Goal: Task Accomplishment & Management: Complete application form

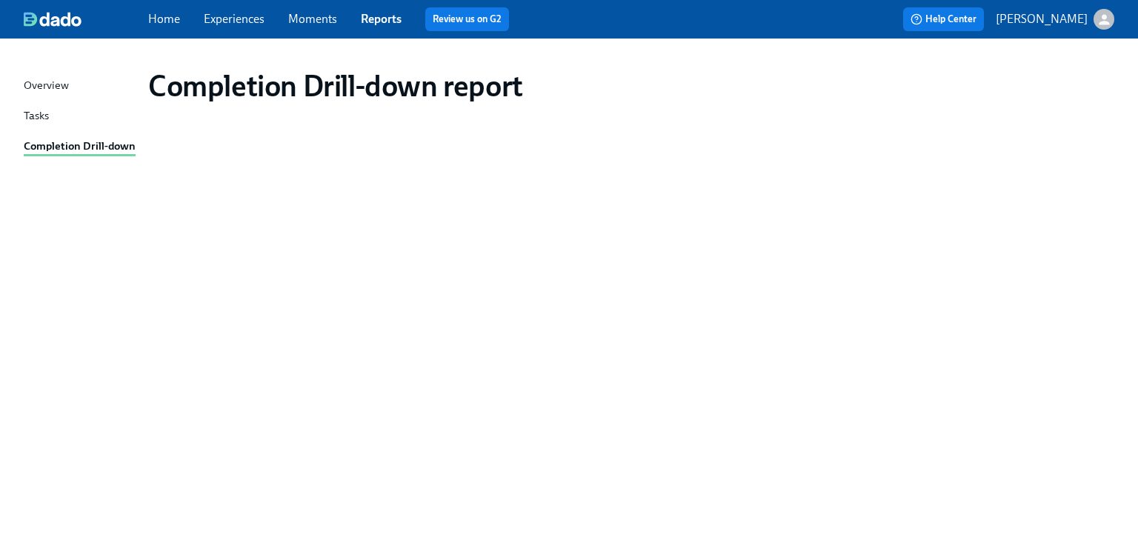
click at [365, 19] on link "Reports" at bounding box center [381, 19] width 41 height 14
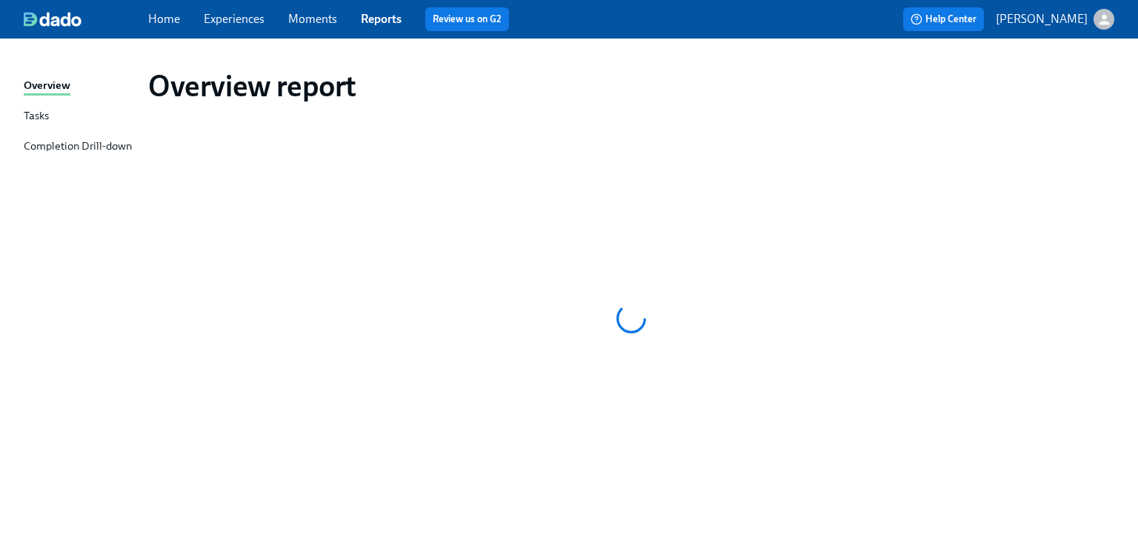
click at [92, 149] on div "Completion Drill-down" at bounding box center [78, 147] width 108 height 19
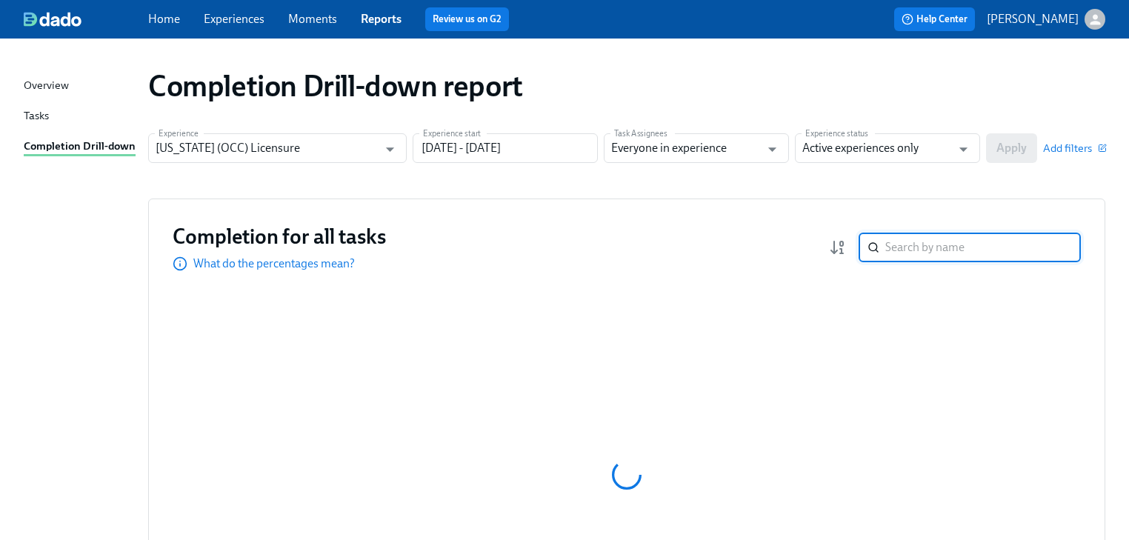
click at [897, 248] on input "search" at bounding box center [983, 248] width 196 height 30
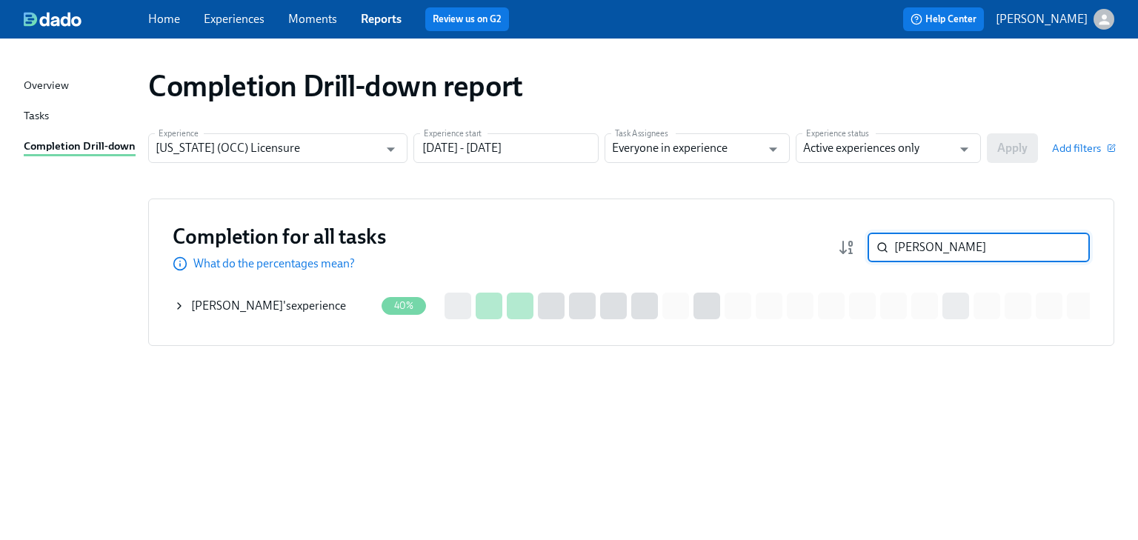
click at [247, 310] on span "[PERSON_NAME]" at bounding box center [237, 306] width 92 height 14
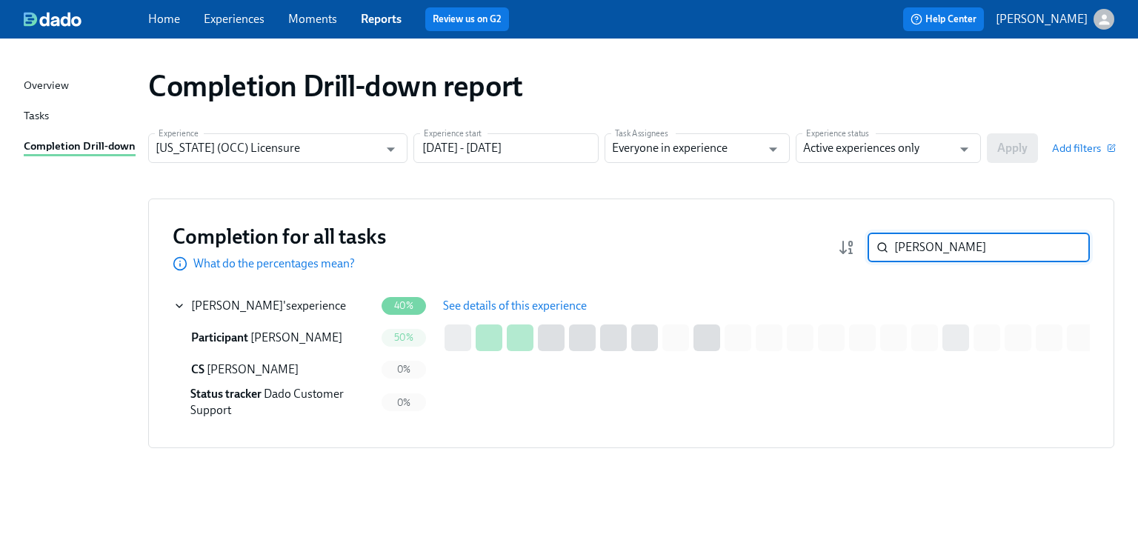
drag, startPoint x: 935, startPoint y: 246, endPoint x: 883, endPoint y: 252, distance: 52.2
click at [883, 252] on div "kane ​" at bounding box center [979, 248] width 222 height 30
click at [685, 262] on div "Completion for all tasks What do the percentages mean? kane ​" at bounding box center [631, 247] width 917 height 49
click at [931, 247] on input "kane" at bounding box center [992, 248] width 196 height 30
type input "k"
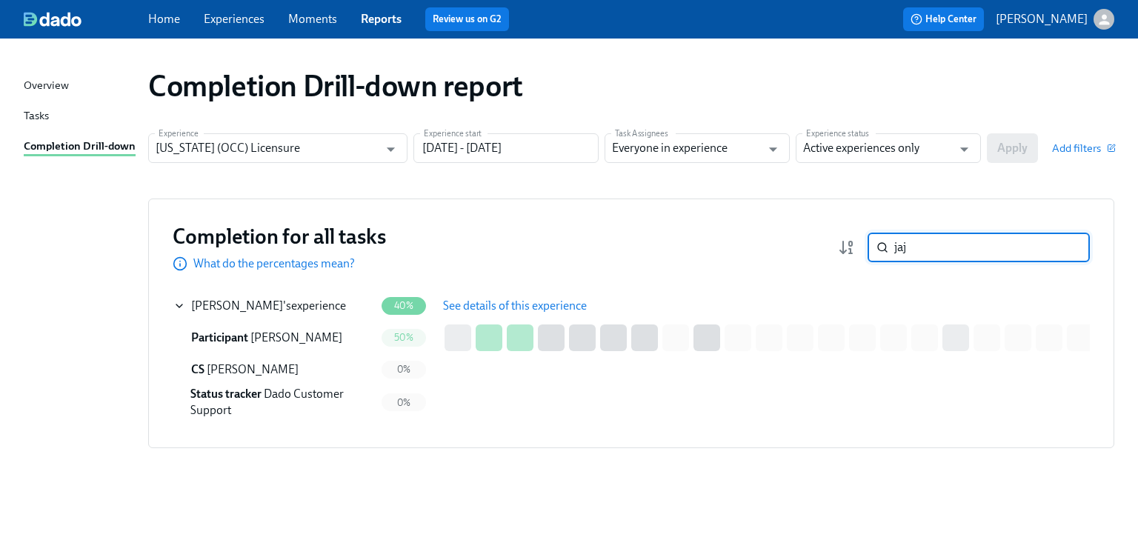
type input "jaj"
click at [280, 307] on div "Kane Jajieh 's experience" at bounding box center [268, 306] width 155 height 16
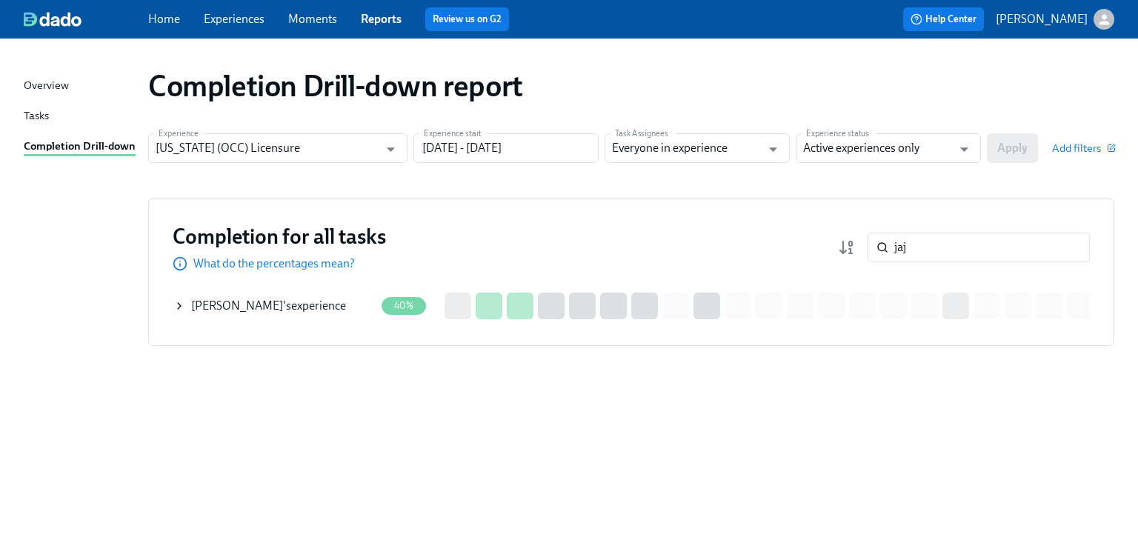
click at [242, 311] on span "Kane Jajieh" at bounding box center [237, 306] width 92 height 14
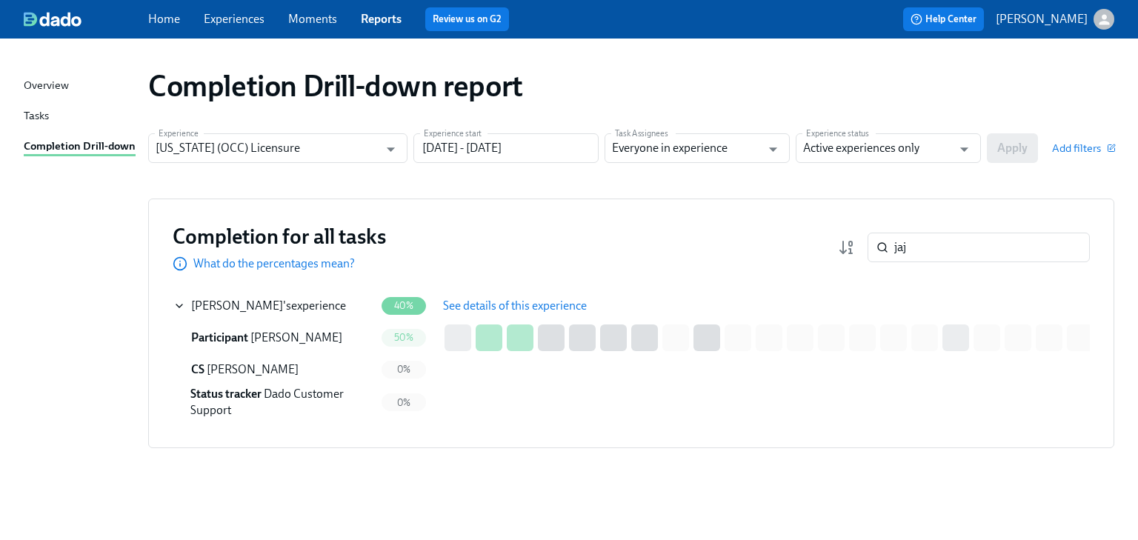
click at [493, 307] on span "See details of this experience" at bounding box center [515, 306] width 144 height 15
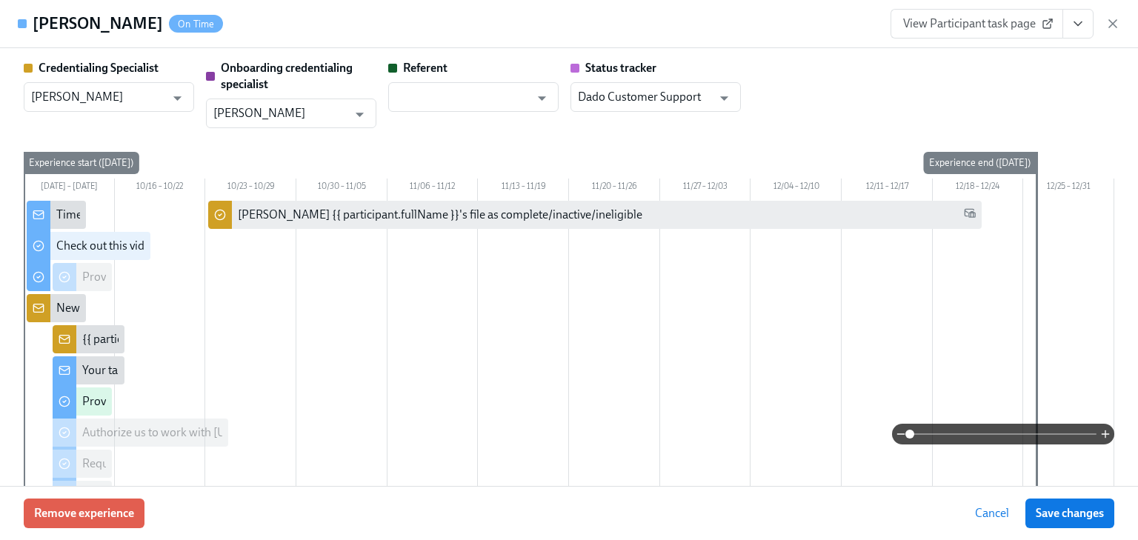
click at [945, 26] on span "View Participant task page" at bounding box center [976, 23] width 147 height 15
drag, startPoint x: 945, startPoint y: 26, endPoint x: 1117, endPoint y: 22, distance: 171.2
click at [1117, 22] on icon "button" at bounding box center [1112, 23] width 15 height 15
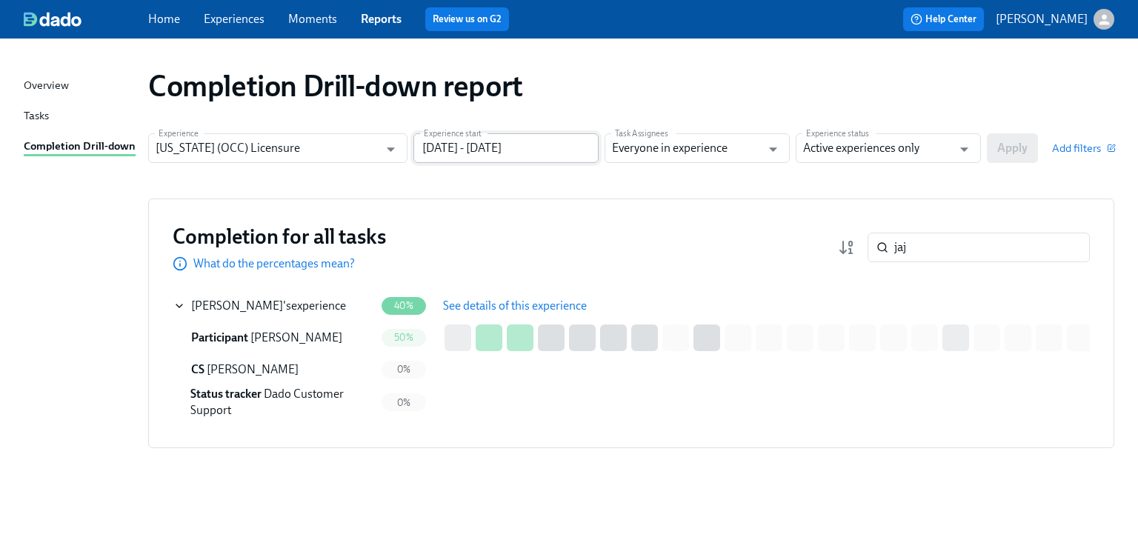
click at [510, 137] on input "07/17/2025 - 10/15/2025" at bounding box center [505, 148] width 185 height 30
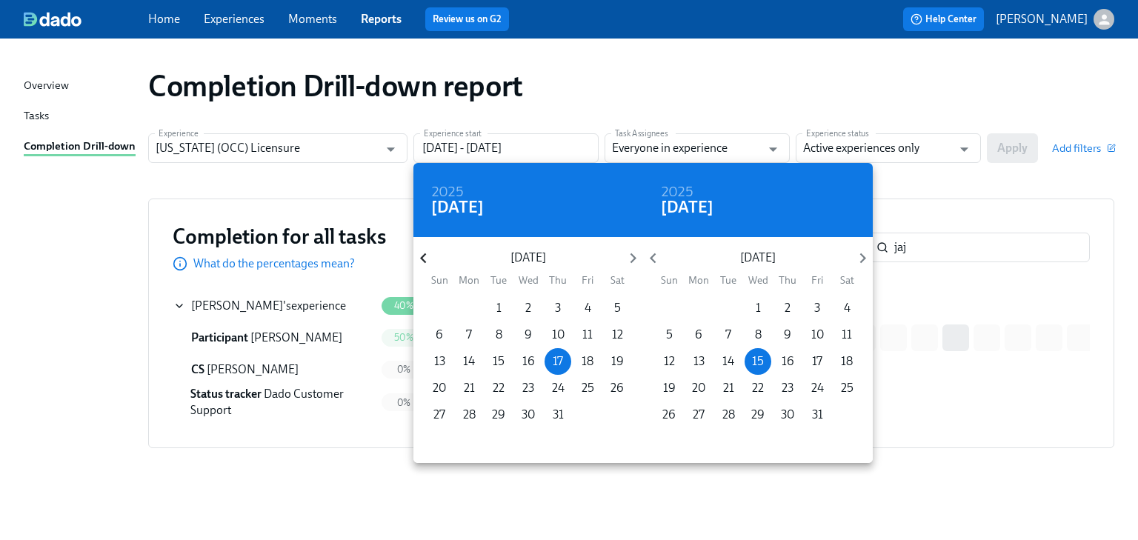
click at [420, 257] on icon "button" at bounding box center [423, 258] width 20 height 20
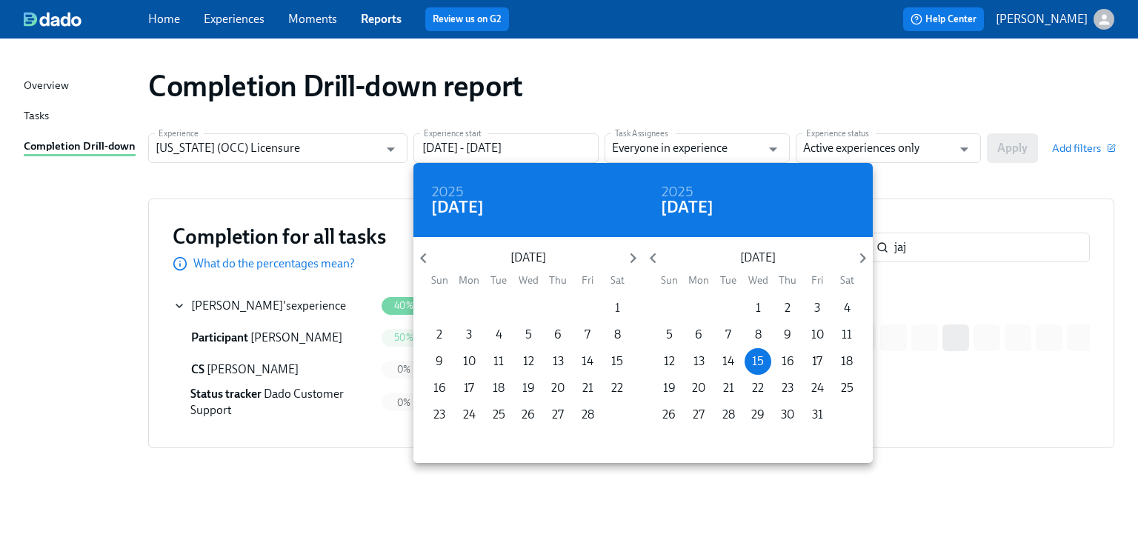
click at [618, 305] on p "1" at bounding box center [617, 308] width 5 height 16
type input "02/01/2025 - 10/15/2025"
click at [1003, 190] on div at bounding box center [569, 270] width 1138 height 540
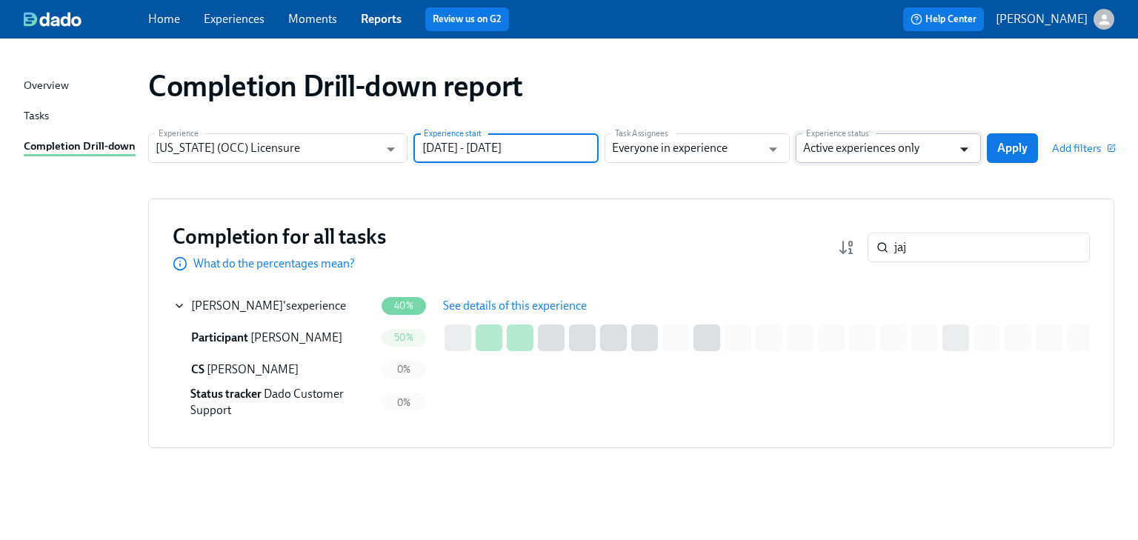
click at [962, 148] on icon "Open" at bounding box center [964, 149] width 8 height 4
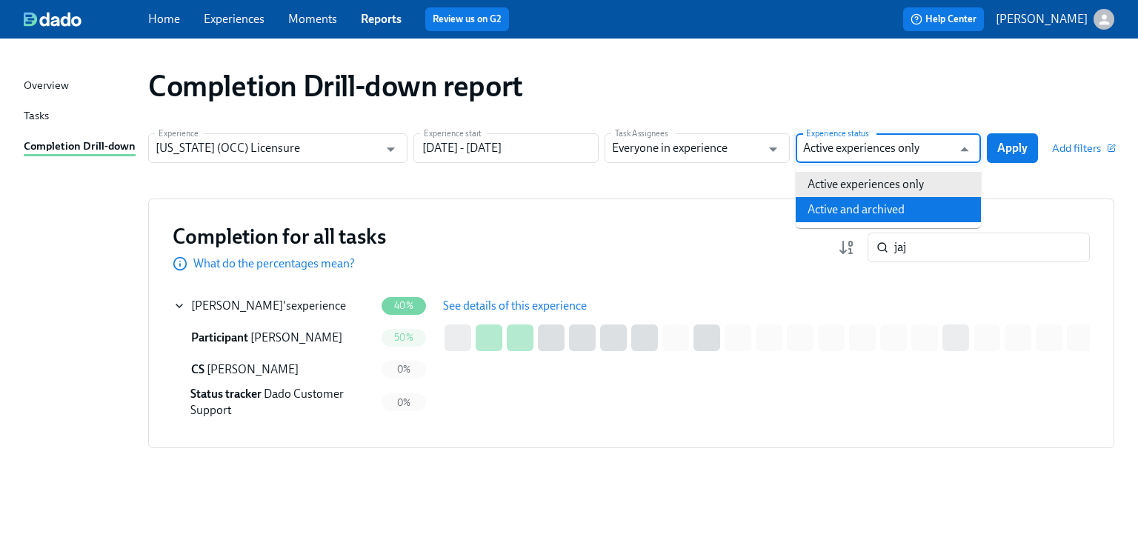
click at [911, 208] on li "Active and archived" at bounding box center [888, 209] width 185 height 25
type input "Active and archived"
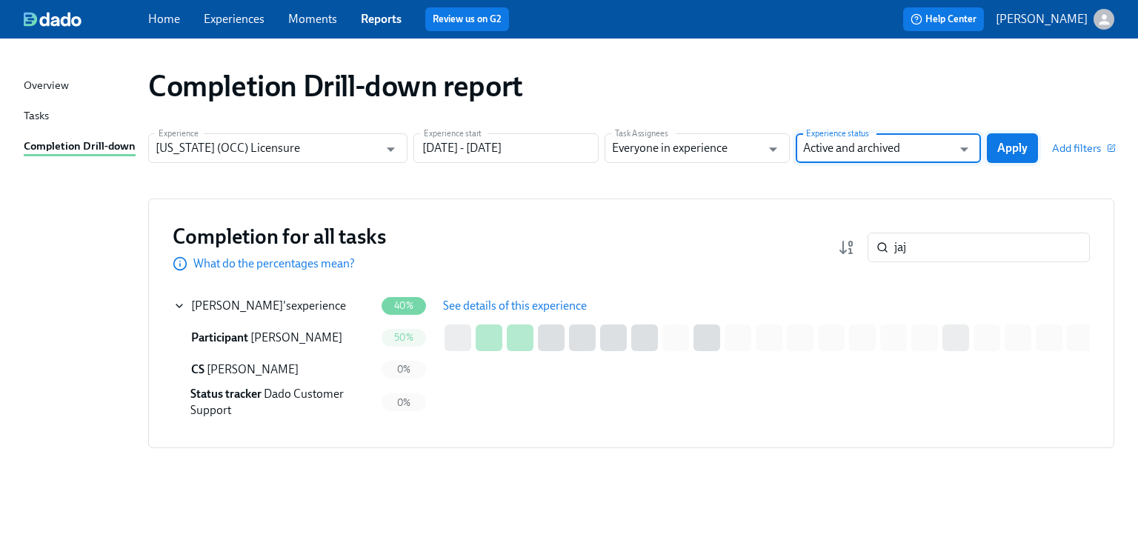
click at [1014, 142] on span "Apply" at bounding box center [1012, 148] width 30 height 15
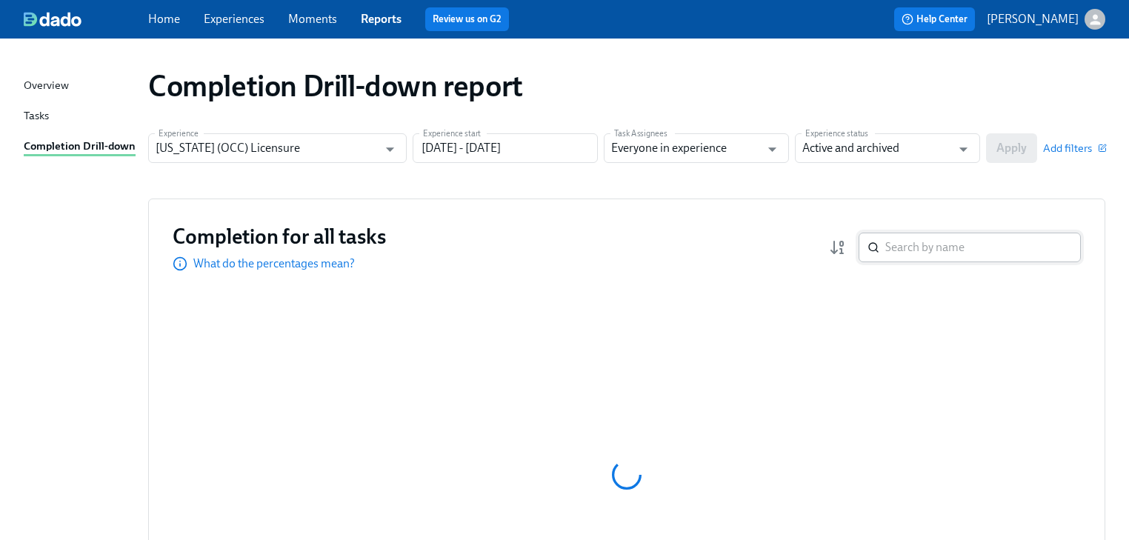
click at [902, 248] on input "search" at bounding box center [983, 248] width 196 height 30
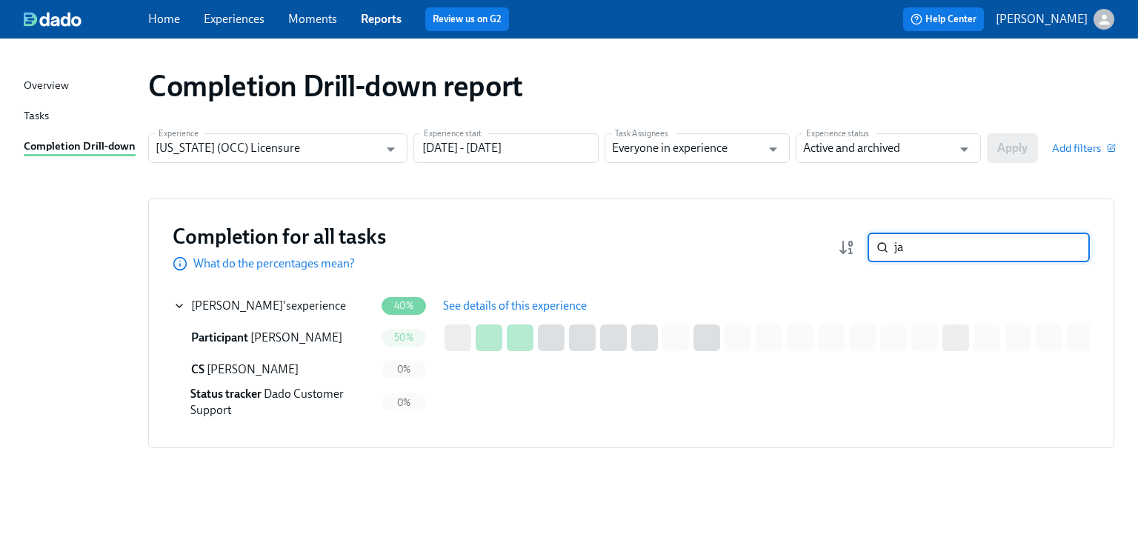
type input "j"
click at [362, 146] on input "Illinois (OCC) Licensure" at bounding box center [267, 148] width 223 height 30
click at [395, 145] on icon "Open" at bounding box center [391, 149] width 20 height 20
click at [393, 154] on icon "Open" at bounding box center [391, 149] width 20 height 20
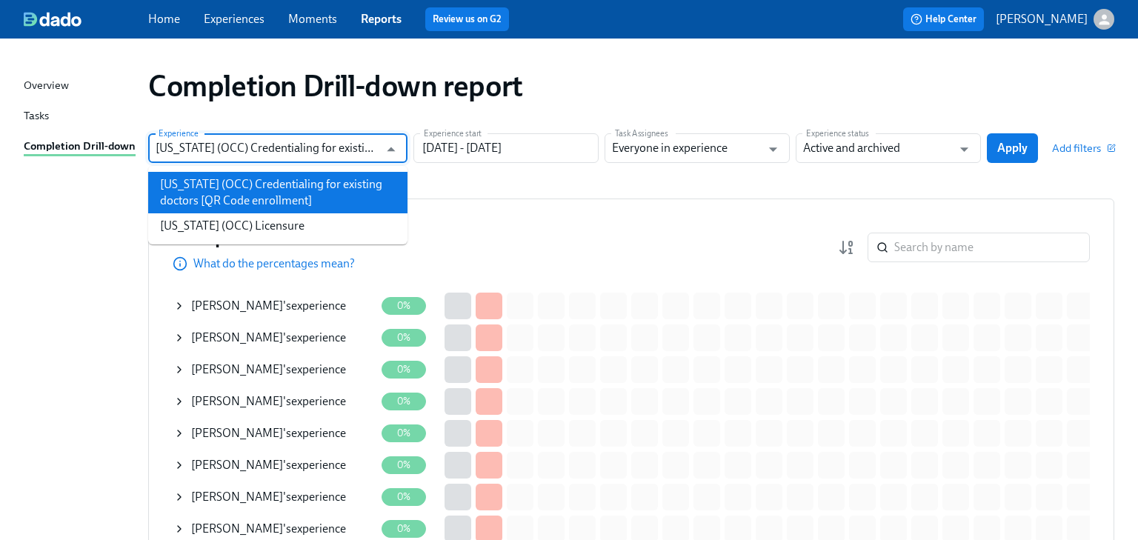
click at [389, 184] on li "Illinois (OCC) Credentialing for existing doctors [QR Code enrollment]" at bounding box center [277, 192] width 259 height 41
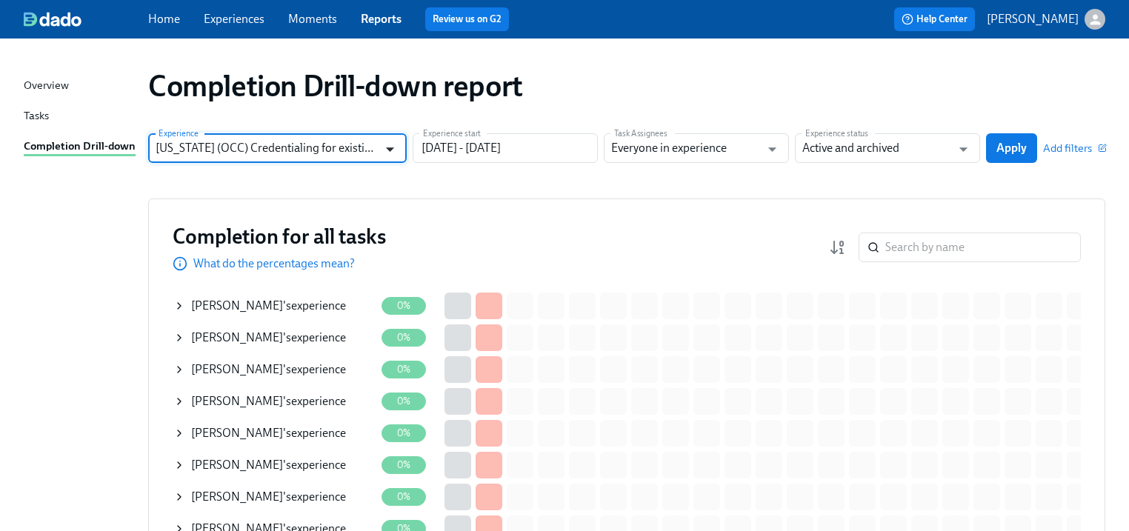
click at [388, 146] on icon "Open" at bounding box center [390, 149] width 20 height 20
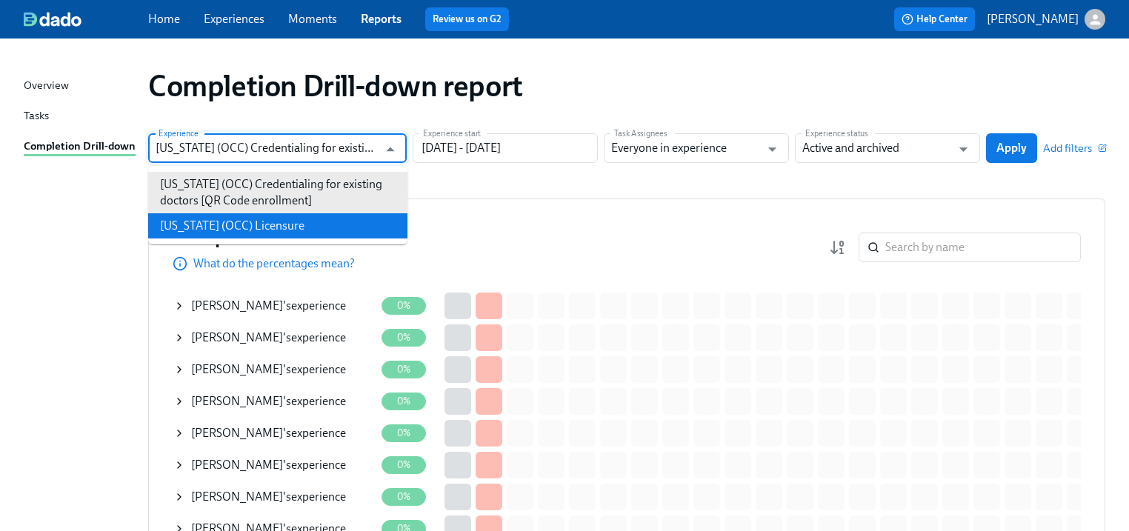
click at [230, 229] on li "Illinois (OCC) Licensure" at bounding box center [277, 225] width 259 height 25
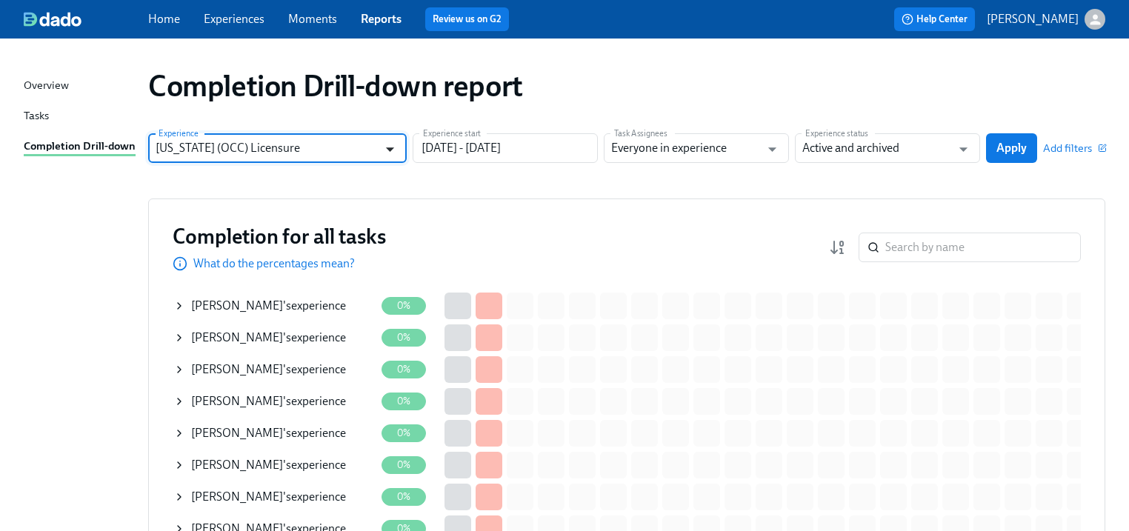
click at [384, 151] on icon "Open" at bounding box center [390, 149] width 20 height 20
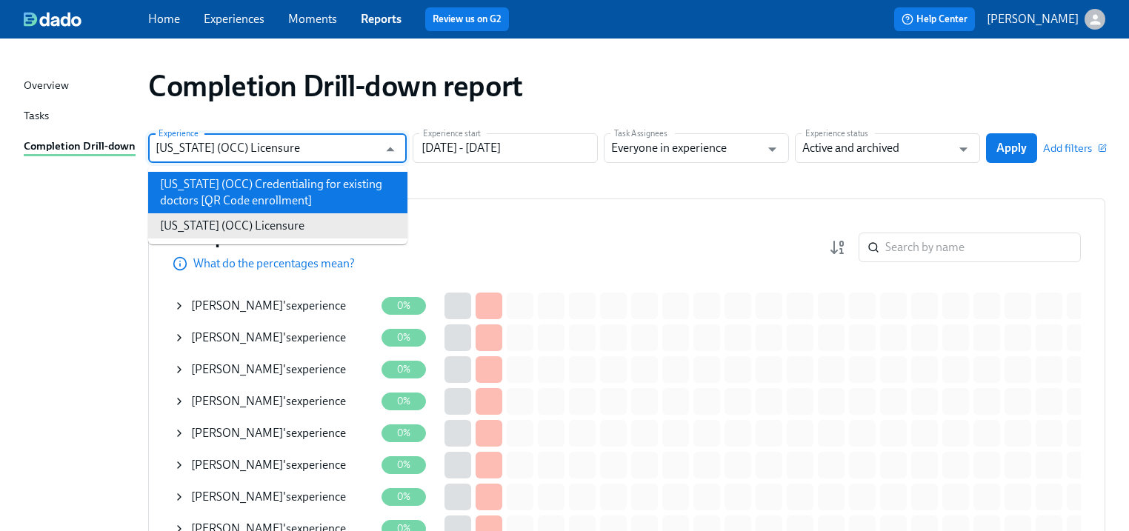
click at [240, 184] on li "Illinois (OCC) Credentialing for existing doctors [QR Code enrollment]" at bounding box center [277, 192] width 259 height 41
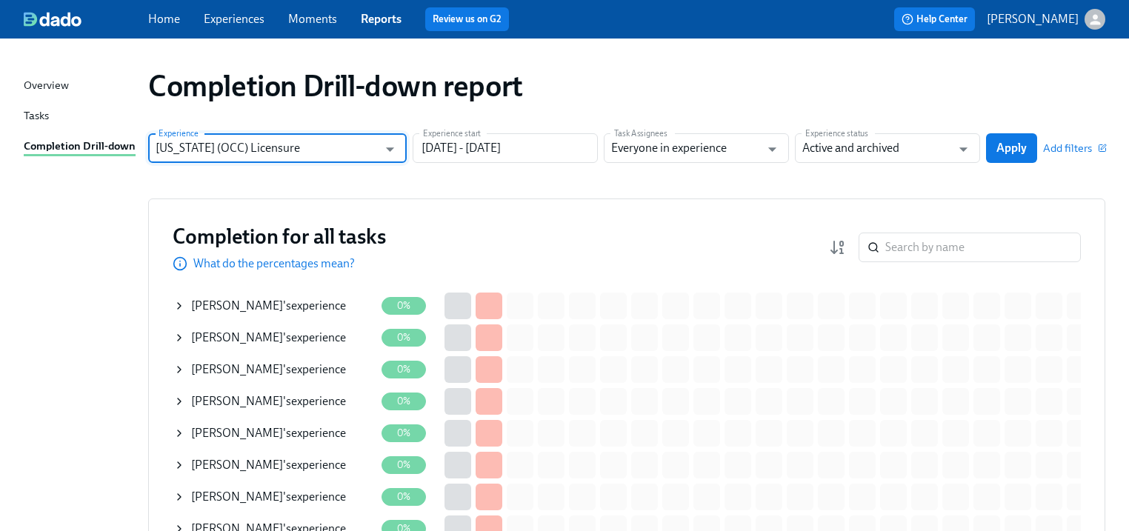
type input "Illinois (OCC) Credentialing for existing doctors [QR Code enrollment]"
click at [1001, 148] on span "Apply" at bounding box center [1011, 148] width 30 height 15
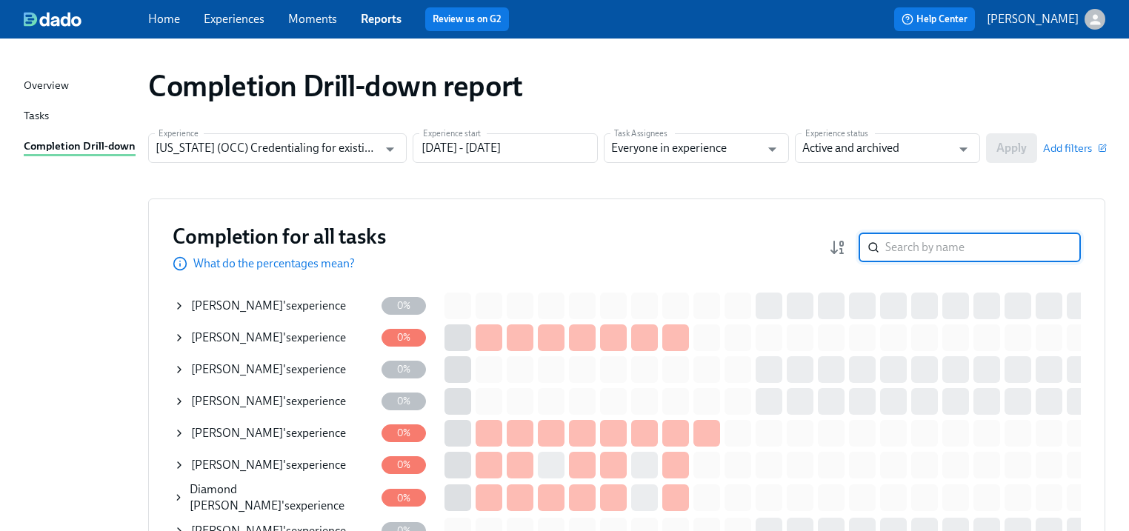
click at [904, 244] on input "search" at bounding box center [983, 248] width 196 height 30
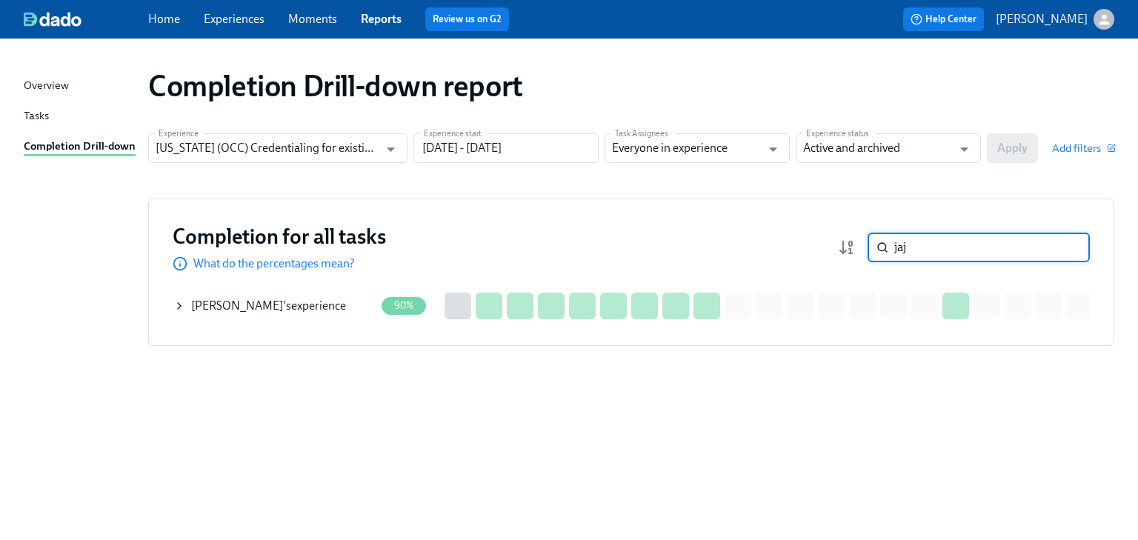
type input "jaj"
click at [262, 305] on div "Kane Jajieh 's experience" at bounding box center [268, 306] width 155 height 16
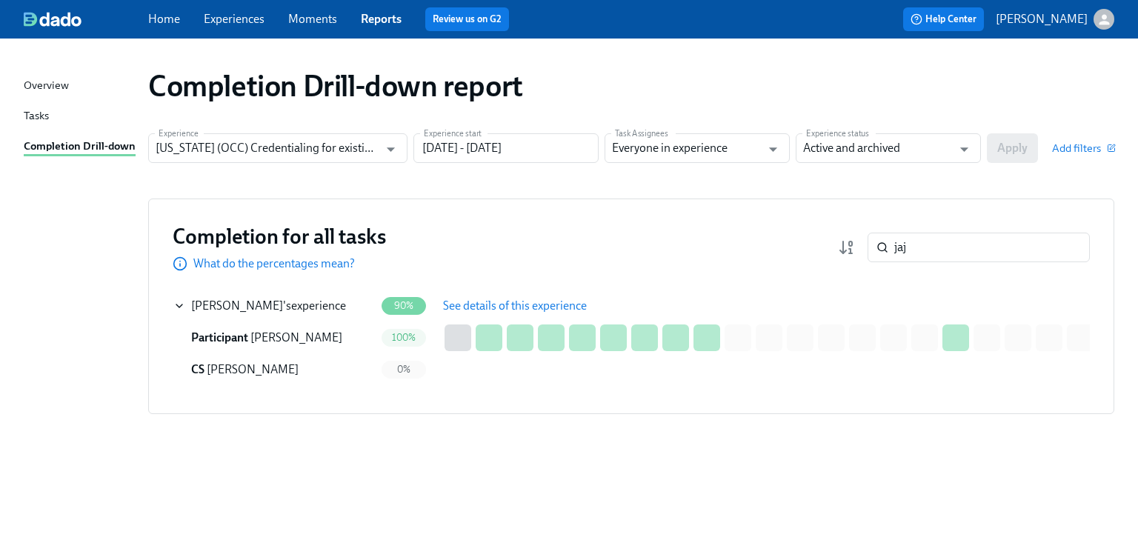
click at [478, 303] on span "See details of this experience" at bounding box center [515, 306] width 144 height 15
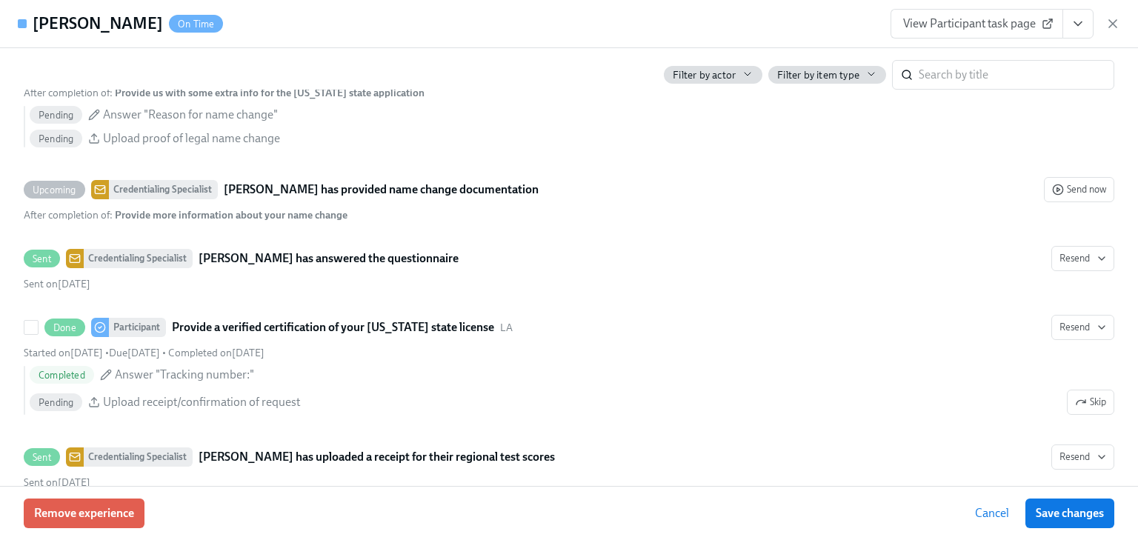
scroll to position [2667, 0]
click at [979, 24] on span "View Participant task page" at bounding box center [976, 23] width 147 height 15
click at [1117, 21] on icon "button" at bounding box center [1112, 23] width 15 height 15
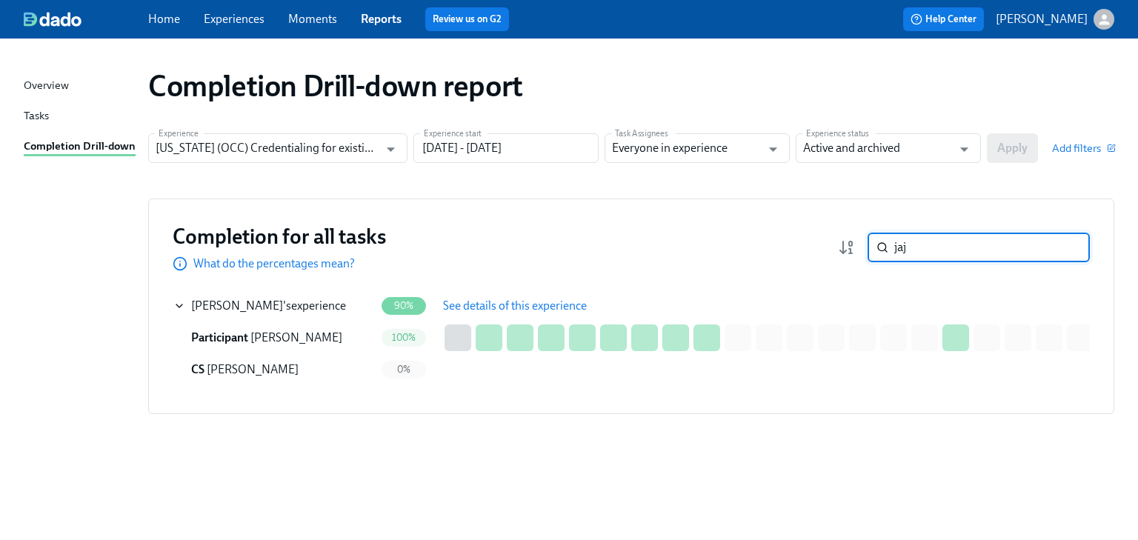
click at [928, 244] on input "jaj" at bounding box center [992, 248] width 196 height 30
drag, startPoint x: 928, startPoint y: 244, endPoint x: 876, endPoint y: 244, distance: 51.1
click at [876, 244] on div "jaj ​" at bounding box center [979, 248] width 222 height 30
click at [392, 149] on icon "Open" at bounding box center [391, 149] width 8 height 4
type input "kane"
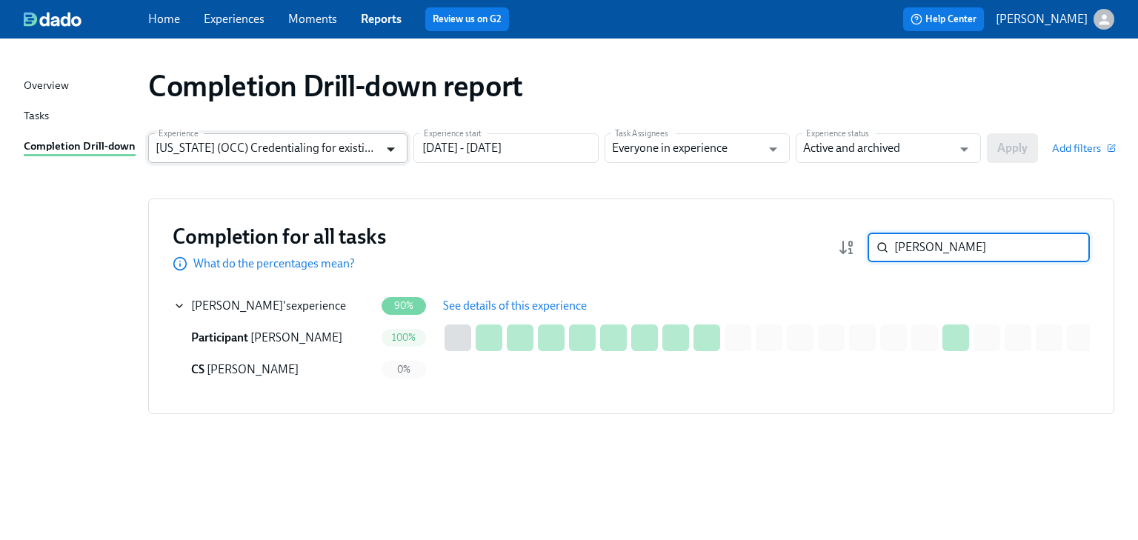
scroll to position [0, 126]
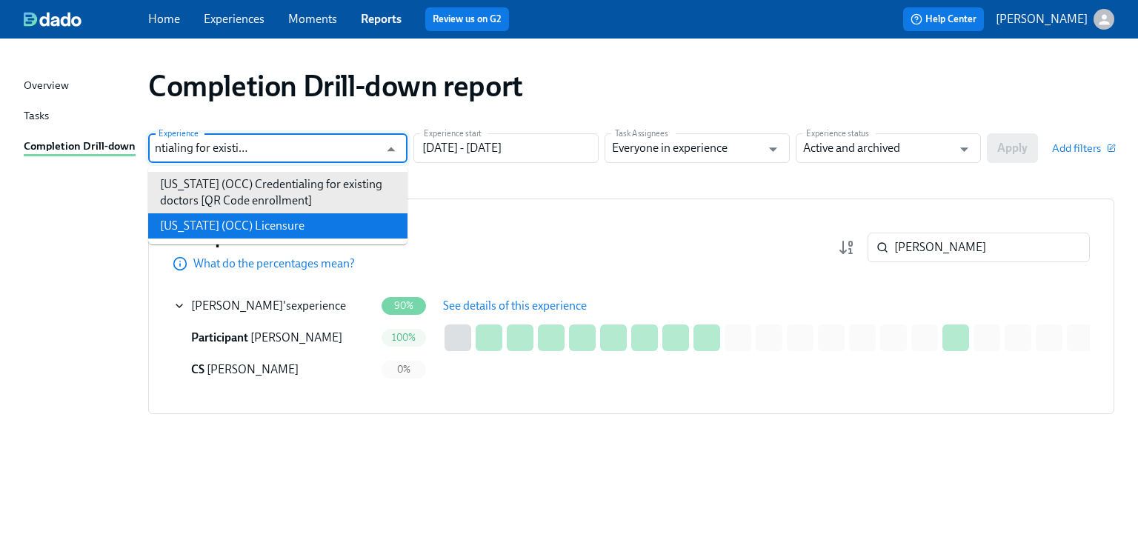
click at [278, 220] on li "Illinois (OCC) Licensure" at bounding box center [277, 225] width 259 height 25
type input "Illinois (OCC) Licensure"
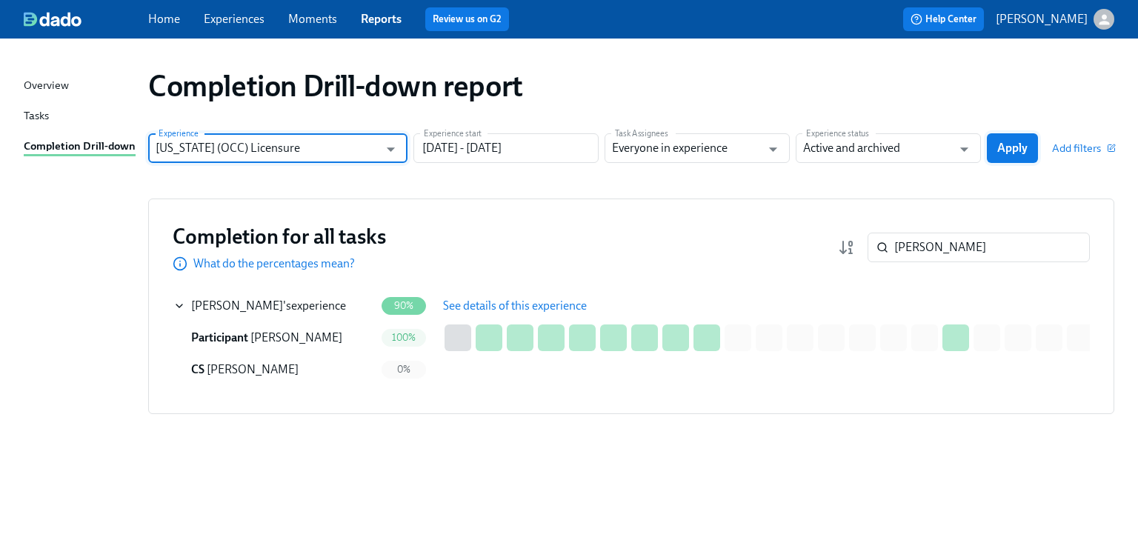
click at [1005, 148] on span "Apply" at bounding box center [1012, 148] width 30 height 15
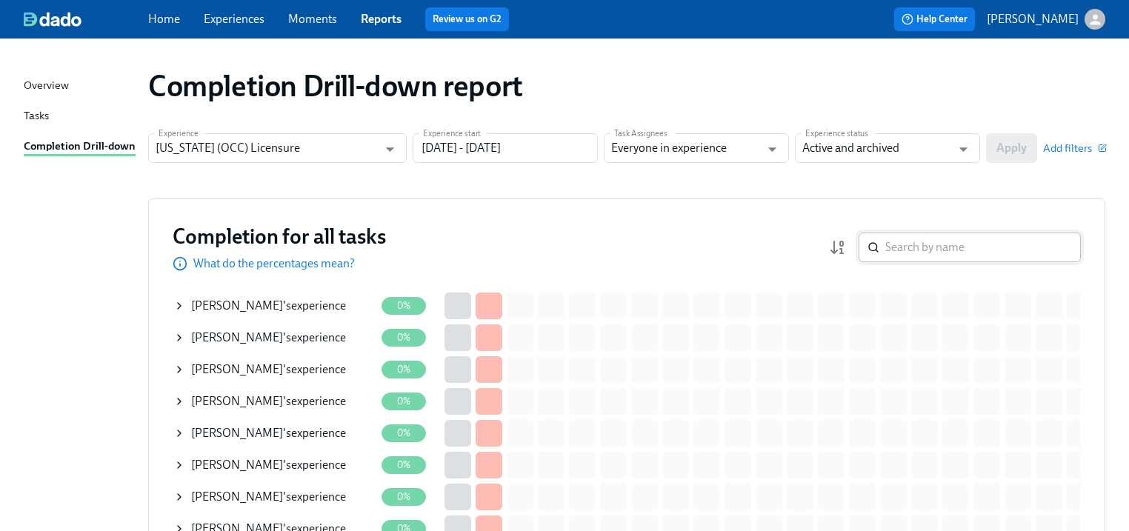
click at [899, 244] on input "search" at bounding box center [983, 248] width 196 height 30
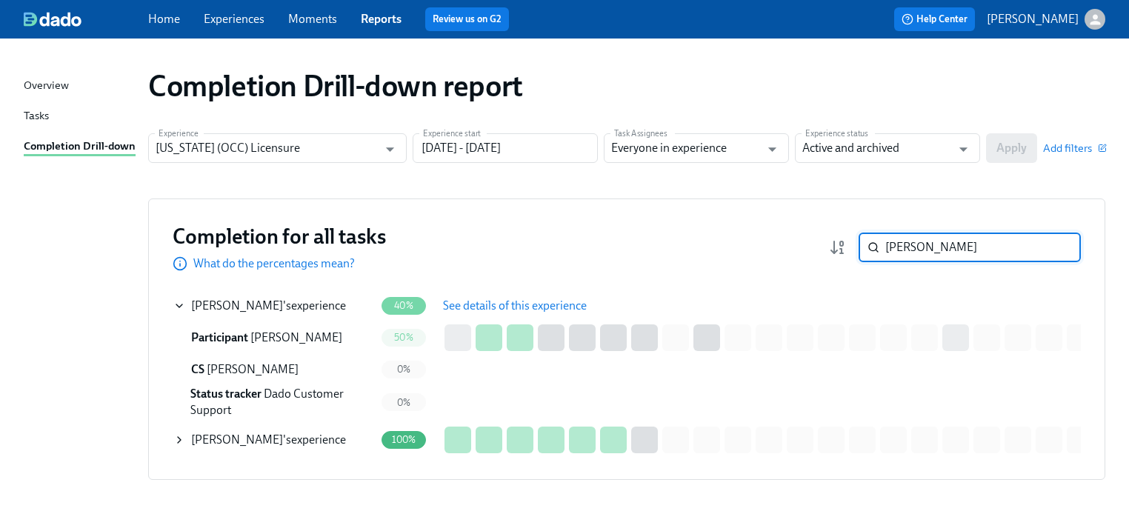
type input "kane"
click at [475, 305] on span "See details of this experience" at bounding box center [515, 306] width 144 height 15
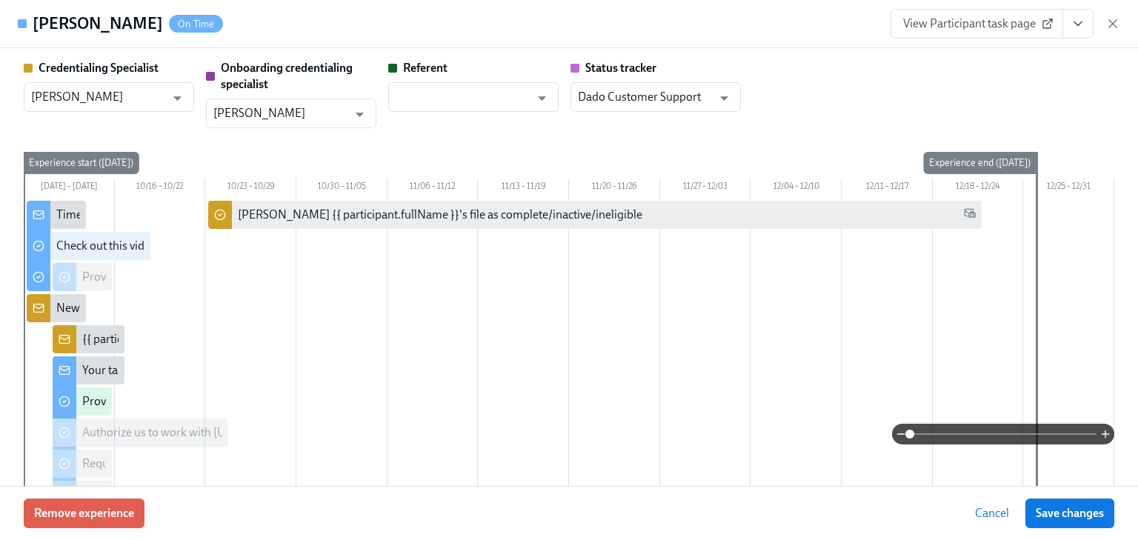
click at [985, 27] on span "View Participant task page" at bounding box center [976, 23] width 147 height 15
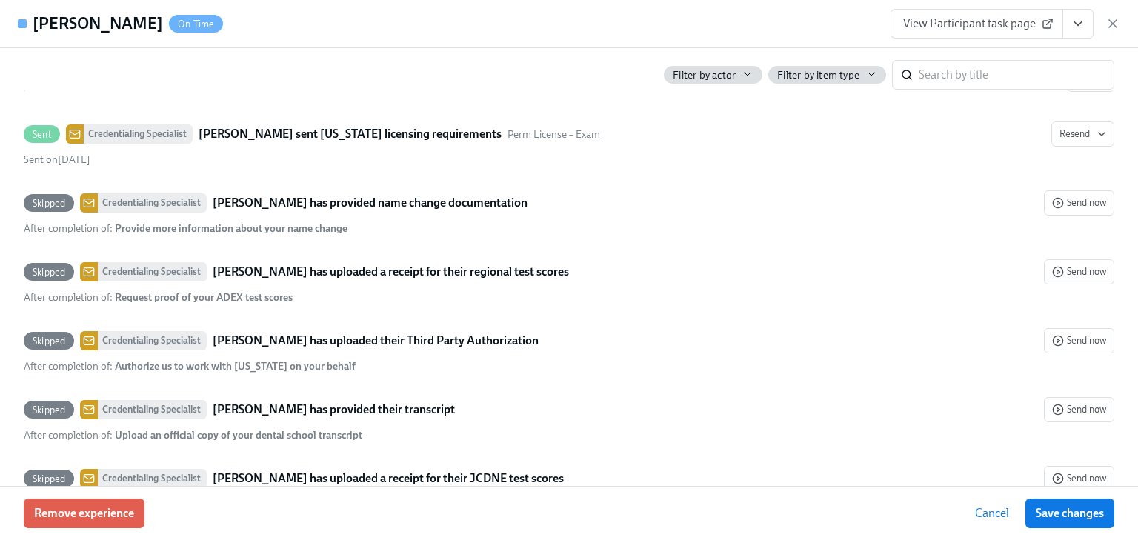
scroll to position [3082, 0]
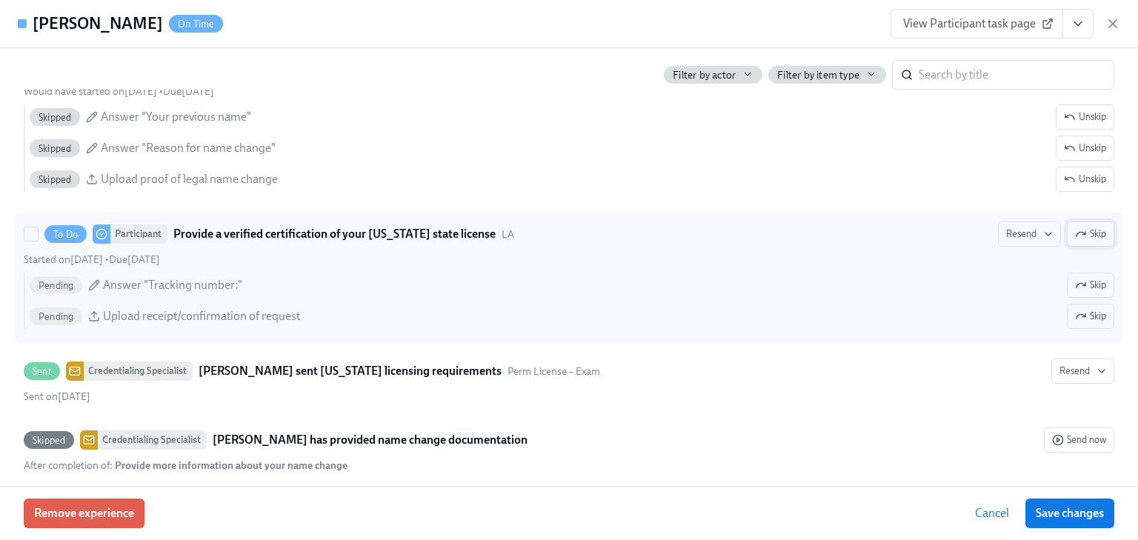
click at [1091, 227] on span "Skip" at bounding box center [1090, 234] width 31 height 15
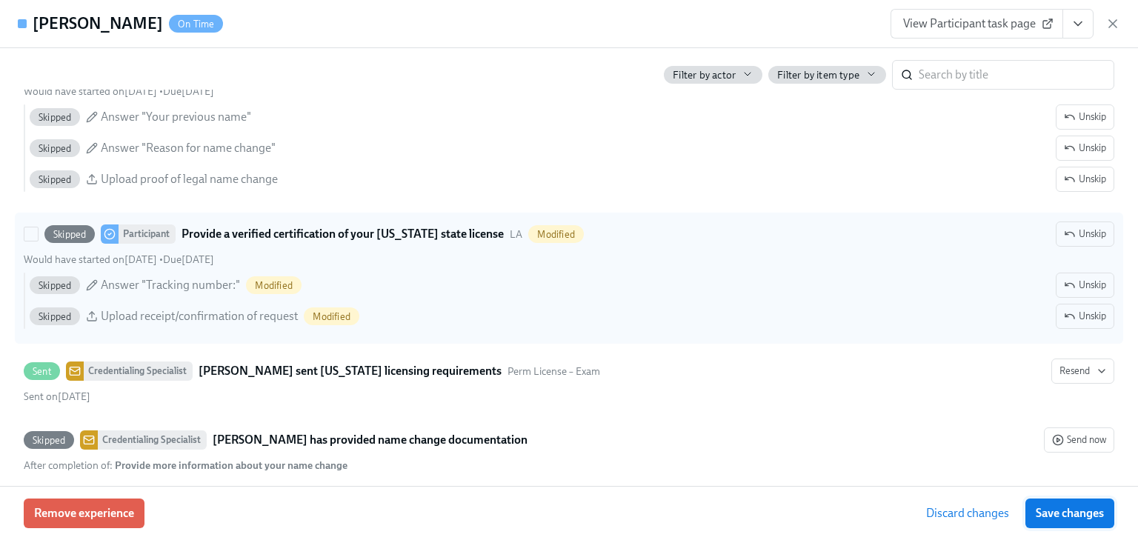
click at [1083, 519] on span "Save changes" at bounding box center [1070, 513] width 68 height 15
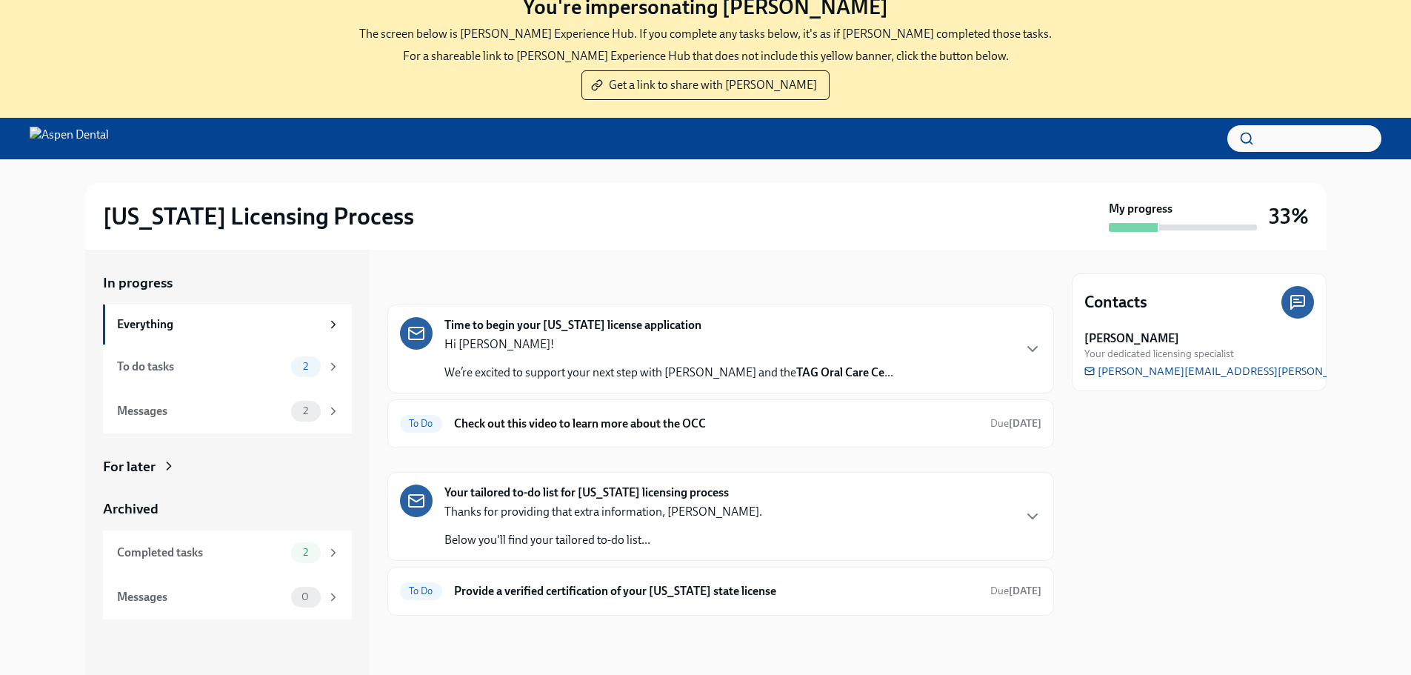
scroll to position [74, 0]
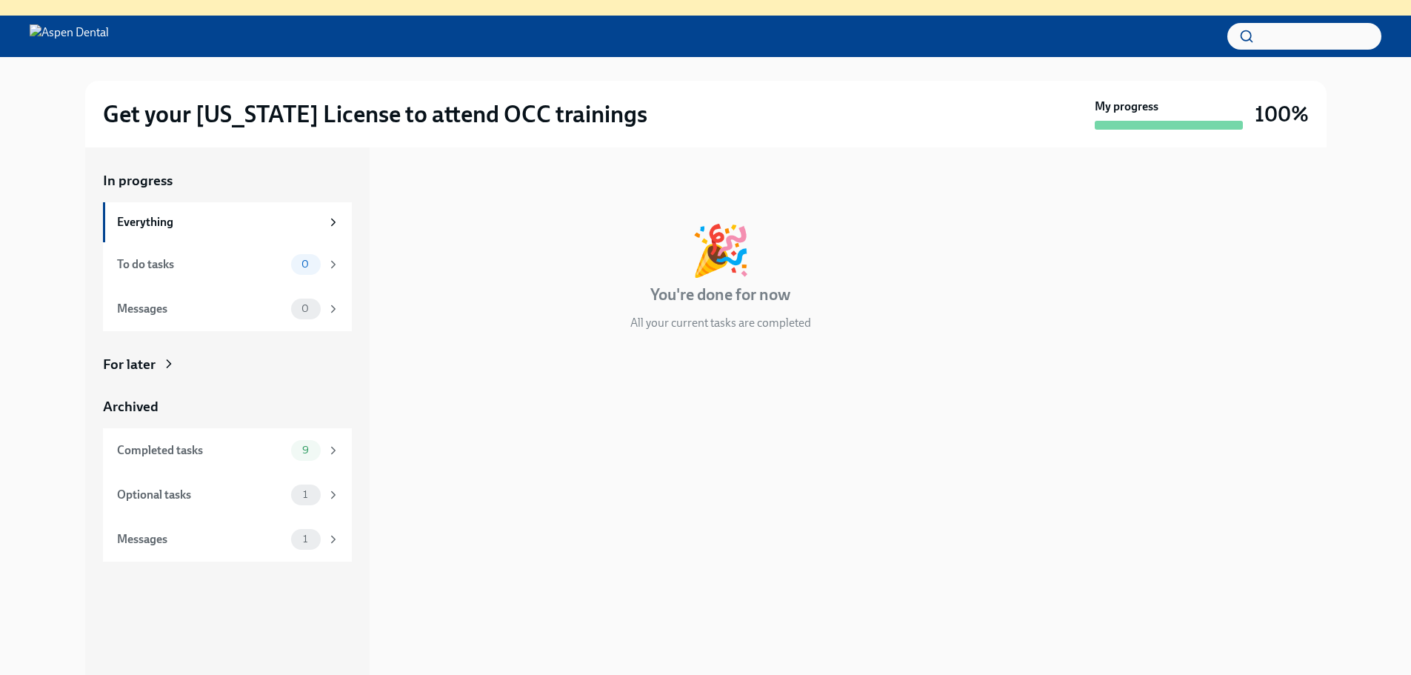
scroll to position [152, 0]
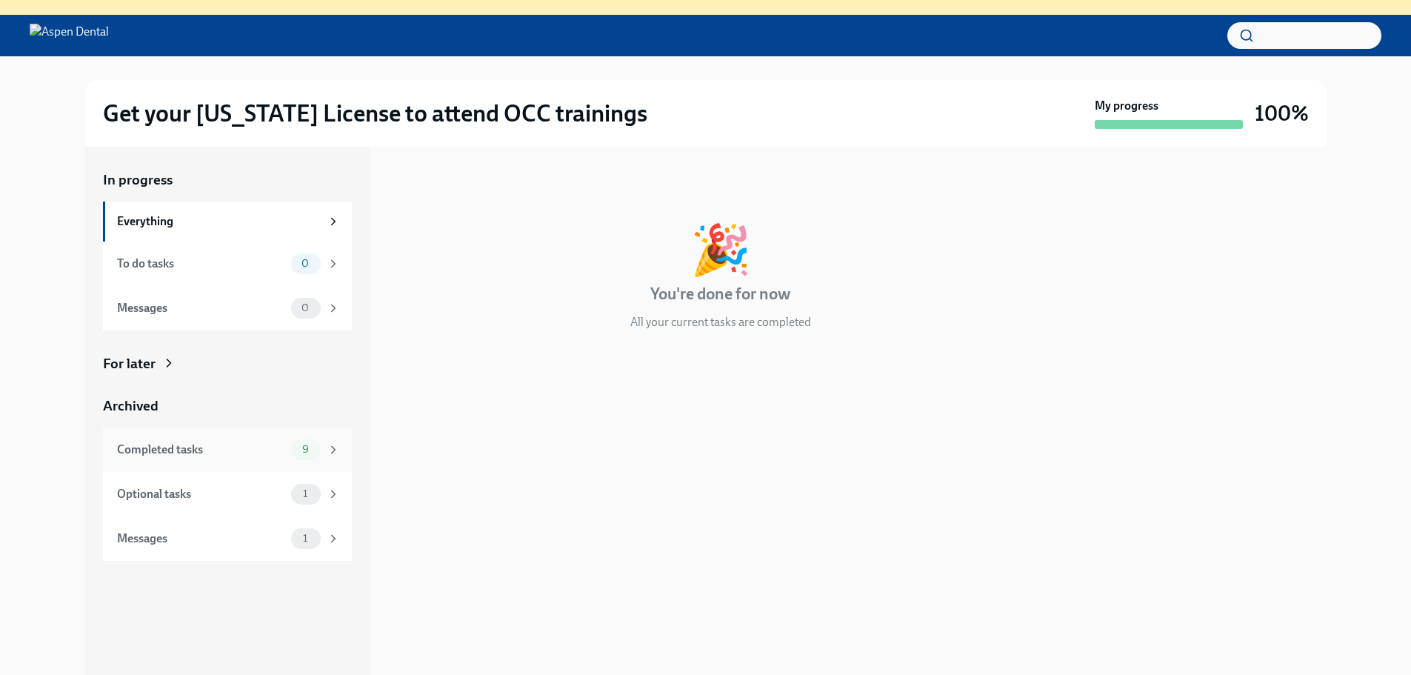
click at [176, 447] on div "Completed tasks" at bounding box center [201, 450] width 168 height 16
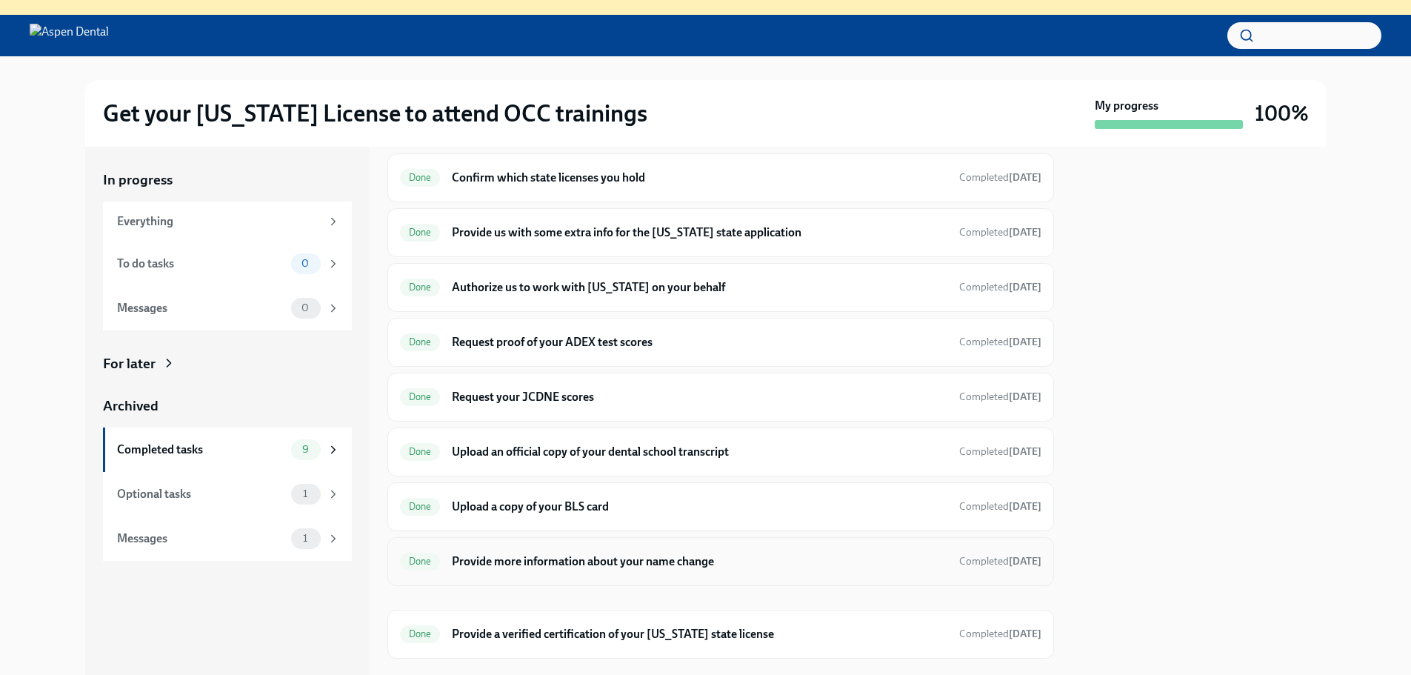
scroll to position [79, 0]
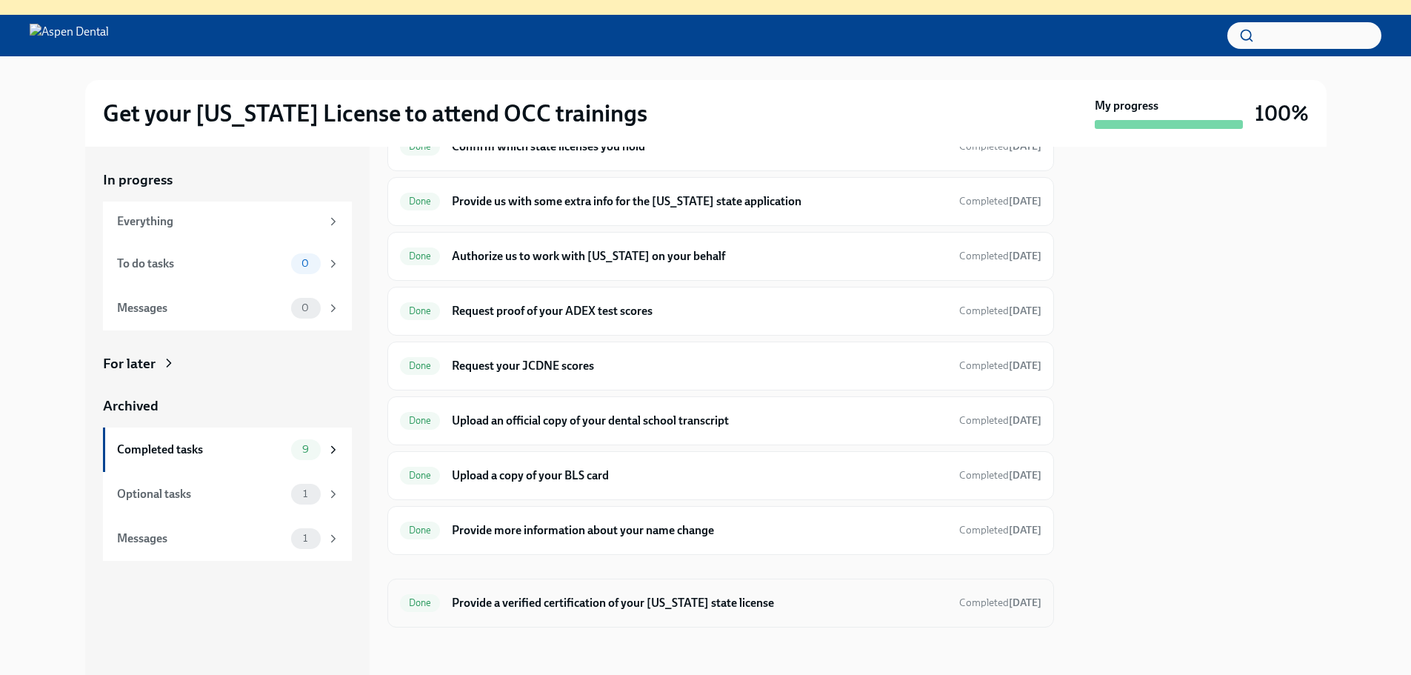
click at [550, 599] on h6 "Provide a verified certification of your [US_STATE] state license" at bounding box center [699, 603] width 495 height 16
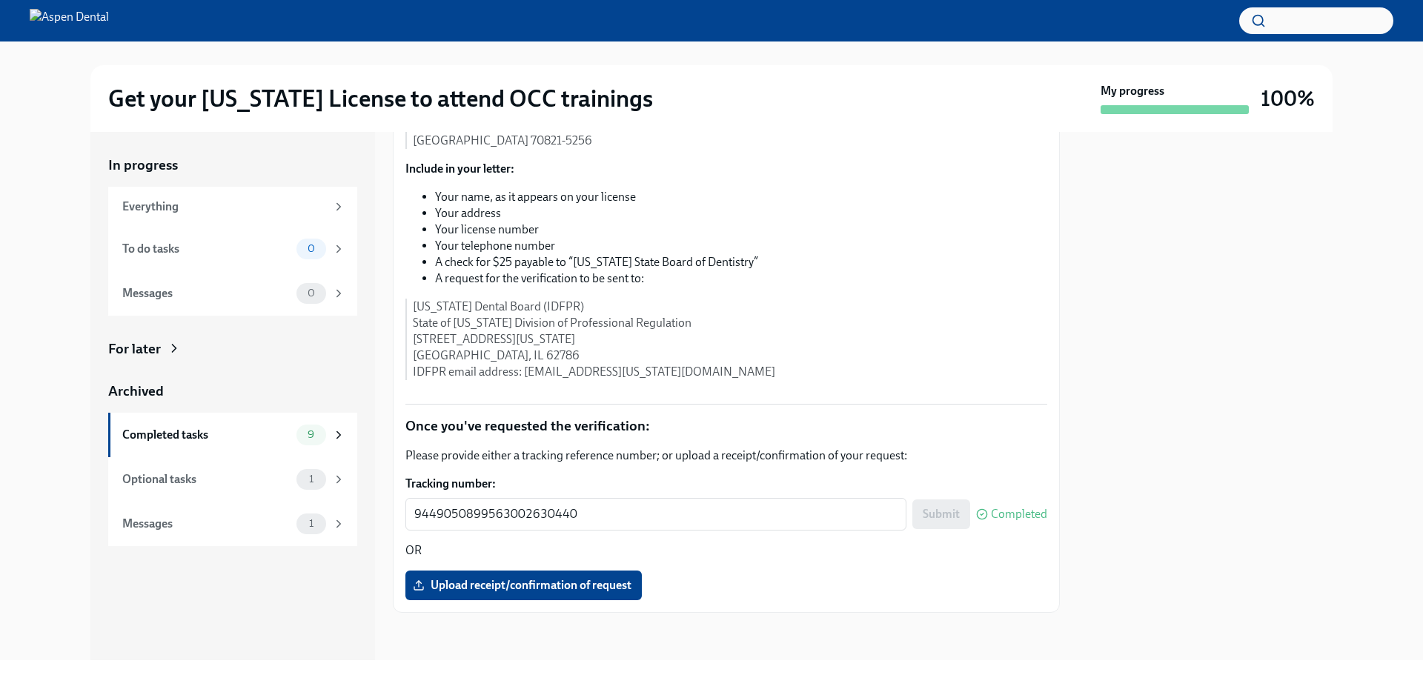
scroll to position [370, 0]
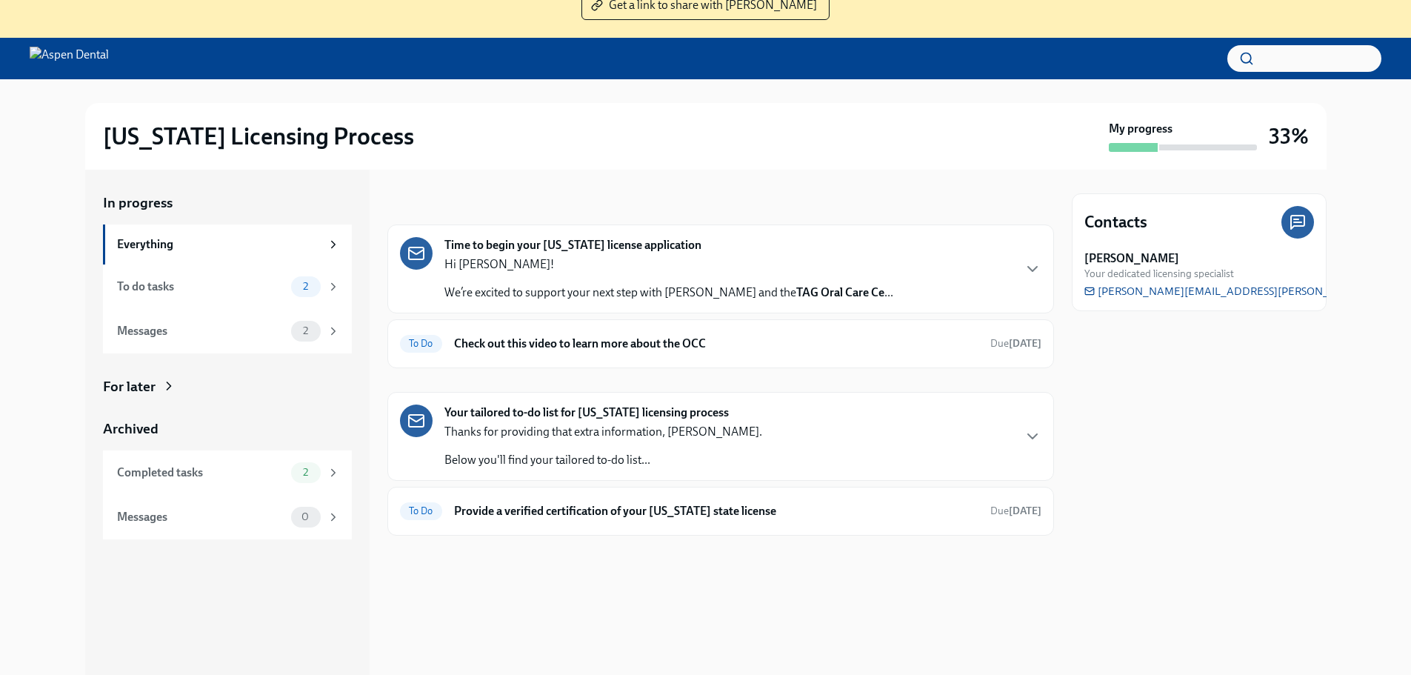
scroll to position [152, 0]
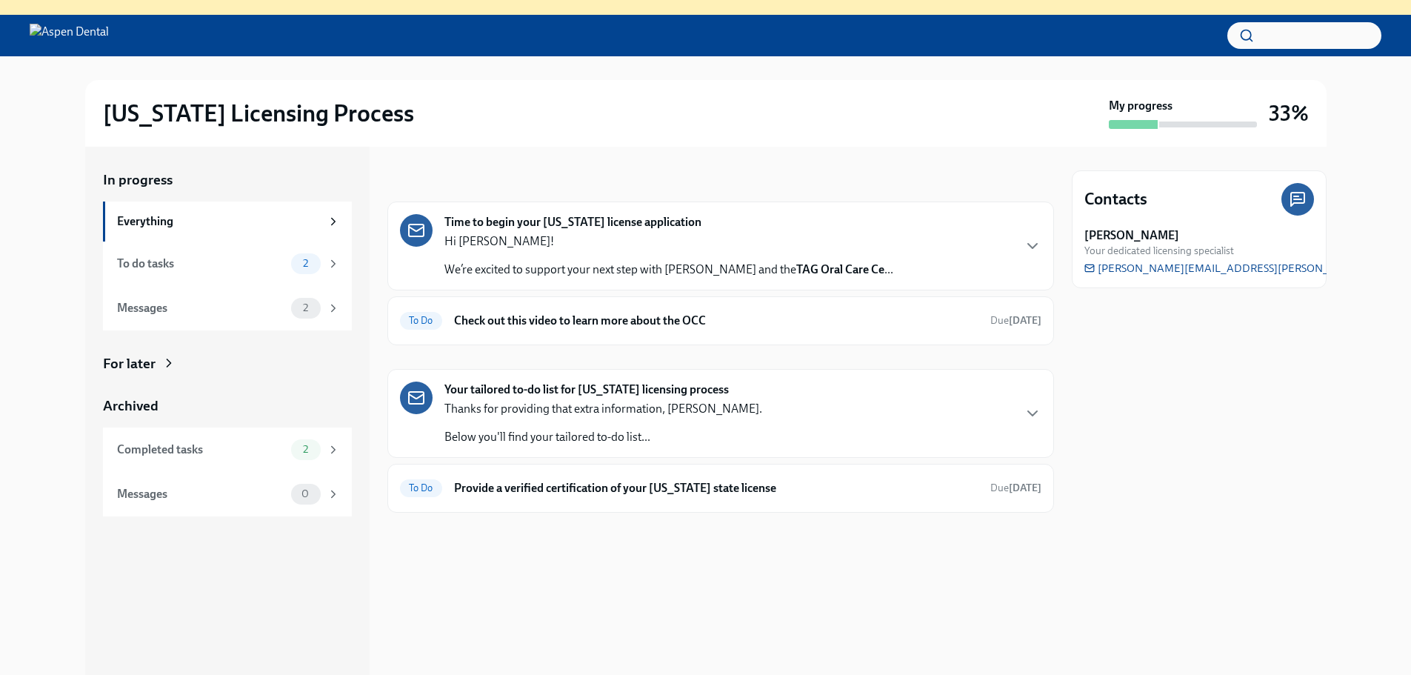
click at [537, 385] on strong "Your tailored to-do list for Illinois licensing process" at bounding box center [587, 390] width 285 height 16
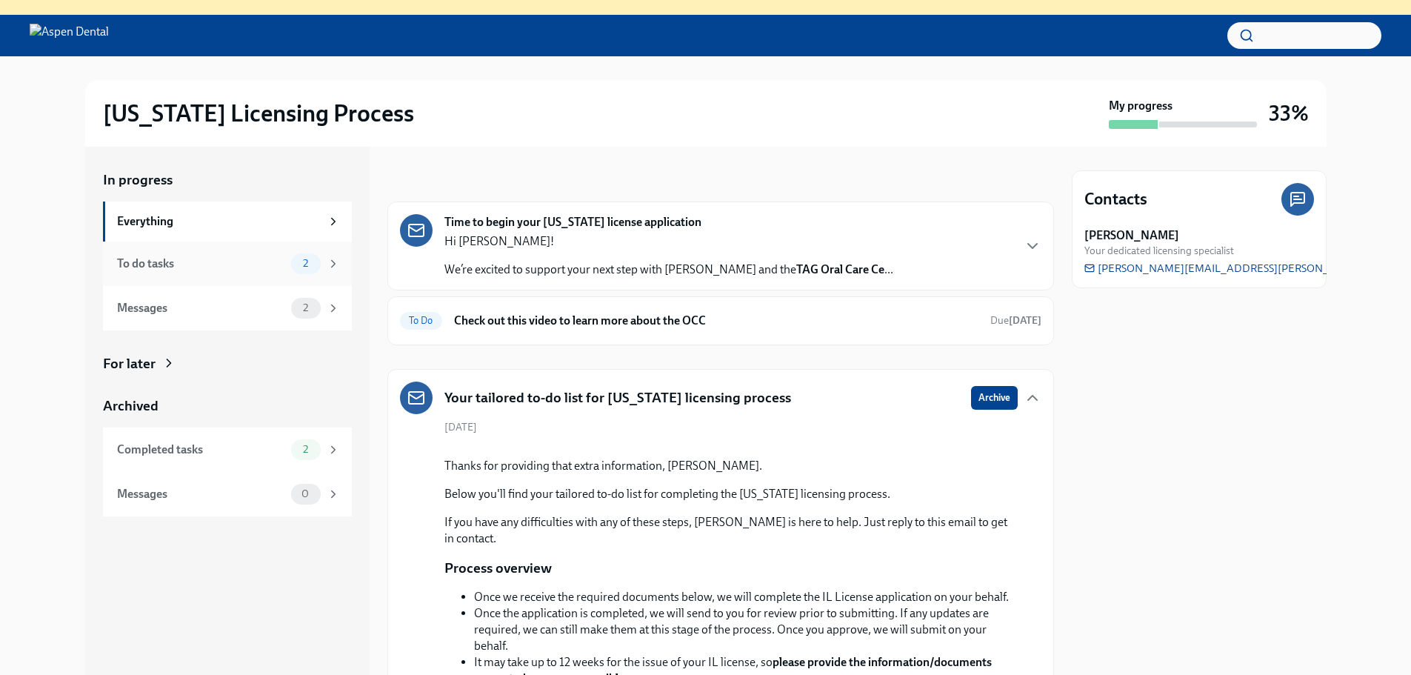
click at [164, 260] on div "To do tasks" at bounding box center [201, 264] width 168 height 16
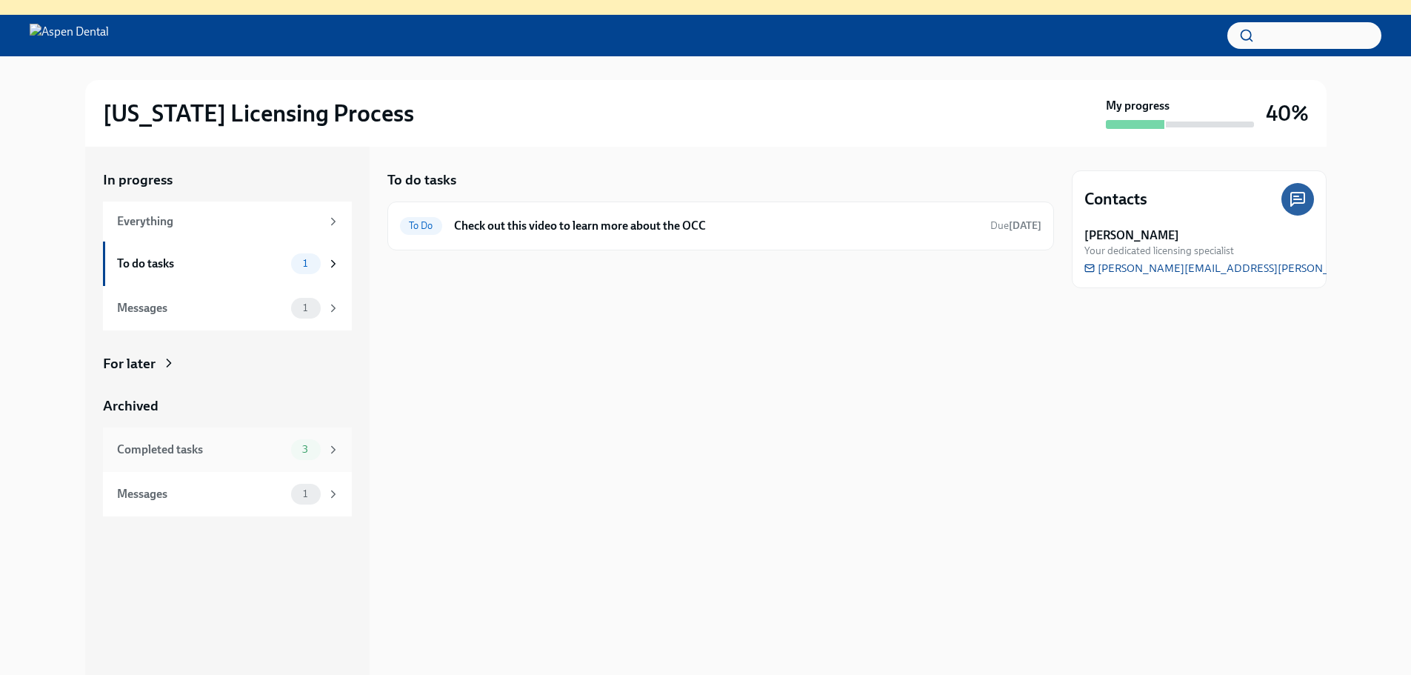
click at [164, 452] on div "Completed tasks" at bounding box center [201, 450] width 168 height 16
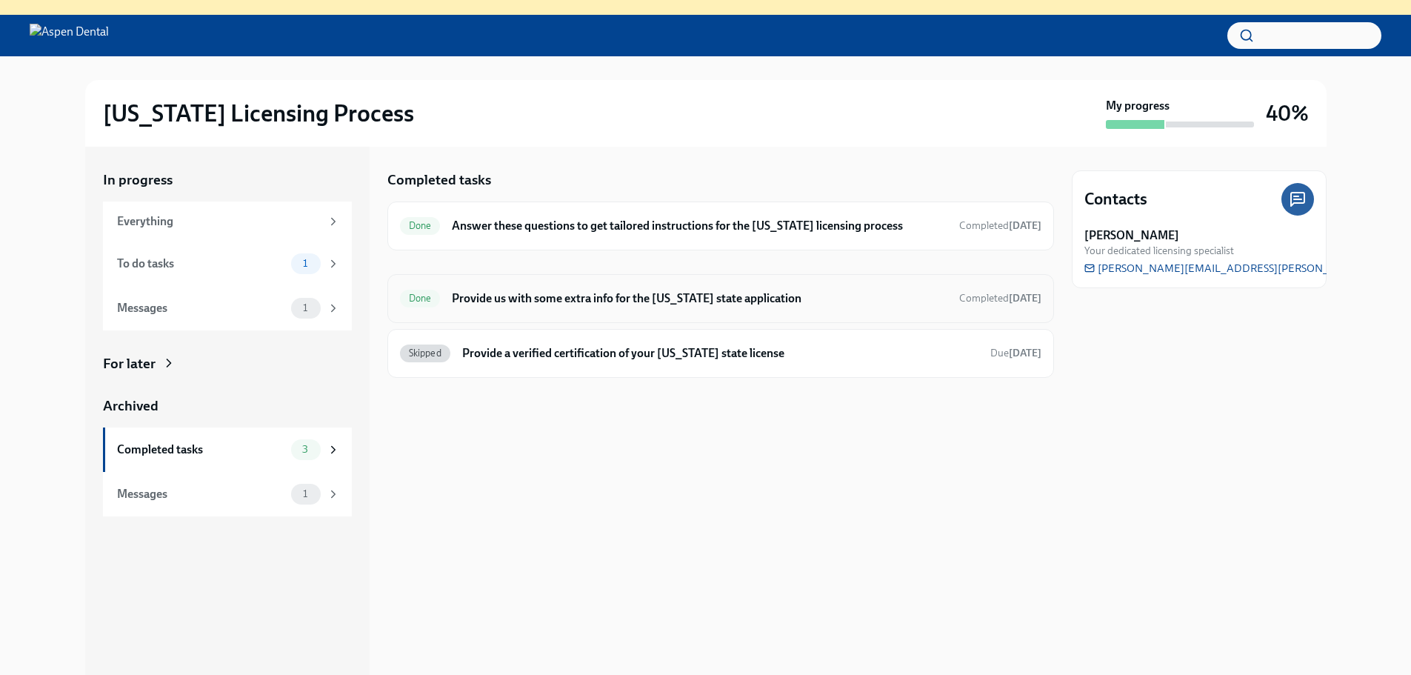
click at [562, 303] on h6 "Provide us with some extra info for the [US_STATE] state application" at bounding box center [699, 298] width 495 height 16
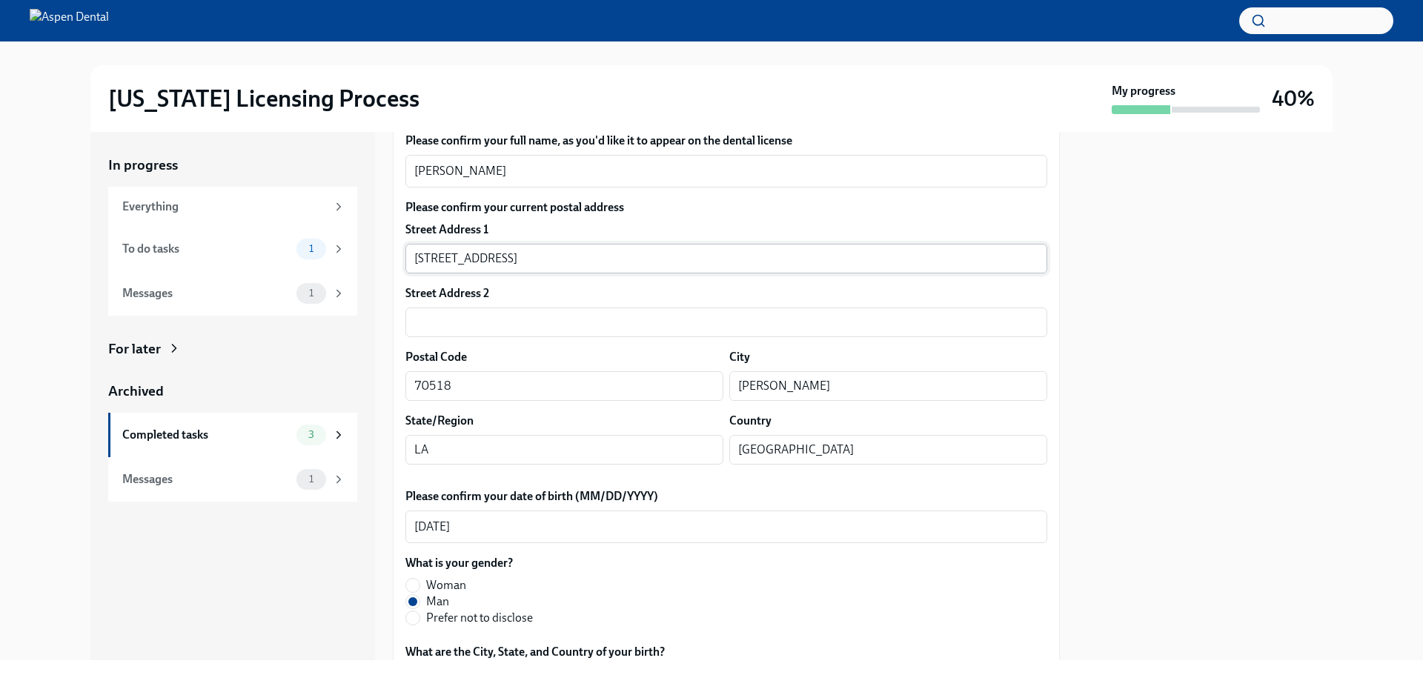
scroll to position [148, 0]
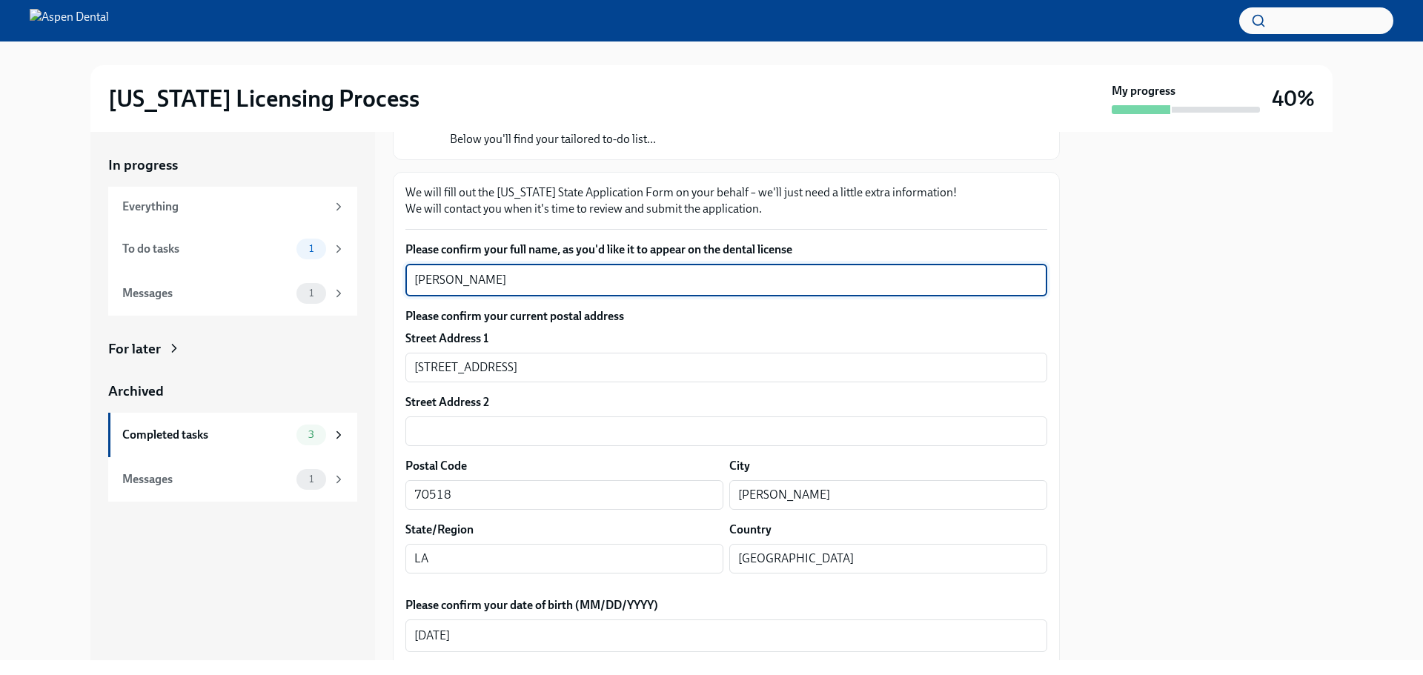
drag, startPoint x: 512, startPoint y: 279, endPoint x: 401, endPoint y: 280, distance: 111.1
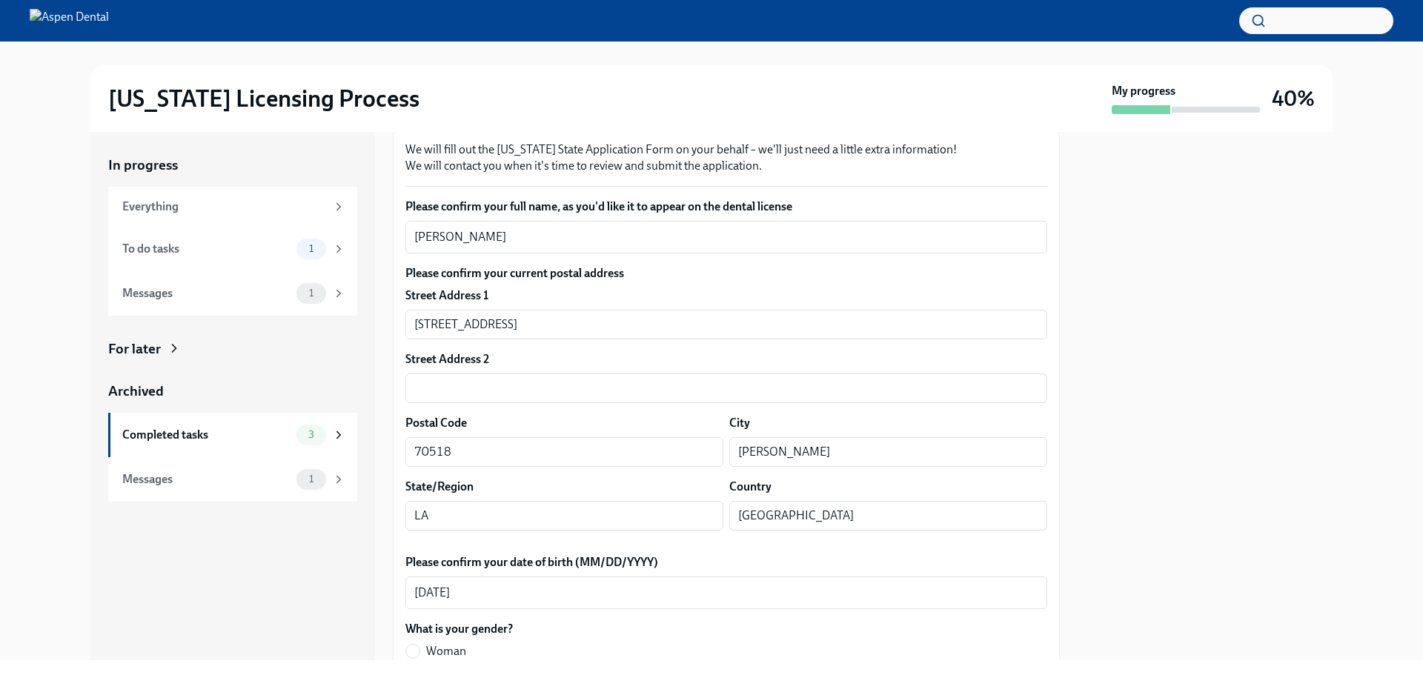
scroll to position [445, 0]
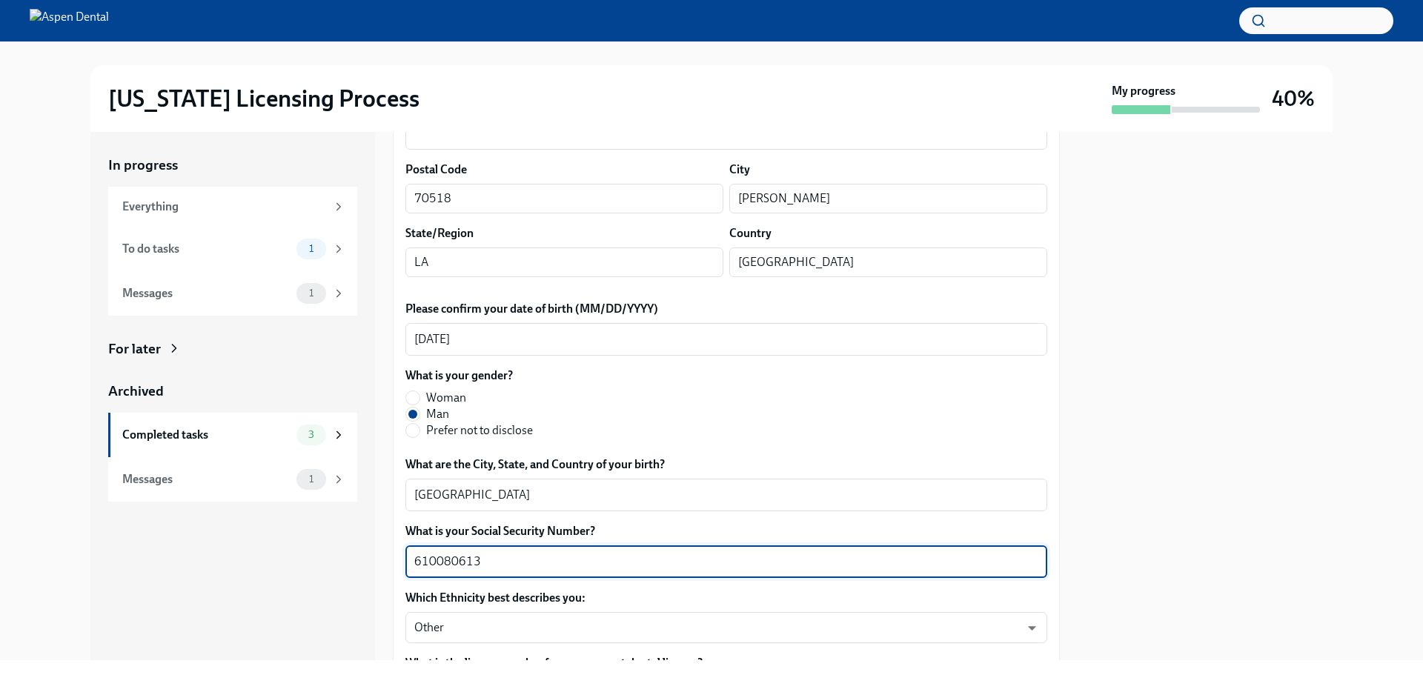
drag, startPoint x: 491, startPoint y: 566, endPoint x: 396, endPoint y: 562, distance: 95.6
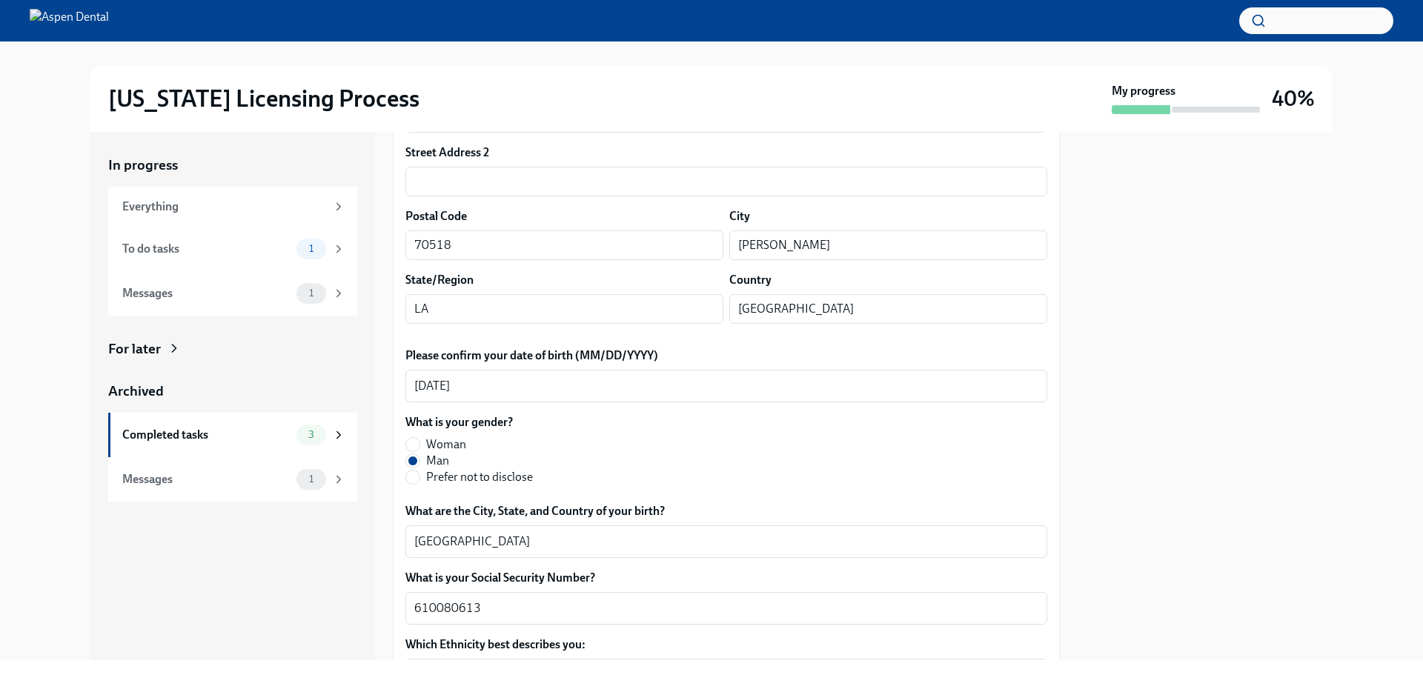
scroll to position [222, 0]
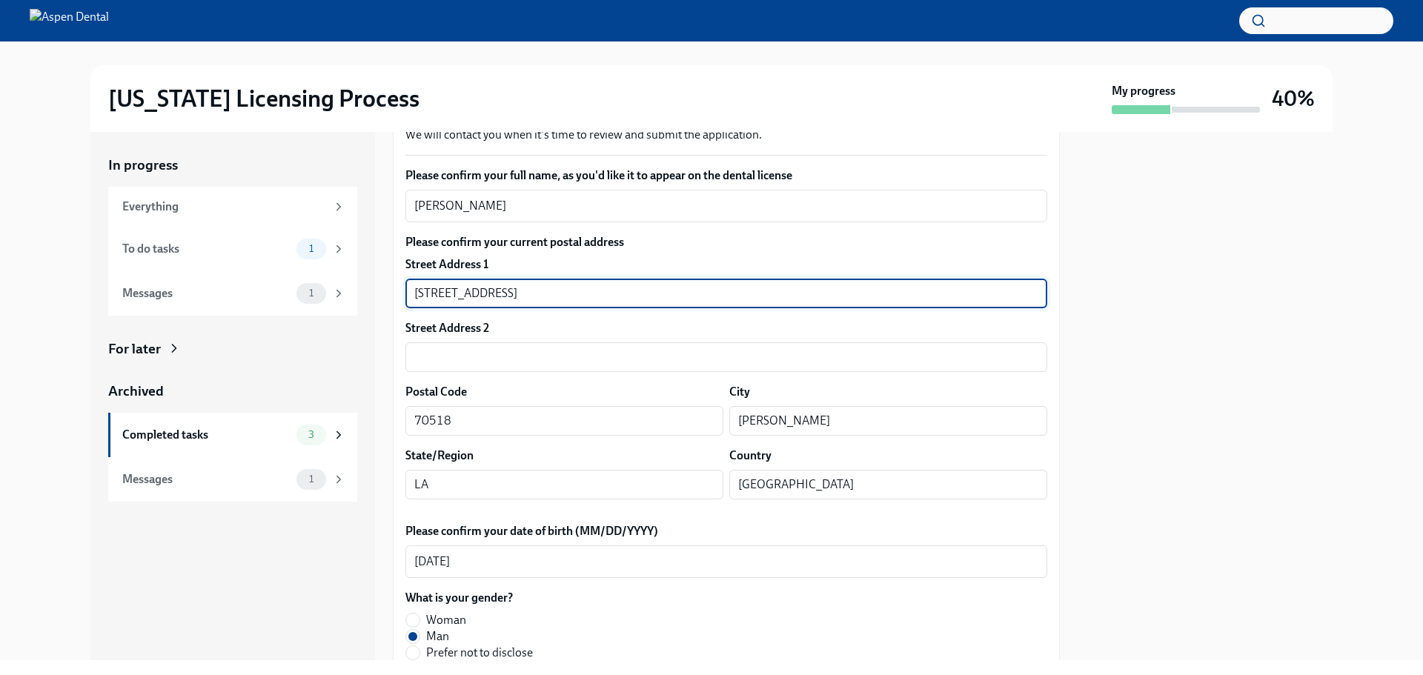
drag, startPoint x: 520, startPoint y: 291, endPoint x: 391, endPoint y: 289, distance: 128.9
click at [391, 289] on div "In progress Everything To do tasks 1 Messages 1 For later Archived Completed ta…" at bounding box center [711, 396] width 1242 height 528
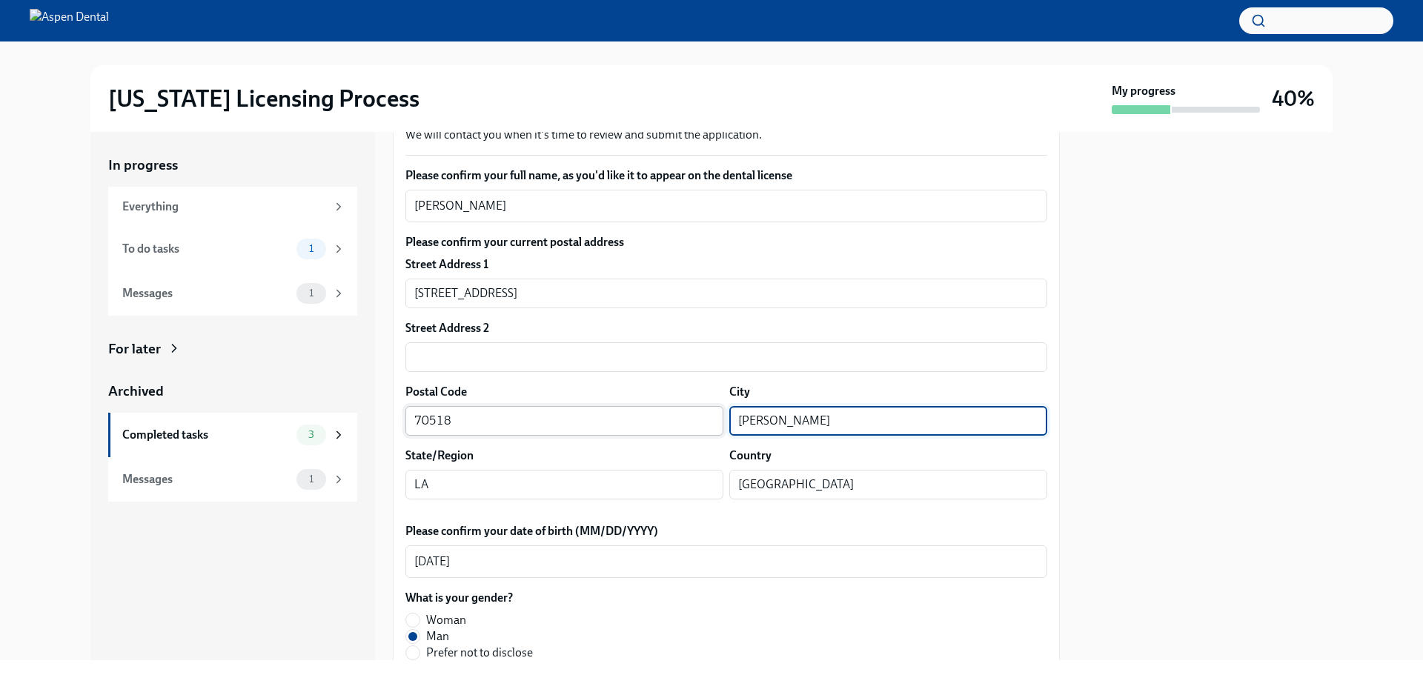
drag, startPoint x: 792, startPoint y: 421, endPoint x: 710, endPoint y: 416, distance: 82.4
click at [710, 416] on div "Postal Code 70518 ​ City Broussard ​" at bounding box center [726, 410] width 642 height 52
click at [195, 435] on div "Completed tasks" at bounding box center [206, 435] width 168 height 16
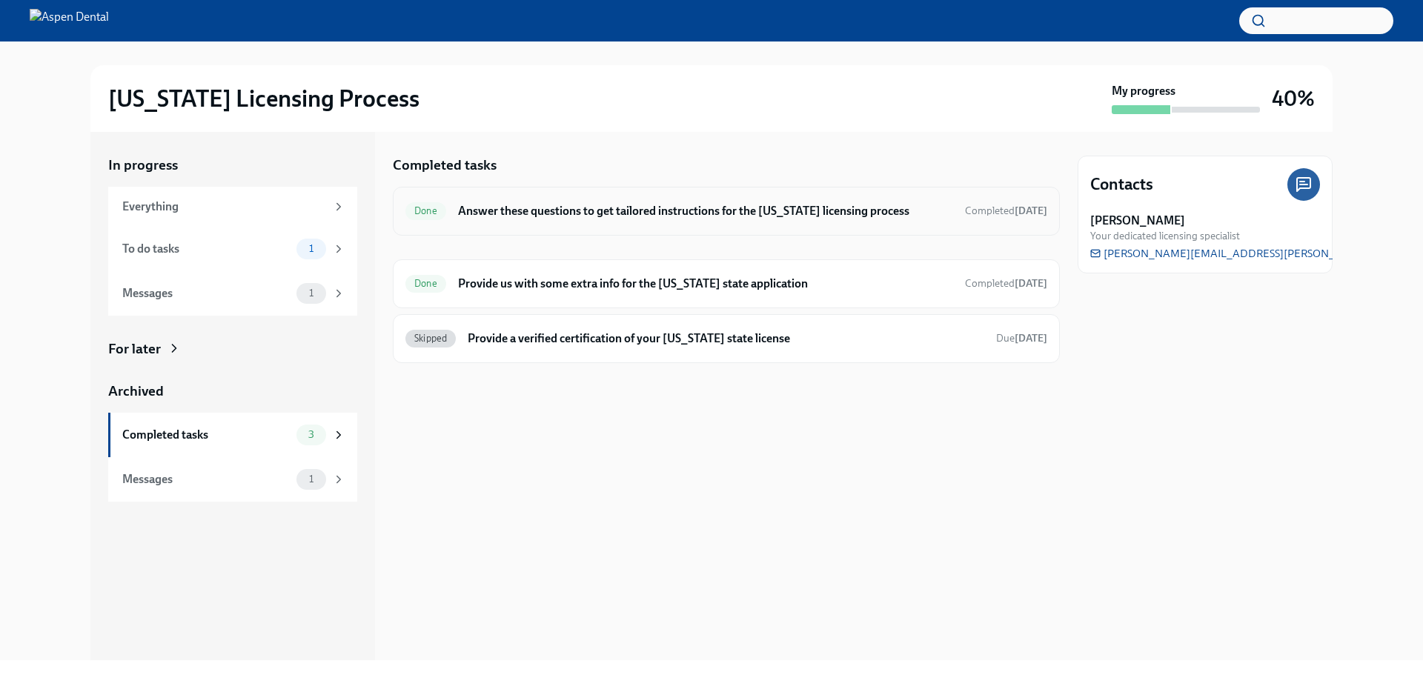
click at [585, 206] on h6 "Answer these questions to get tailored instructions for the Illinois licensing …" at bounding box center [705, 211] width 495 height 16
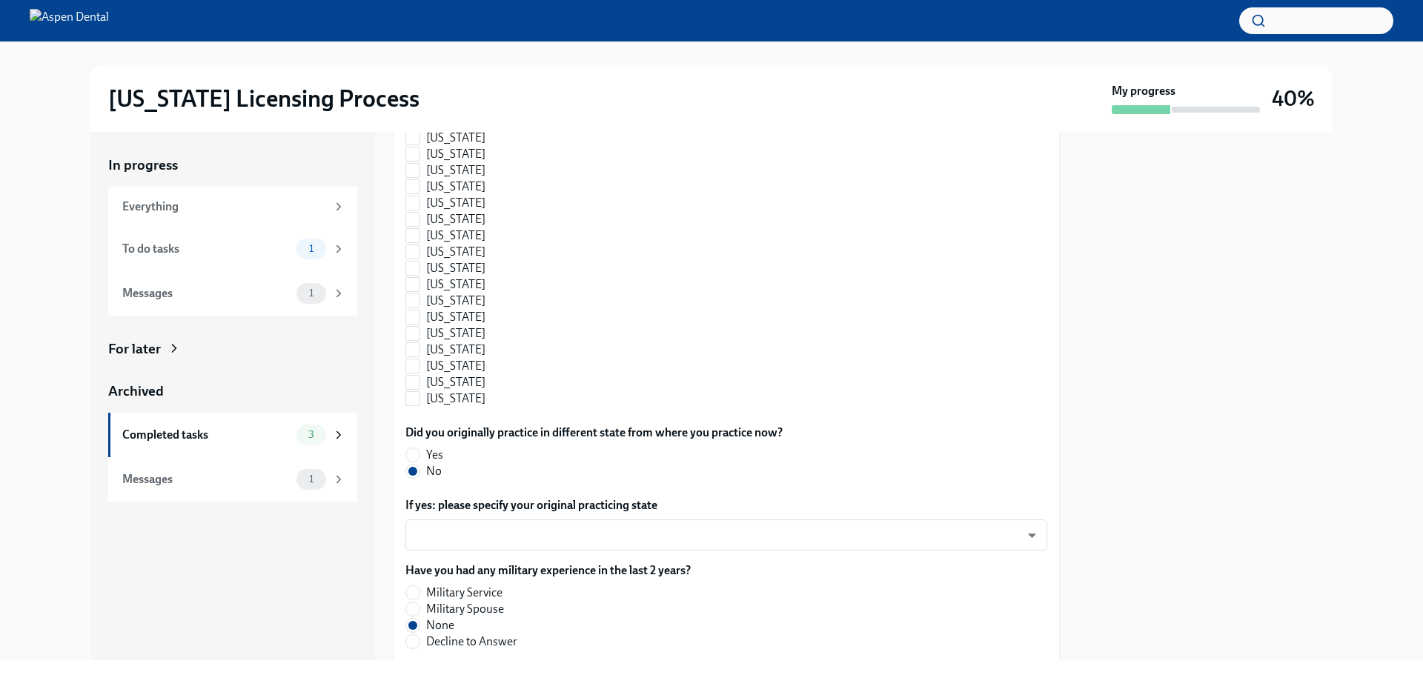
scroll to position [1619, 0]
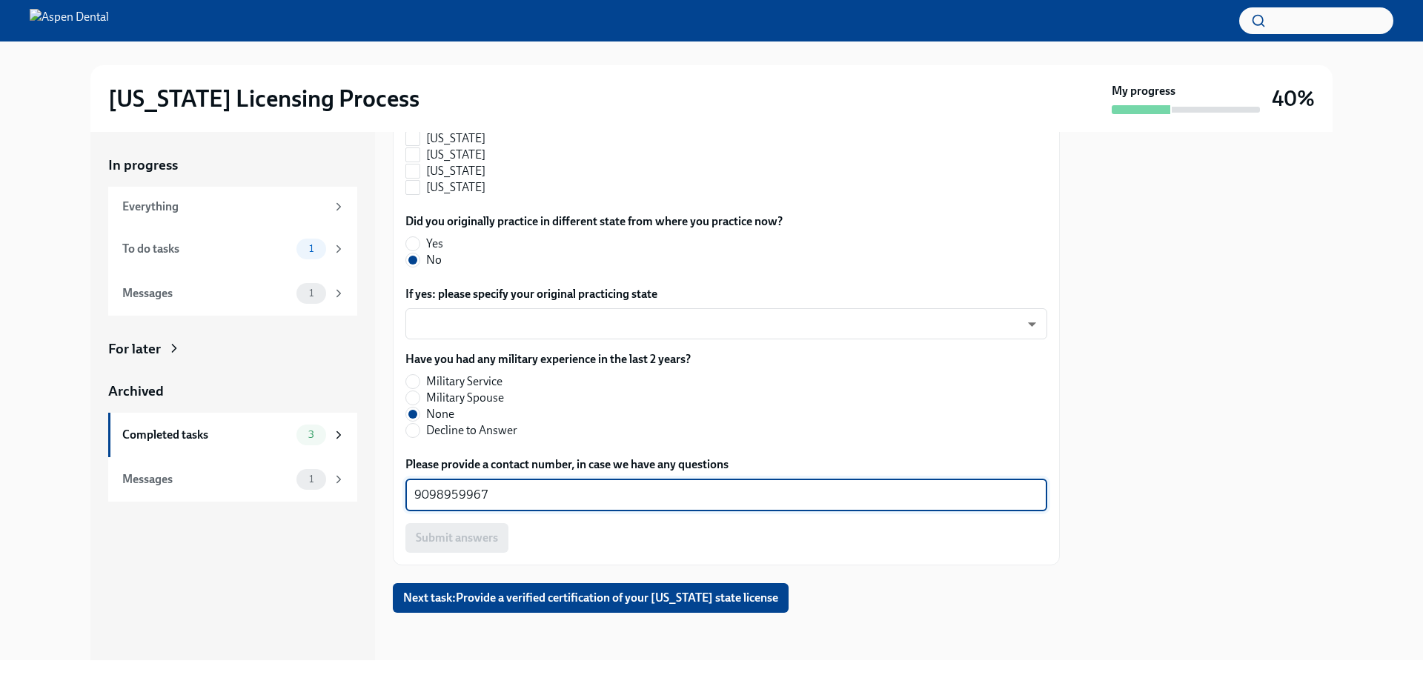
drag, startPoint x: 528, startPoint y: 496, endPoint x: 386, endPoint y: 499, distance: 141.5
click at [386, 499] on div "In progress Everything To do tasks 1 Messages 1 For later Archived Completed ta…" at bounding box center [711, 396] width 1242 height 528
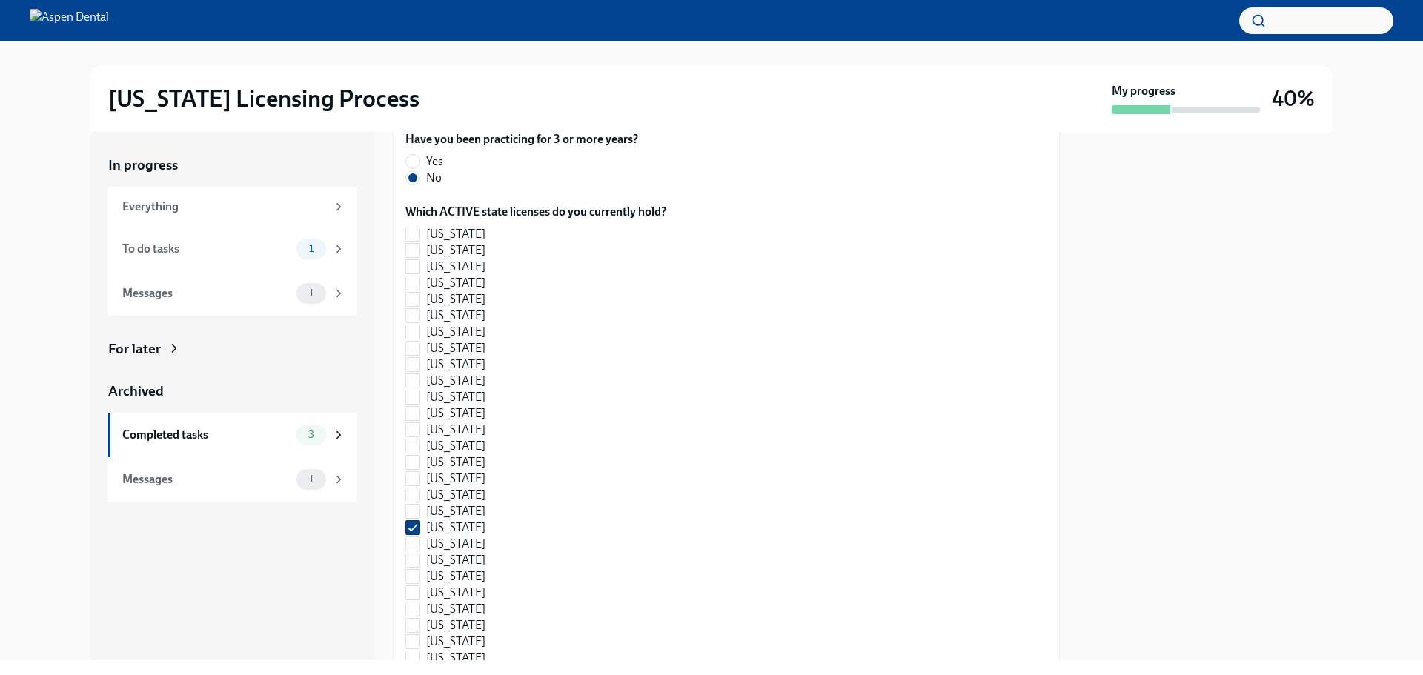
scroll to position [1334, 0]
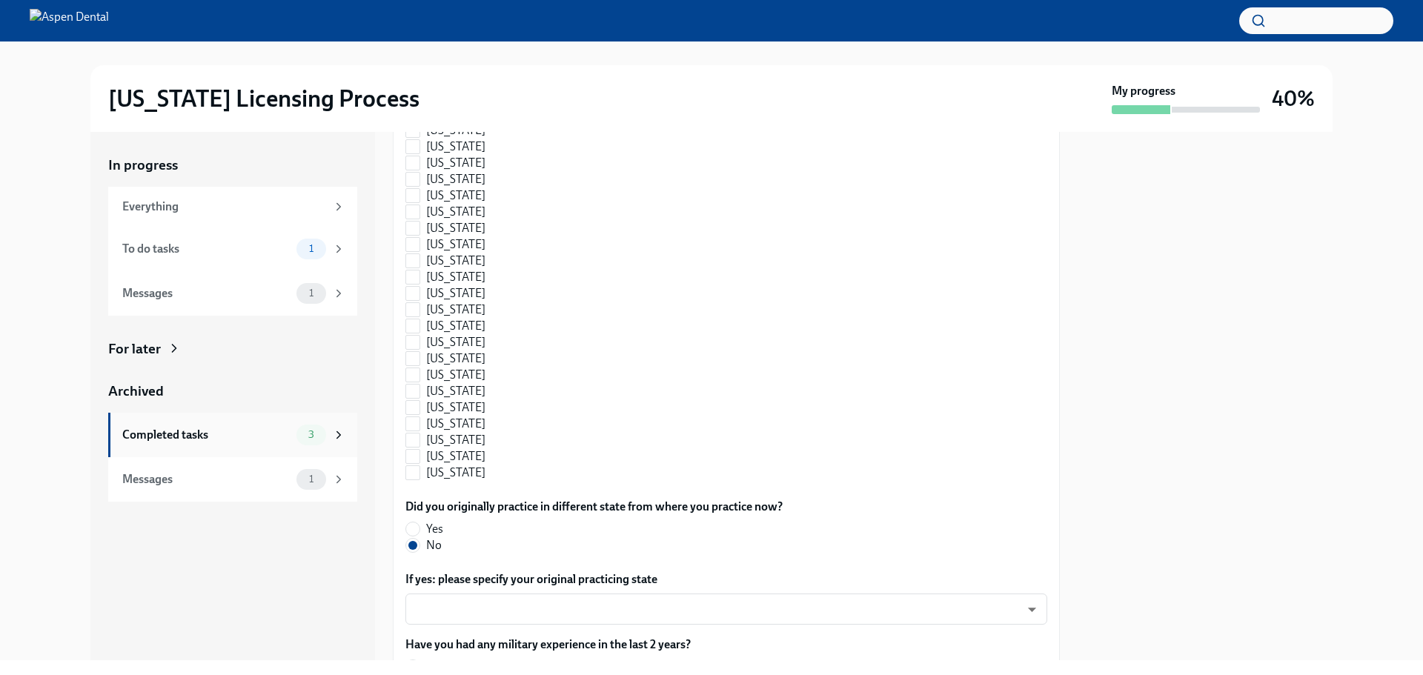
drag, startPoint x: 1370, startPoint y: 327, endPoint x: 168, endPoint y: 438, distance: 1206.8
click at [168, 438] on div "In progress Everything To do tasks 1 Messages 1 For later Archived Completed ta…" at bounding box center [711, 396] width 1242 height 528
click at [168, 438] on div "Completed tasks" at bounding box center [206, 435] width 168 height 16
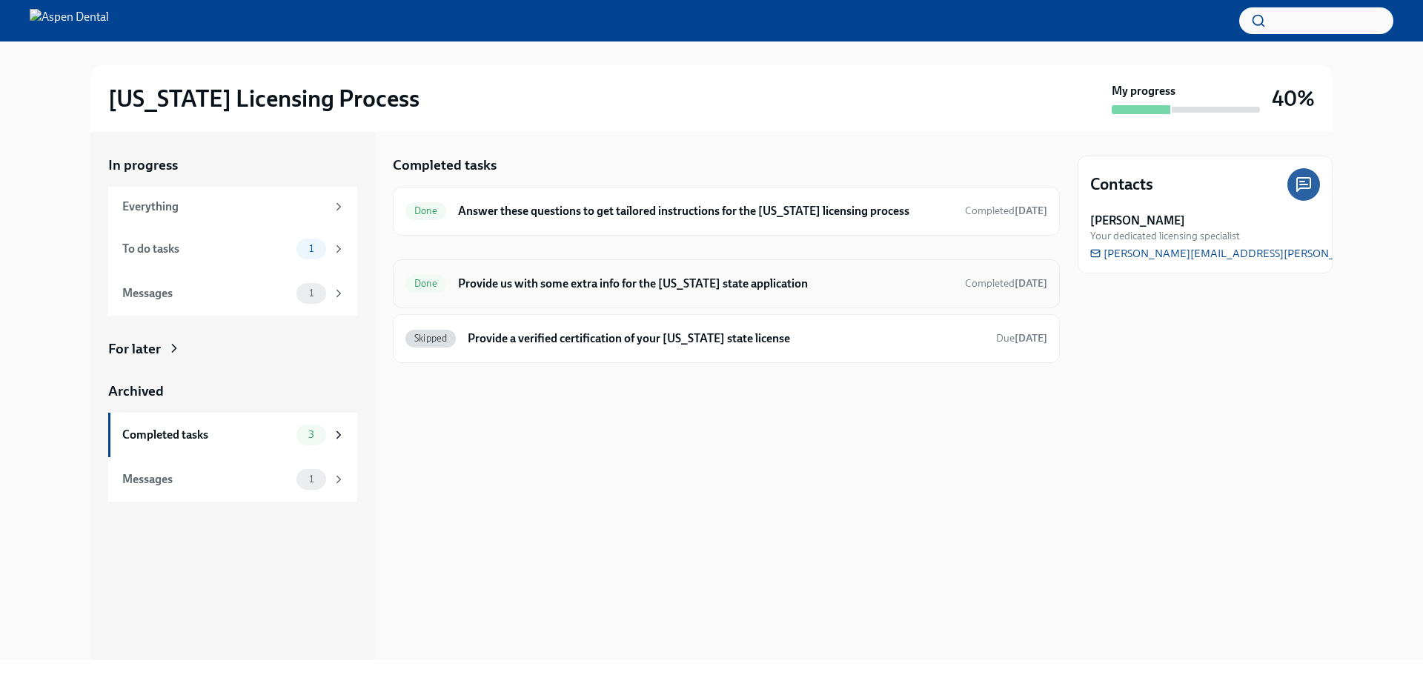
click at [666, 279] on h6 "Provide us with some extra info for the [US_STATE] state application" at bounding box center [705, 284] width 495 height 16
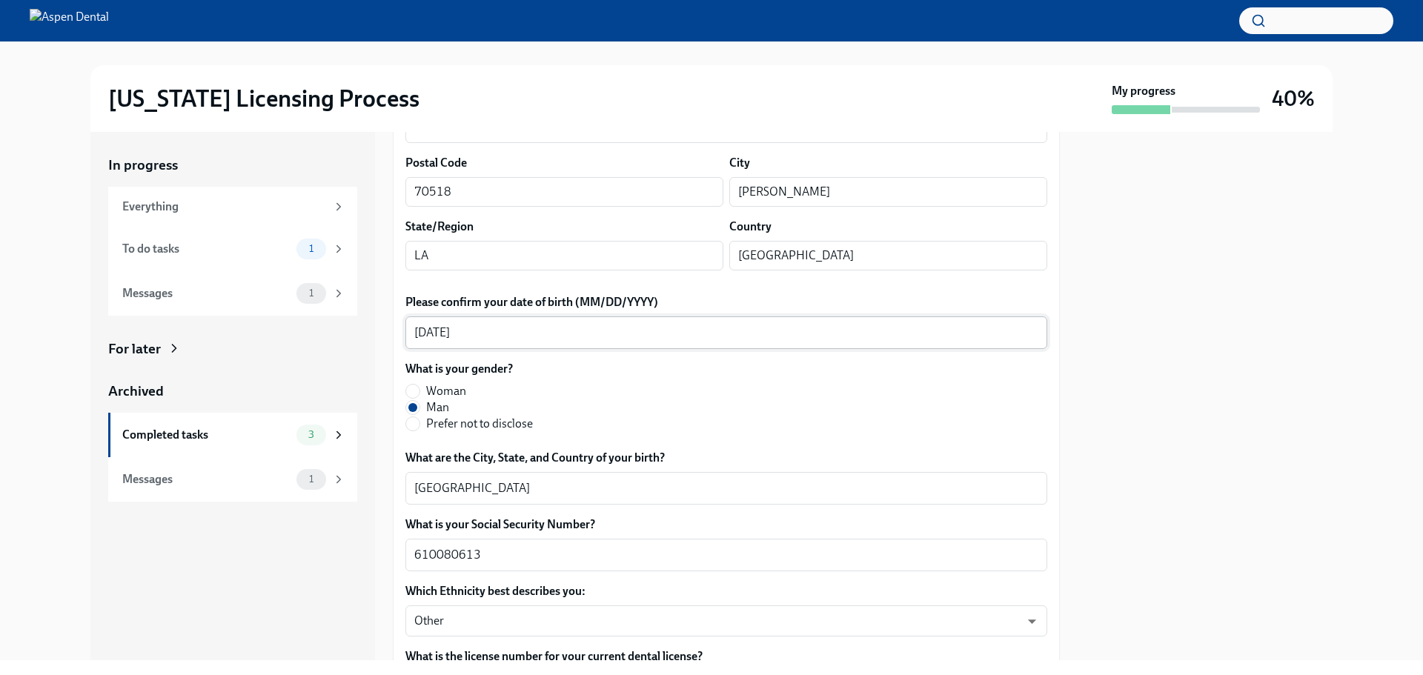
scroll to position [445, 0]
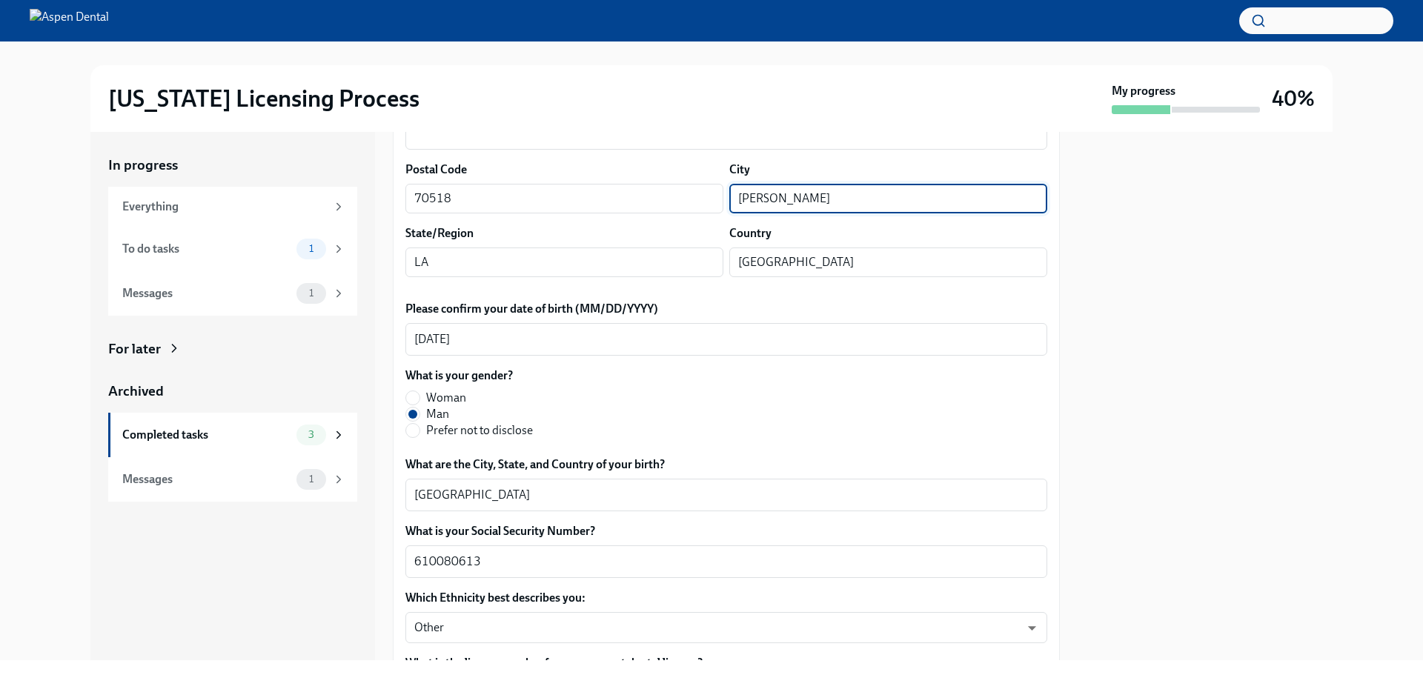
drag, startPoint x: 796, startPoint y: 196, endPoint x: 723, endPoint y: 197, distance: 72.6
click at [729, 197] on input "[PERSON_NAME]" at bounding box center [888, 199] width 318 height 30
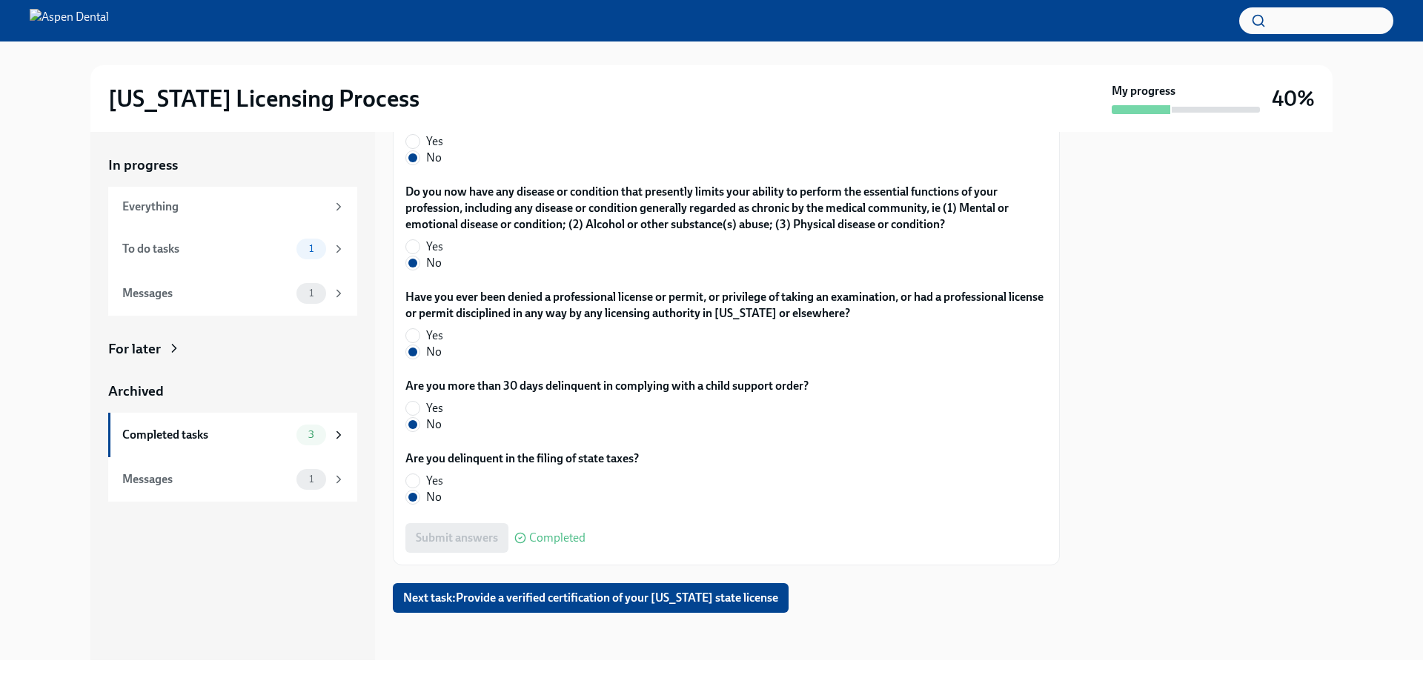
scroll to position [2961, 0]
click at [142, 433] on div "Completed tasks" at bounding box center [206, 435] width 168 height 16
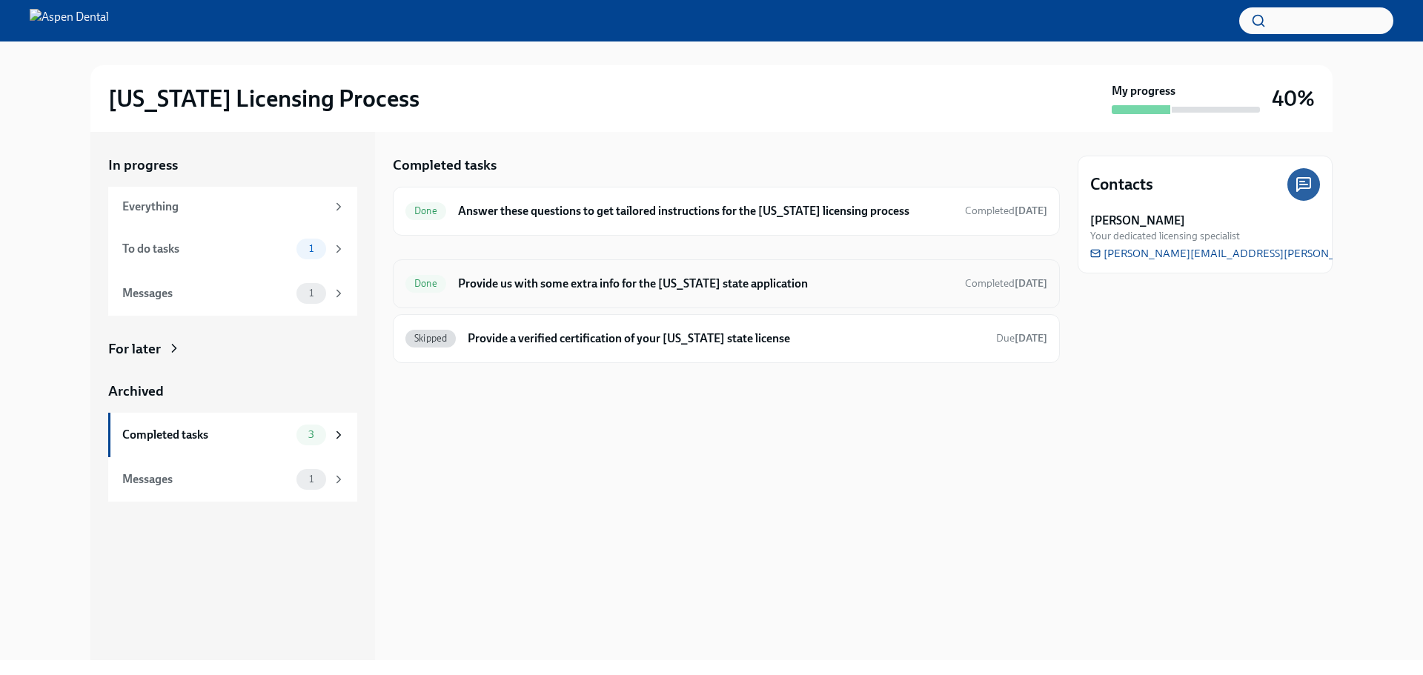
click at [488, 290] on h6 "Provide us with some extra info for the [US_STATE] state application" at bounding box center [705, 284] width 495 height 16
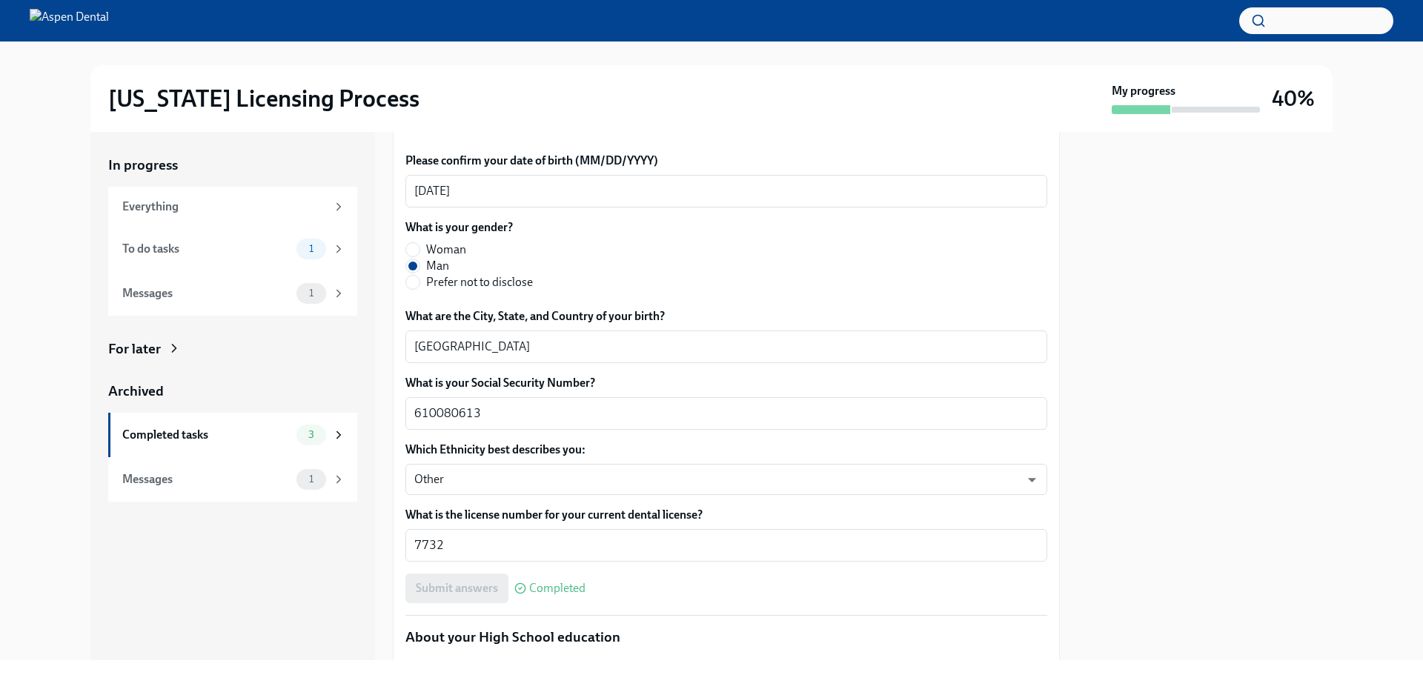
scroll to position [815, 0]
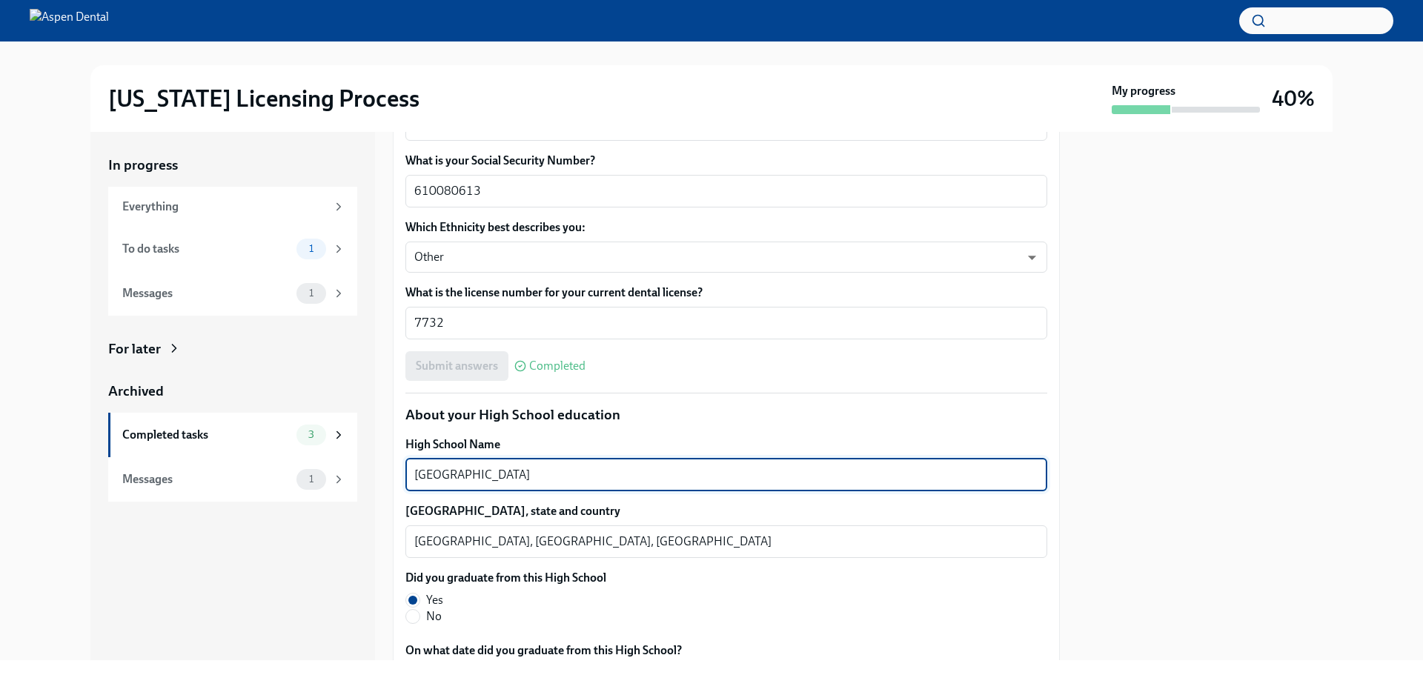
drag, startPoint x: 560, startPoint y: 473, endPoint x: 404, endPoint y: 482, distance: 156.6
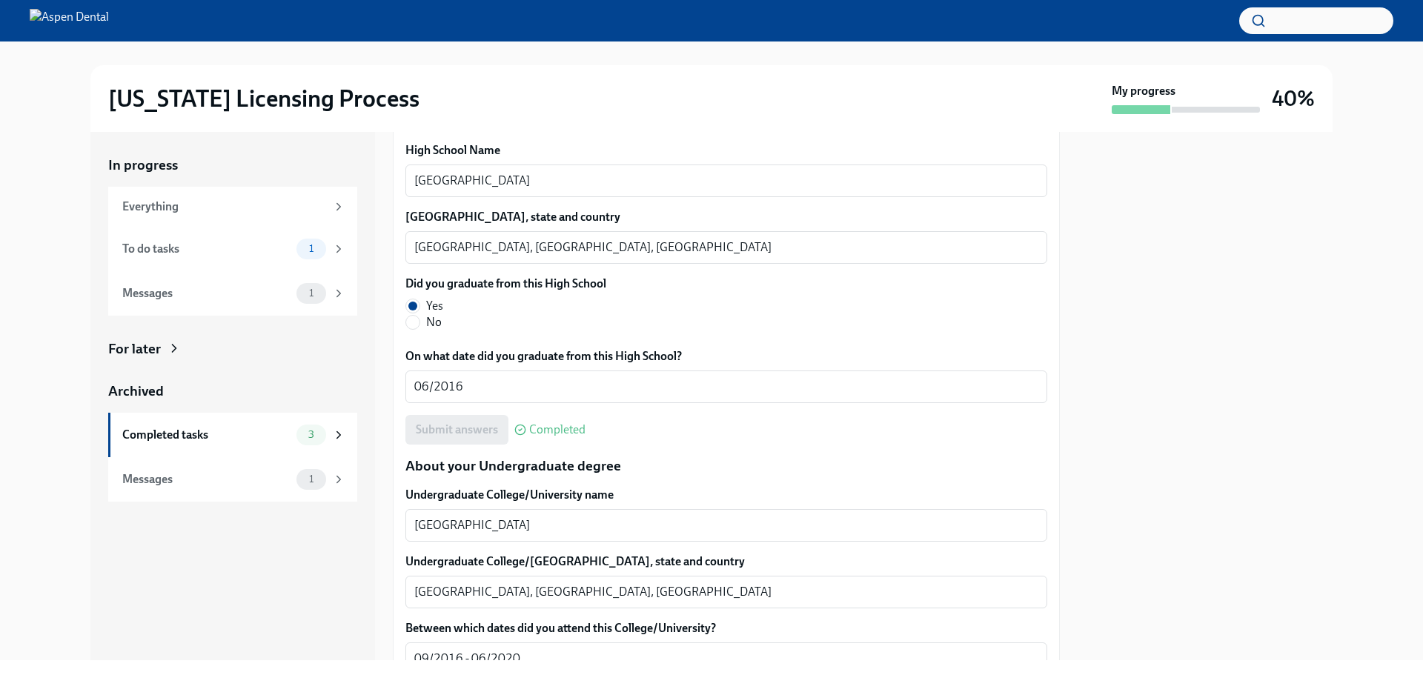
scroll to position [1111, 0]
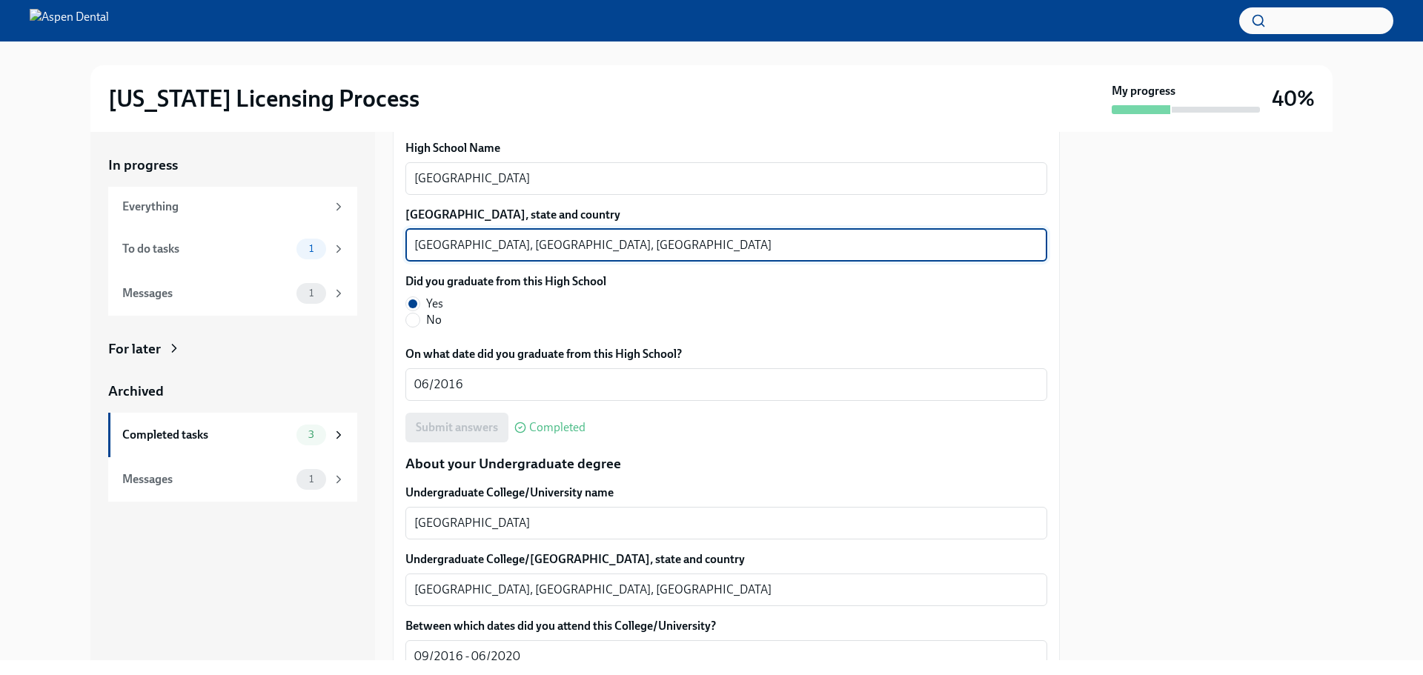
drag, startPoint x: 459, startPoint y: 244, endPoint x: 414, endPoint y: 244, distance: 44.5
click at [414, 244] on textarea "Pomona, CA, USA" at bounding box center [726, 245] width 624 height 18
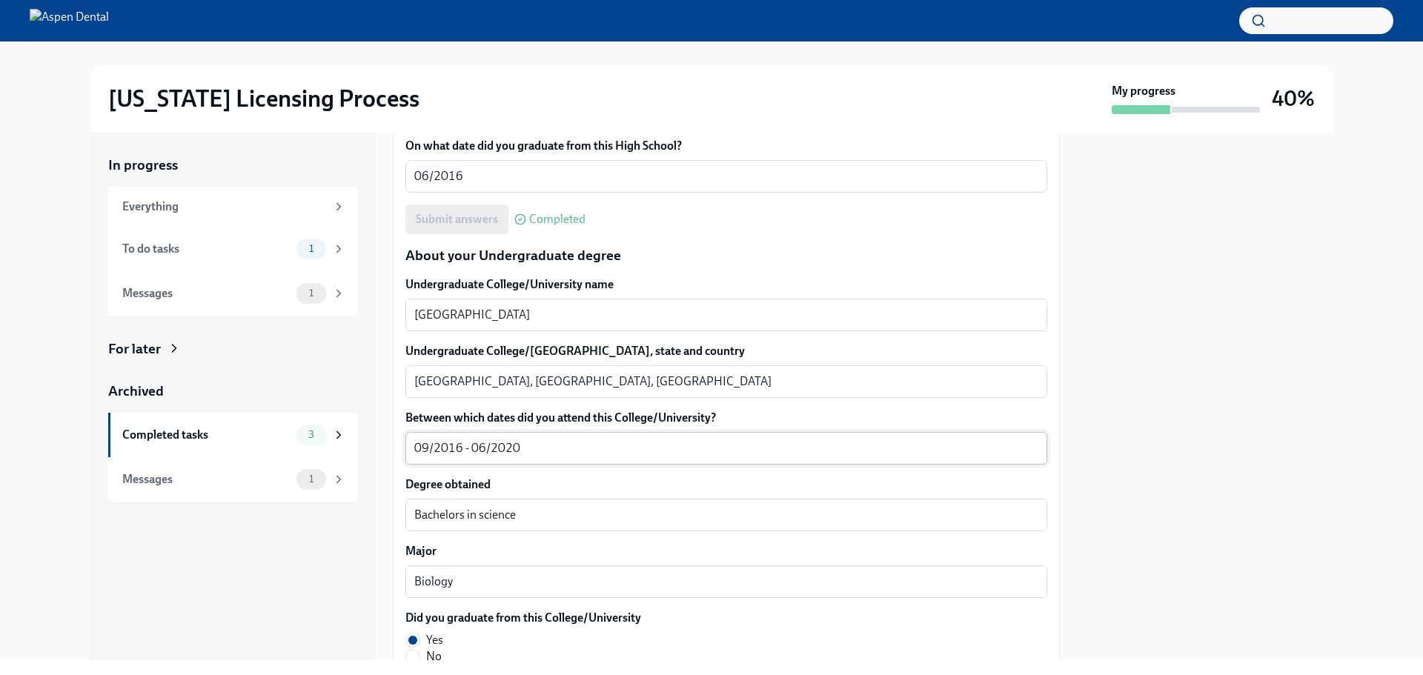
scroll to position [1334, 0]
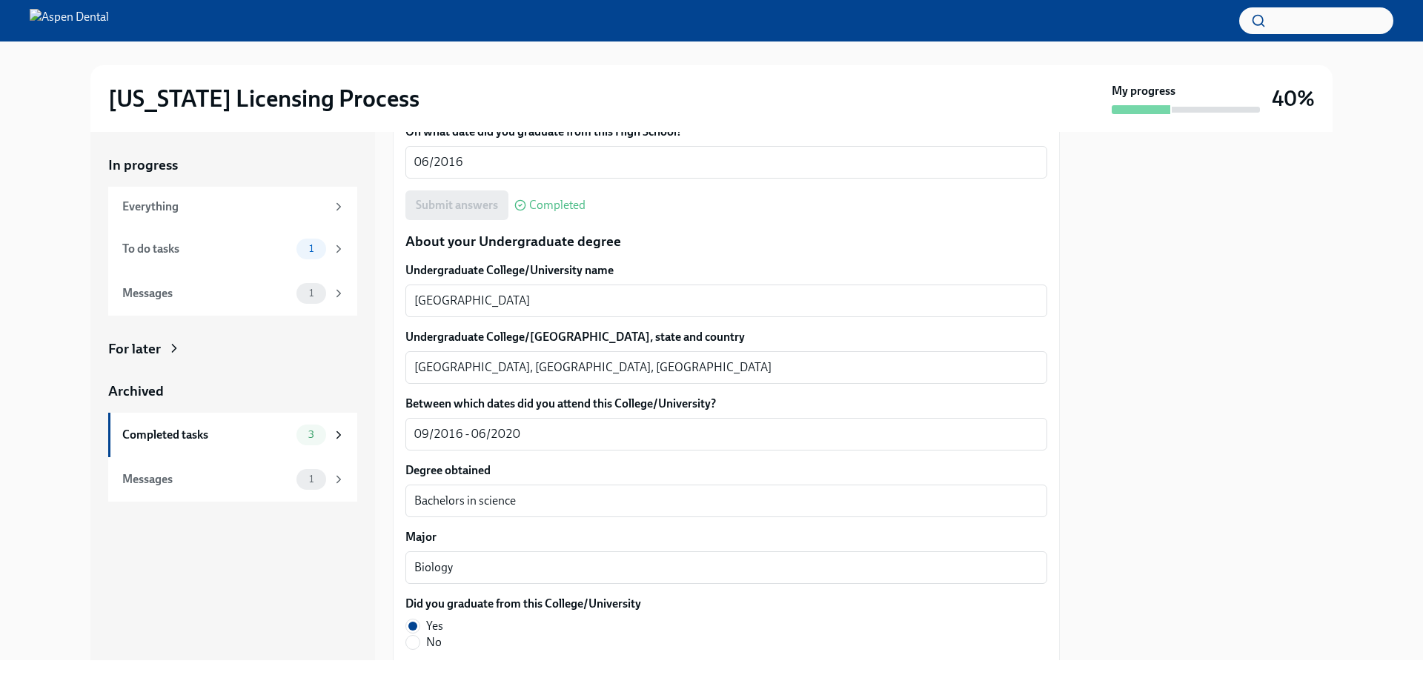
drag, startPoint x: 463, startPoint y: 290, endPoint x: 402, endPoint y: 295, distance: 60.9
click at [402, 295] on div "We will fill out the Illinois State Application Form on your behalf – we'll jus…" at bounding box center [726, 581] width 667 height 3190
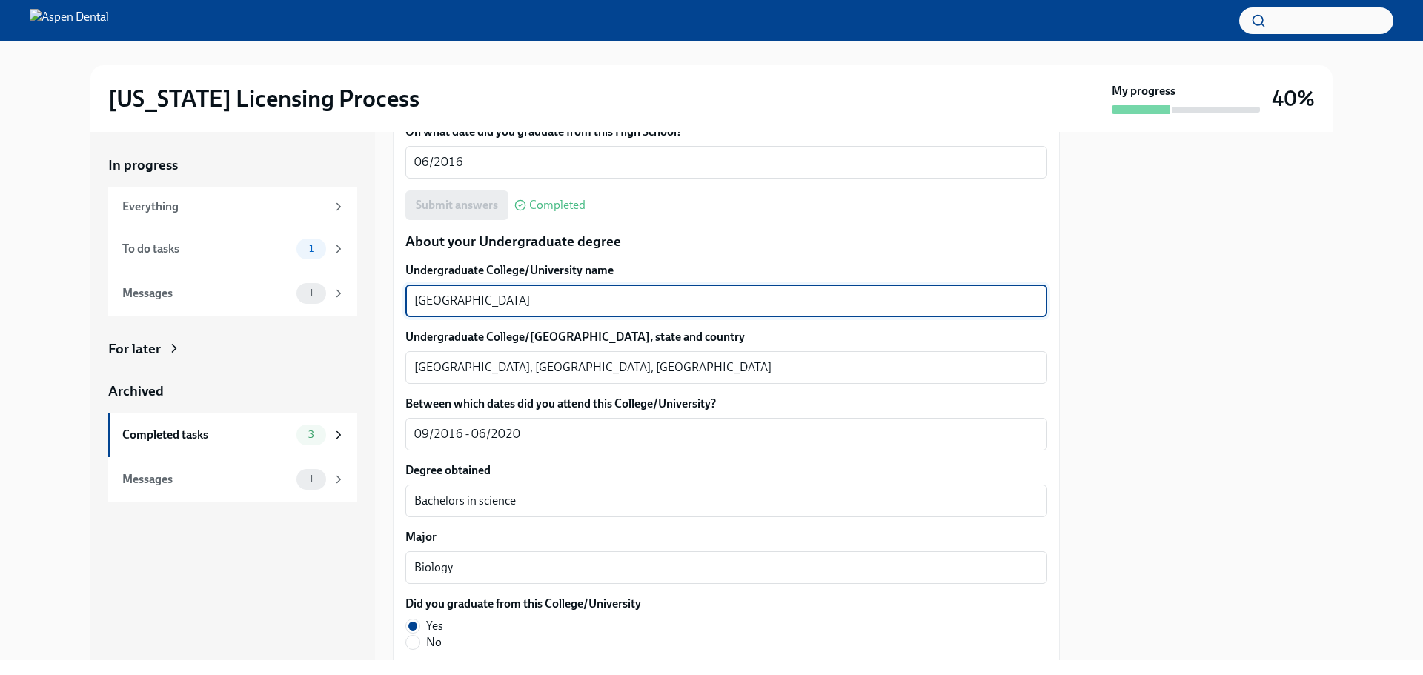
drag, startPoint x: 484, startPoint y: 299, endPoint x: 414, endPoint y: 302, distance: 69.7
click at [404, 302] on div "We will fill out the Illinois State Application Form on your behalf – we'll jus…" at bounding box center [726, 581] width 667 height 3190
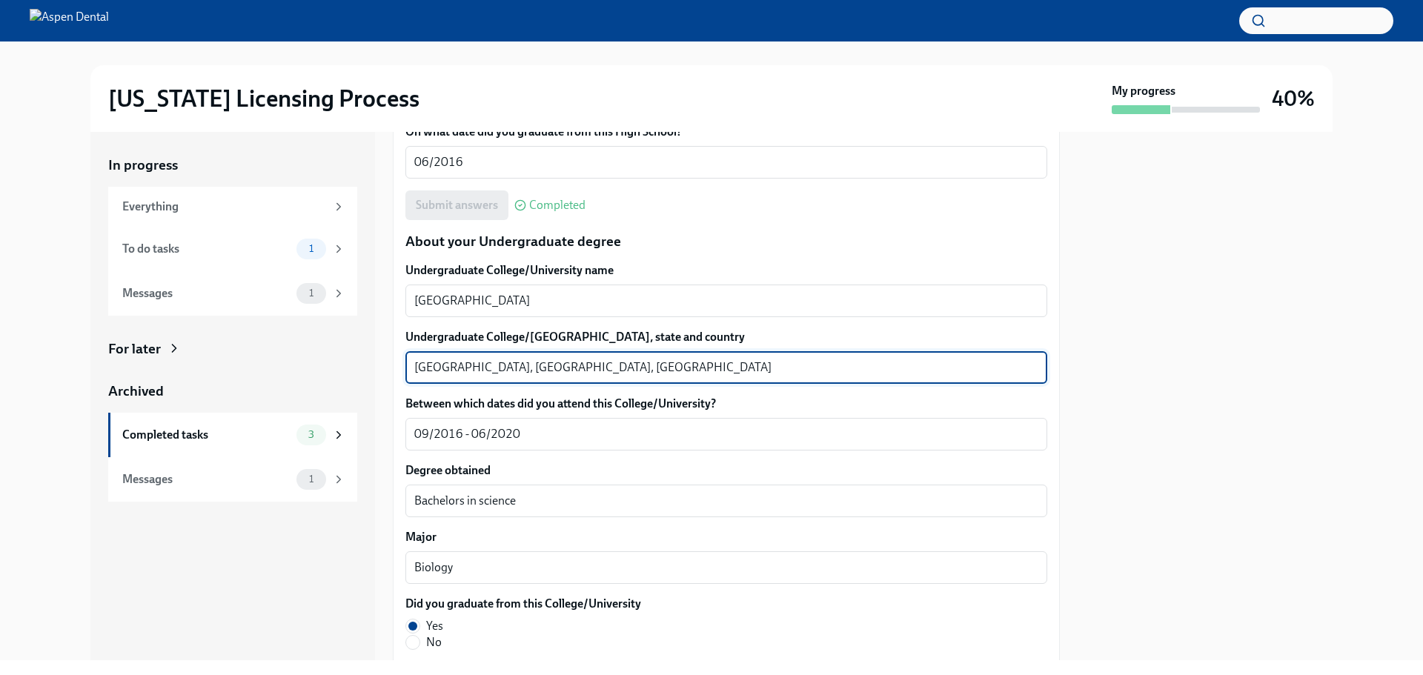
drag, startPoint x: 474, startPoint y: 364, endPoint x: 412, endPoint y: 368, distance: 62.4
click at [412, 367] on div "Los Angeles, CA, USA x ​" at bounding box center [726, 367] width 642 height 33
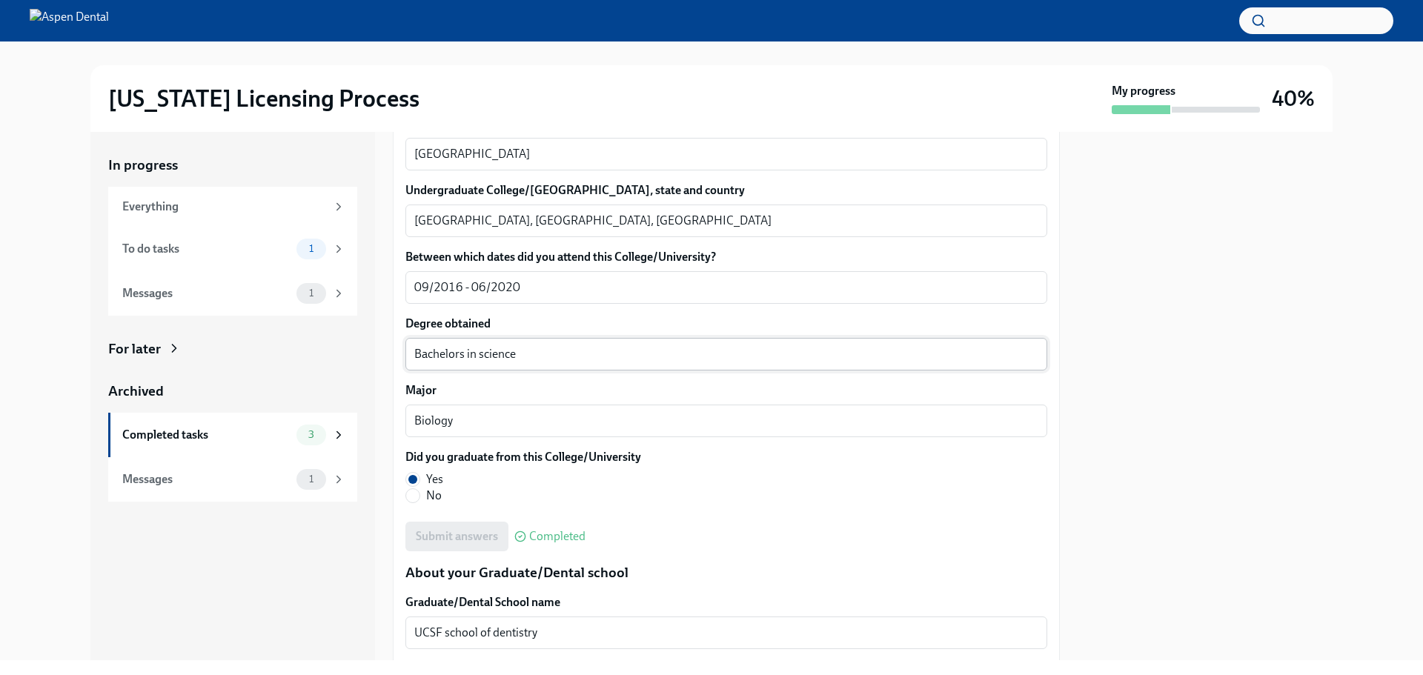
scroll to position [1482, 0]
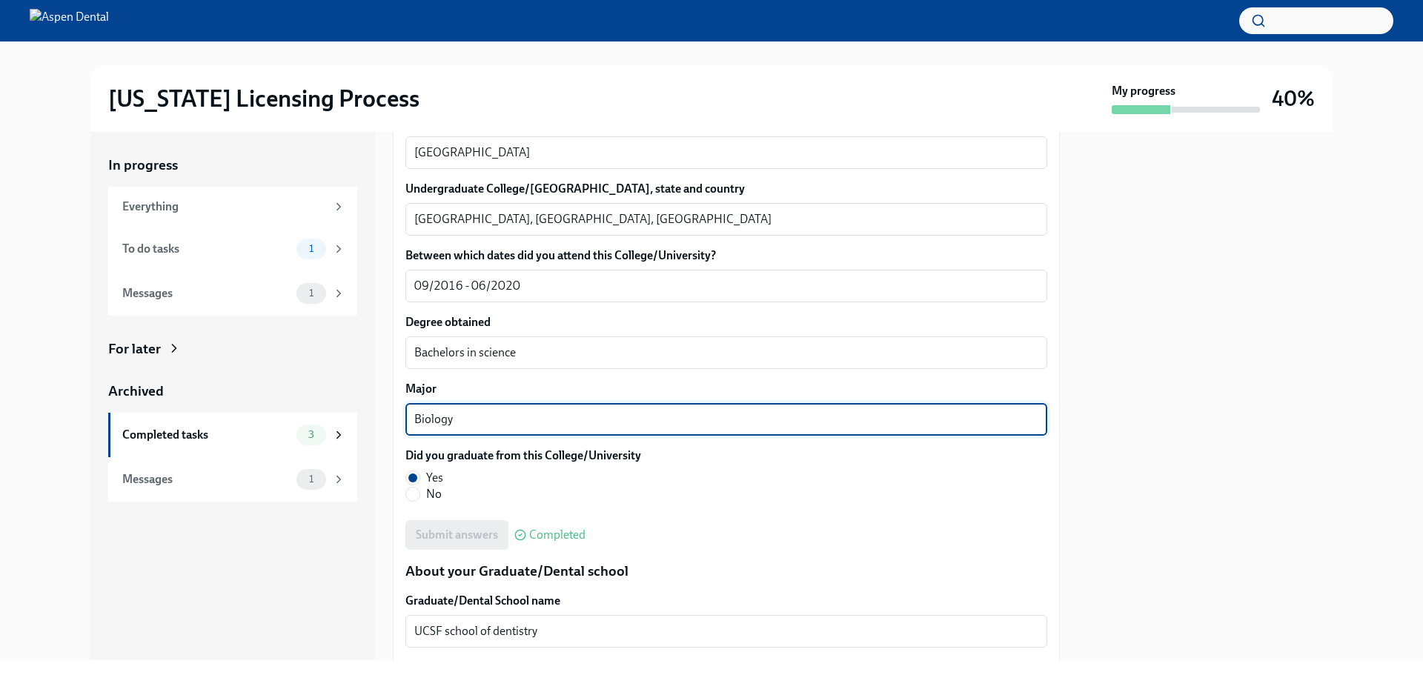
drag, startPoint x: 456, startPoint y: 422, endPoint x: 381, endPoint y: 424, distance: 75.6
click at [381, 424] on div "In progress Everything To do tasks 1 Messages 1 For later Archived Completed ta…" at bounding box center [711, 396] width 1242 height 528
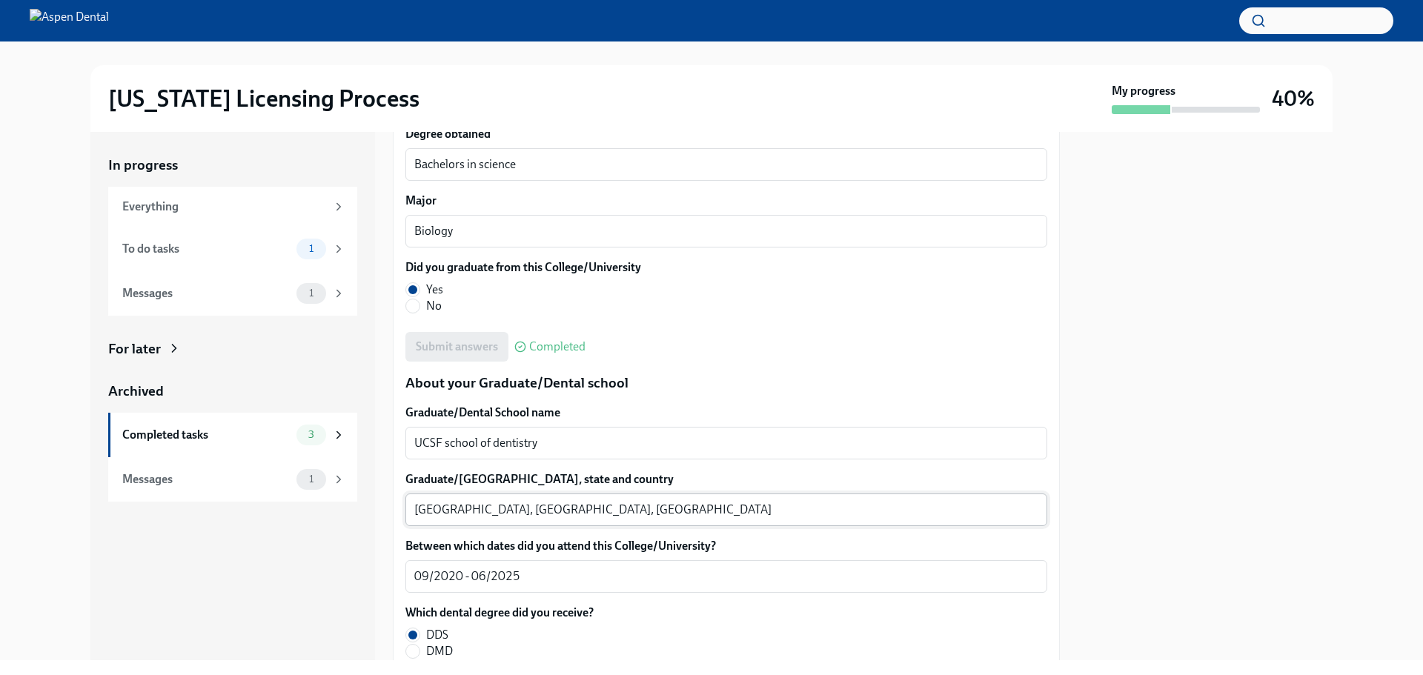
scroll to position [1704, 0]
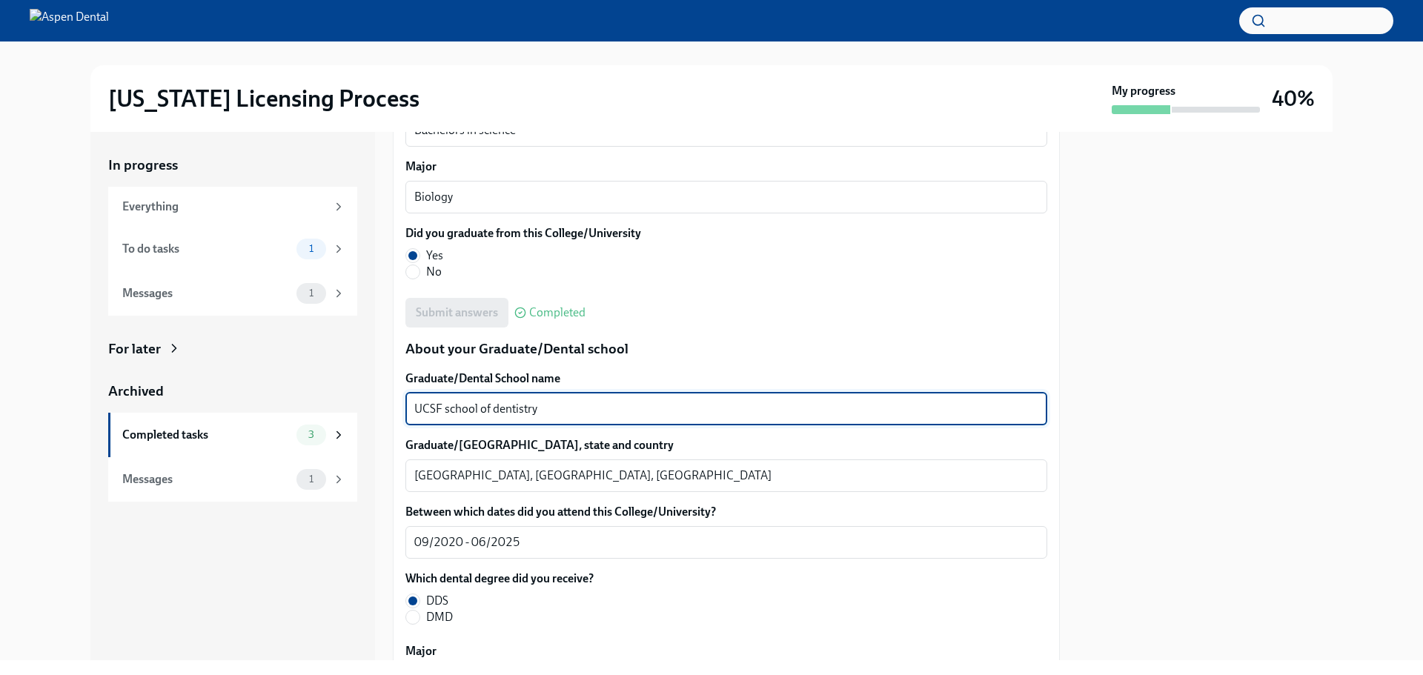
drag, startPoint x: 553, startPoint y: 403, endPoint x: 419, endPoint y: 410, distance: 134.3
click at [419, 410] on textarea "UCSF school of dentistry" at bounding box center [726, 409] width 624 height 18
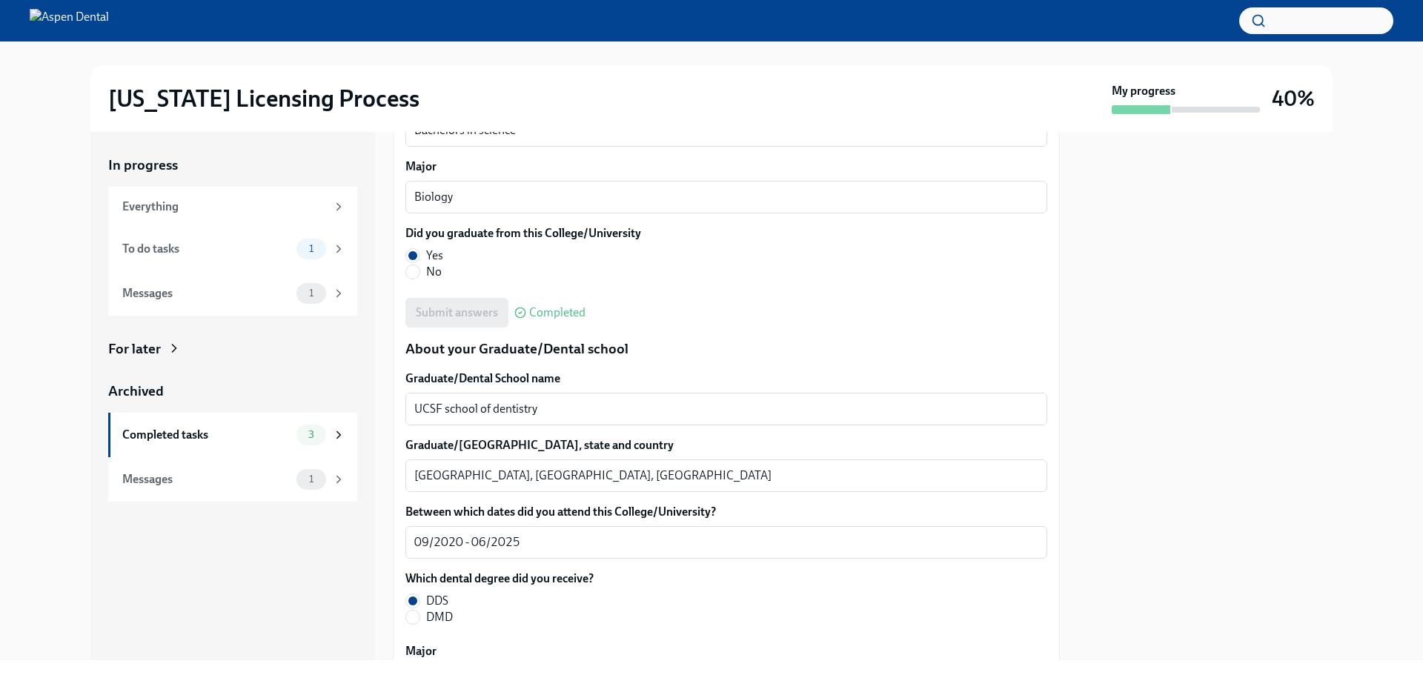
drag, startPoint x: 459, startPoint y: 407, endPoint x: 624, endPoint y: 433, distance: 167.4
click at [624, 433] on div "Graduate/Dental School name UCSF school of dentistry x ​ Graduate/Dental School…" at bounding box center [726, 591] width 642 height 442
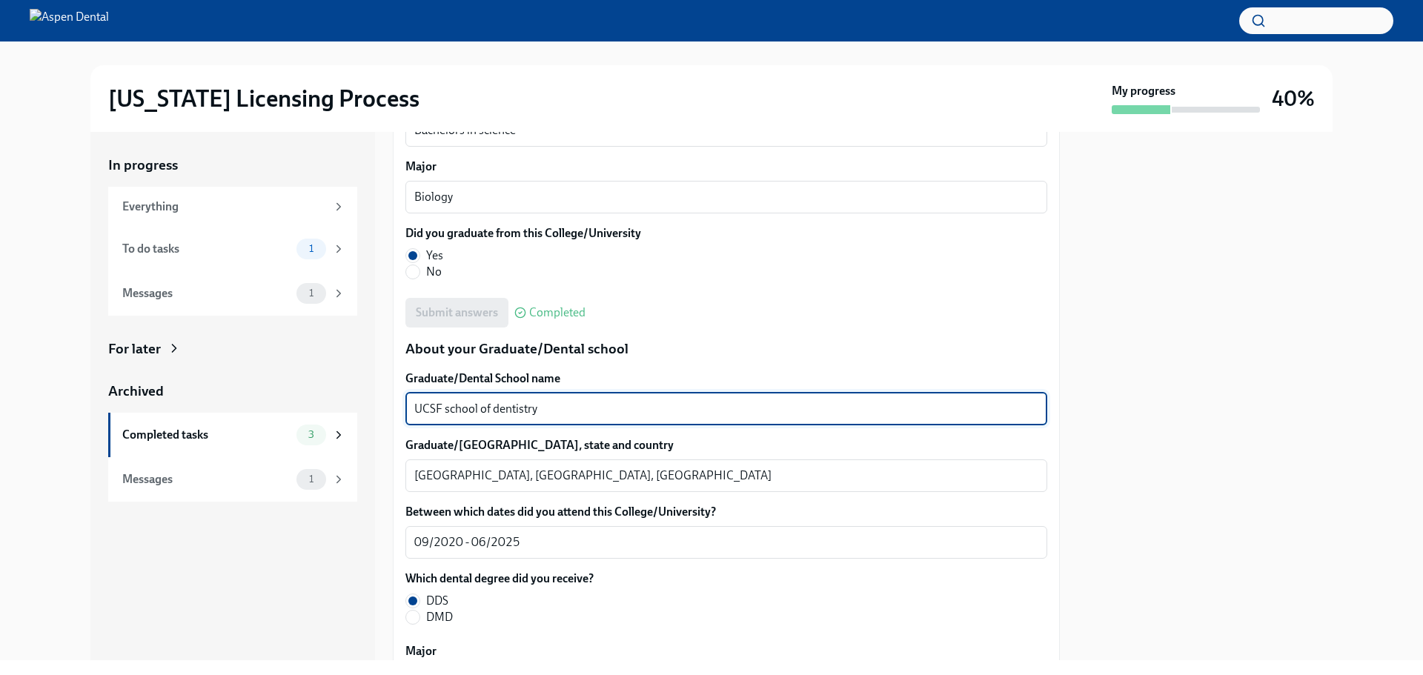
drag, startPoint x: 483, startPoint y: 406, endPoint x: 407, endPoint y: 405, distance: 75.6
click at [407, 405] on div "UCSF school of dentistry x ​" at bounding box center [726, 409] width 642 height 33
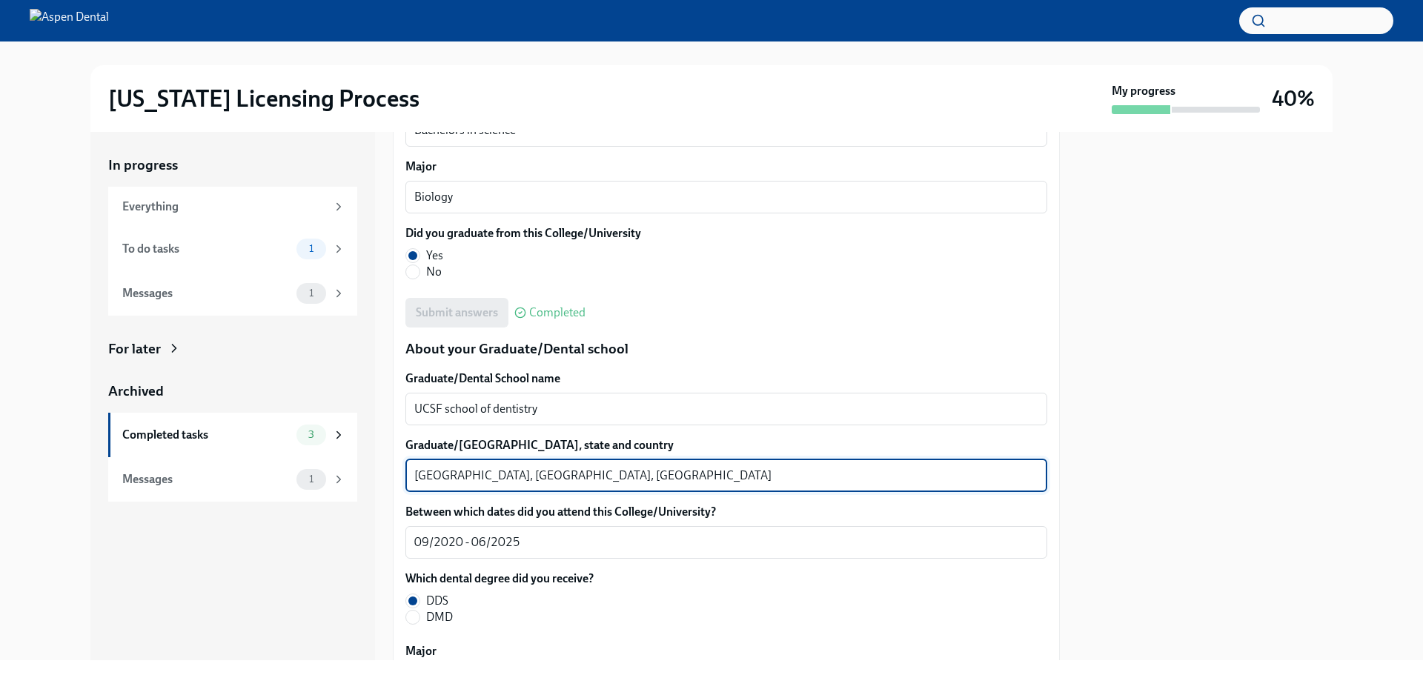
drag, startPoint x: 485, startPoint y: 474, endPoint x: 403, endPoint y: 475, distance: 81.5
click at [403, 475] on div "We will fill out the Illinois State Application Form on your behalf – we'll jus…" at bounding box center [726, 211] width 667 height 3190
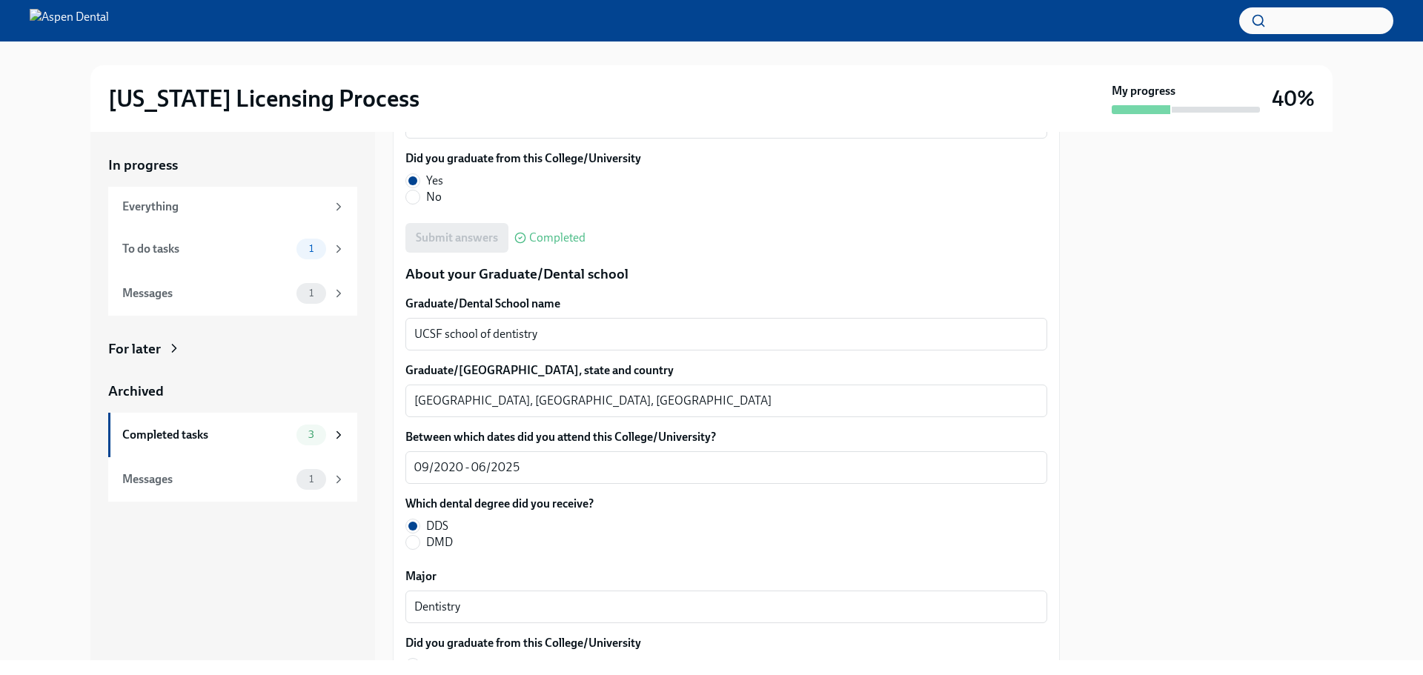
scroll to position [1852, 0]
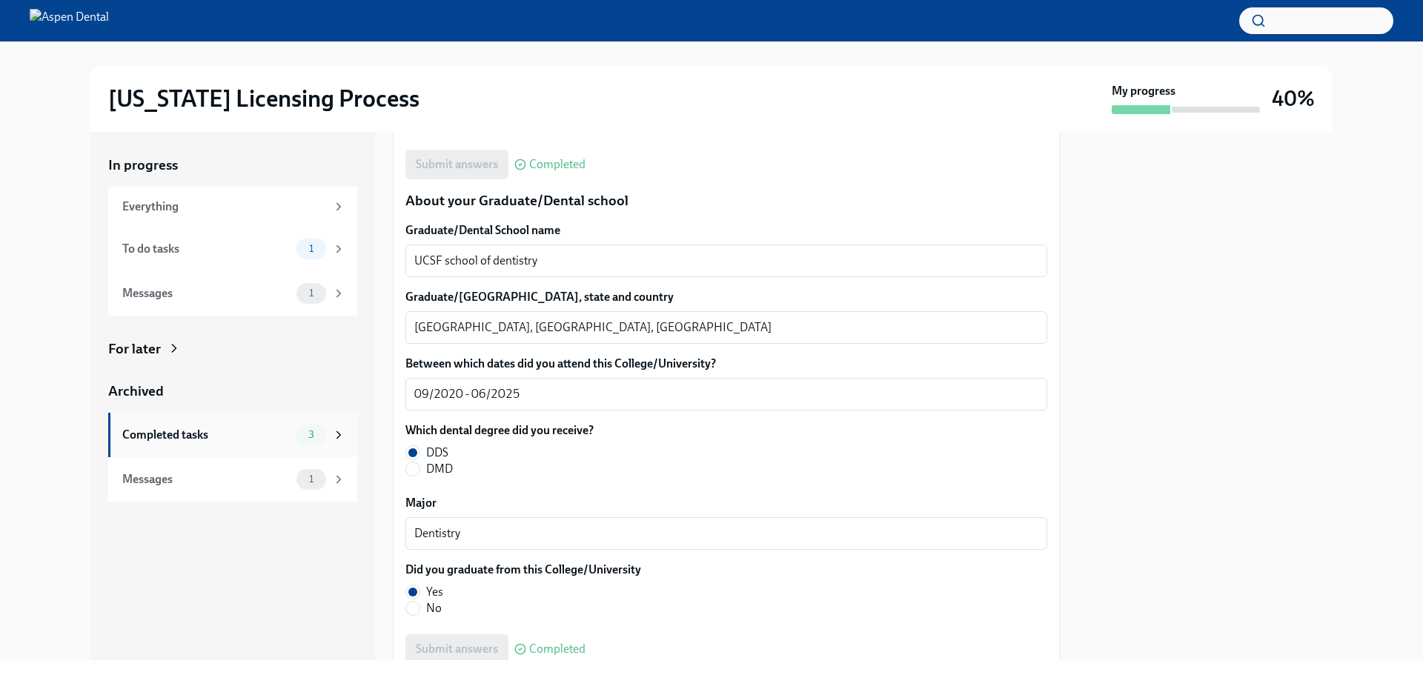
click at [170, 430] on div "Completed tasks" at bounding box center [206, 435] width 168 height 16
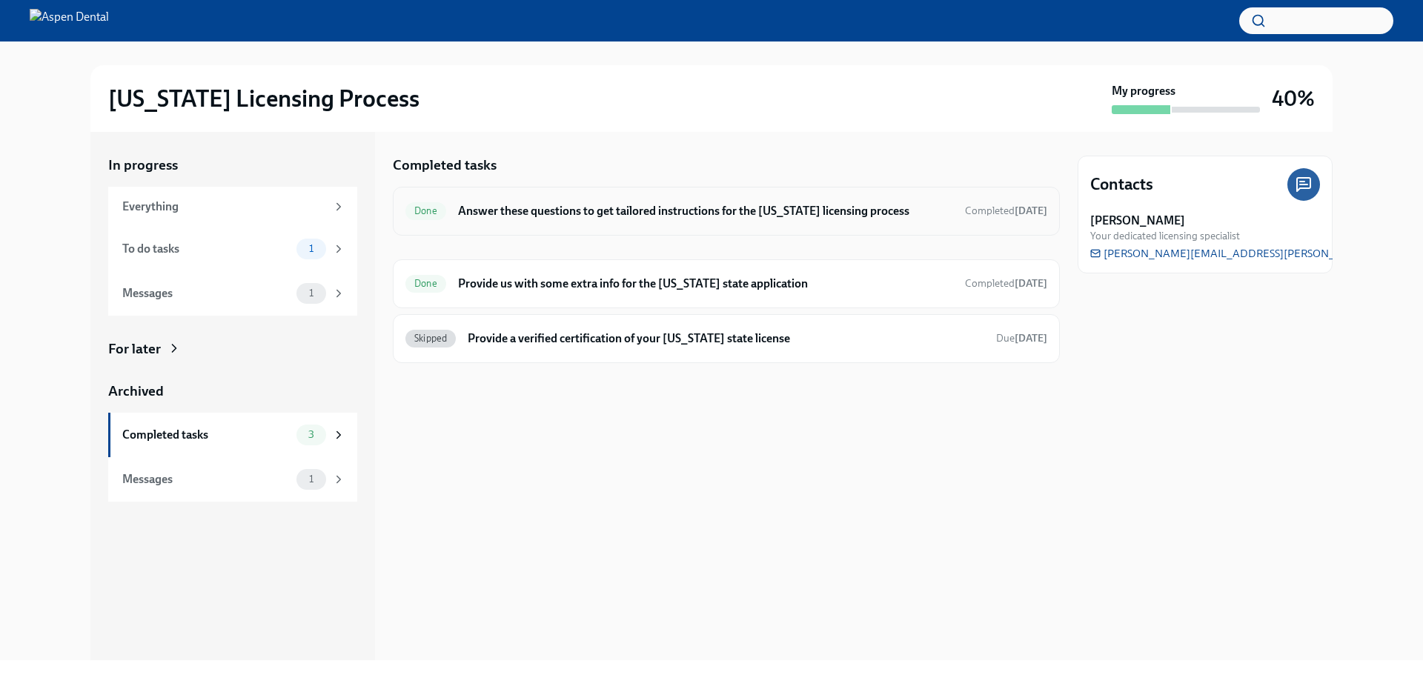
click at [580, 205] on h6 "Answer these questions to get tailored instructions for the Illinois licensing …" at bounding box center [705, 211] width 495 height 16
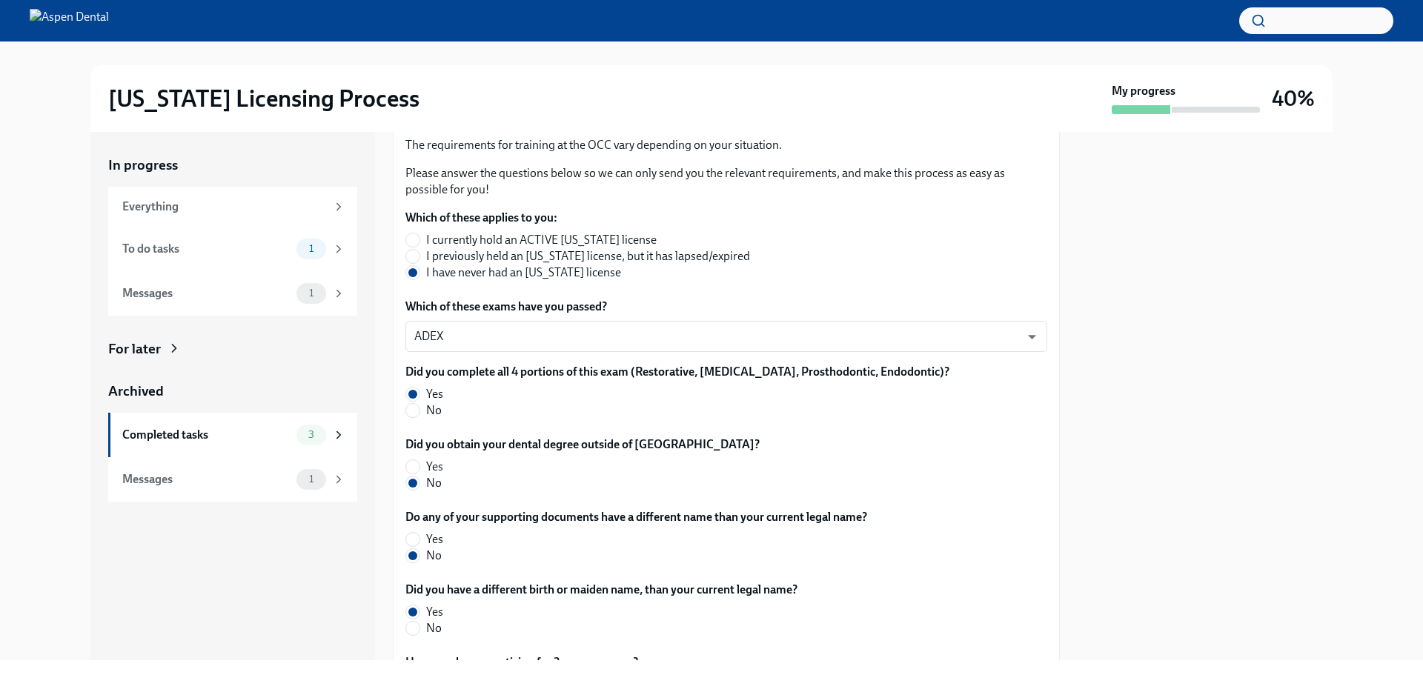
scroll to position [296, 0]
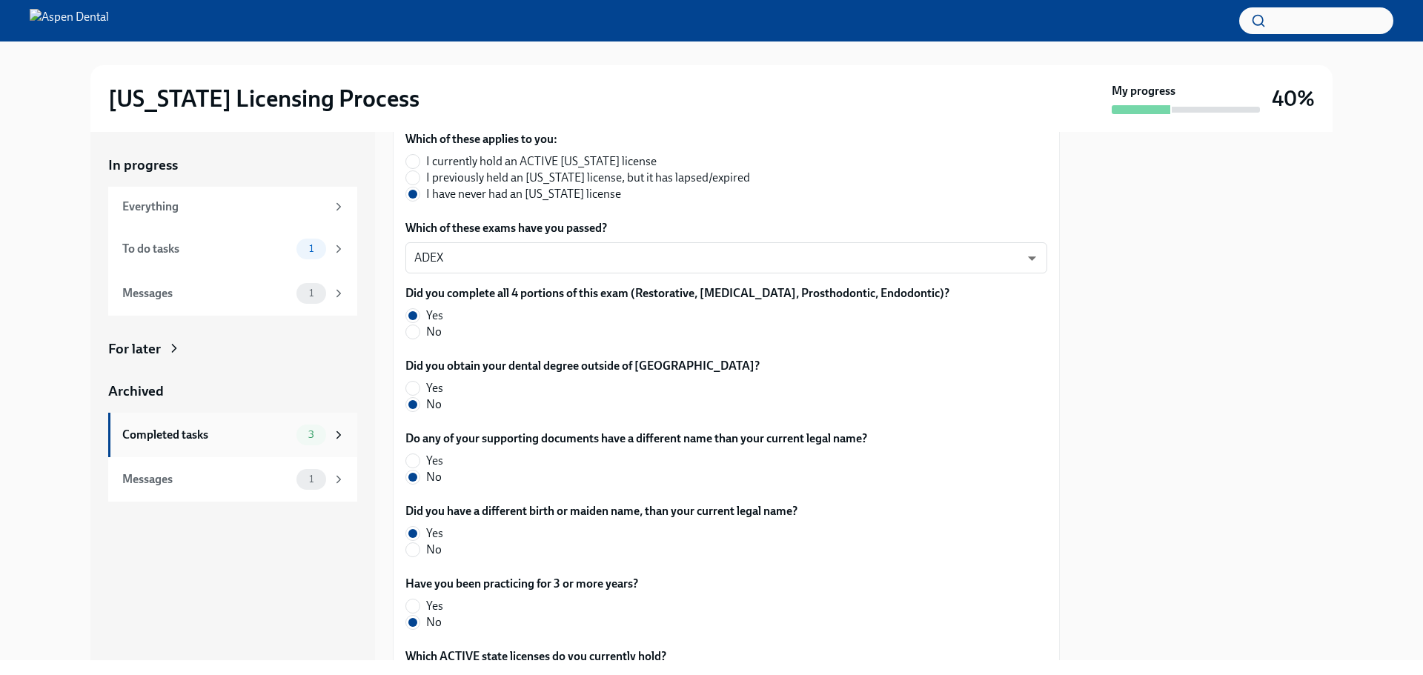
click at [212, 436] on div "Completed tasks" at bounding box center [206, 435] width 168 height 16
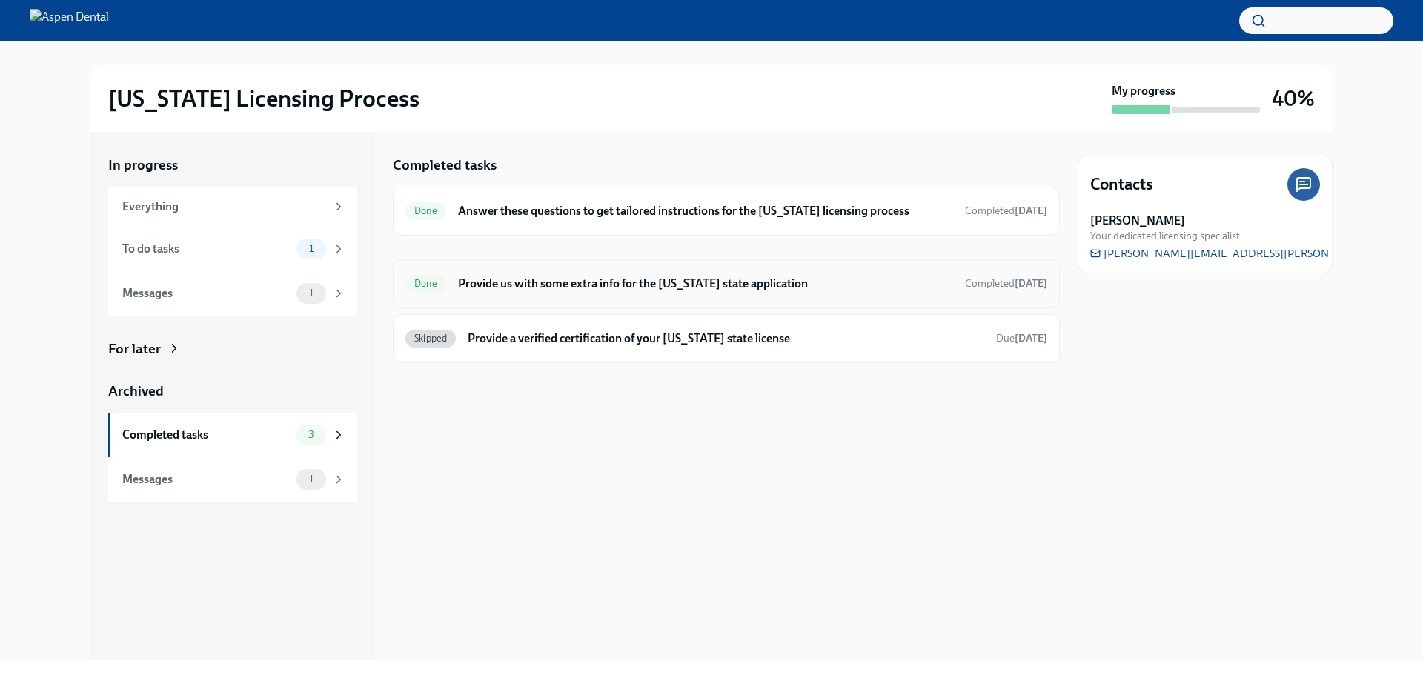
click at [554, 286] on h6 "Provide us with some extra info for the [US_STATE] state application" at bounding box center [705, 284] width 495 height 16
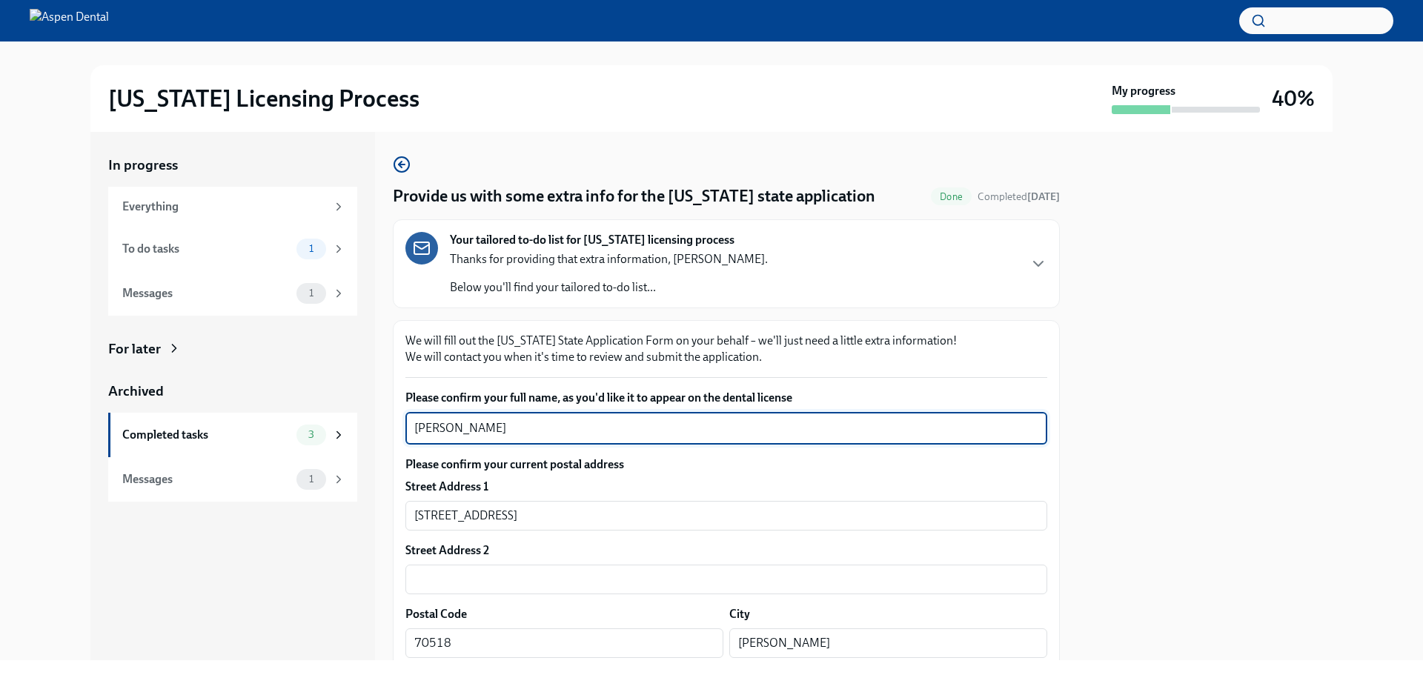
drag, startPoint x: 508, startPoint y: 425, endPoint x: 385, endPoint y: 430, distance: 123.1
click at [382, 429] on div "In progress Everything To do tasks 1 Messages 1 For later Archived Completed ta…" at bounding box center [711, 396] width 1242 height 528
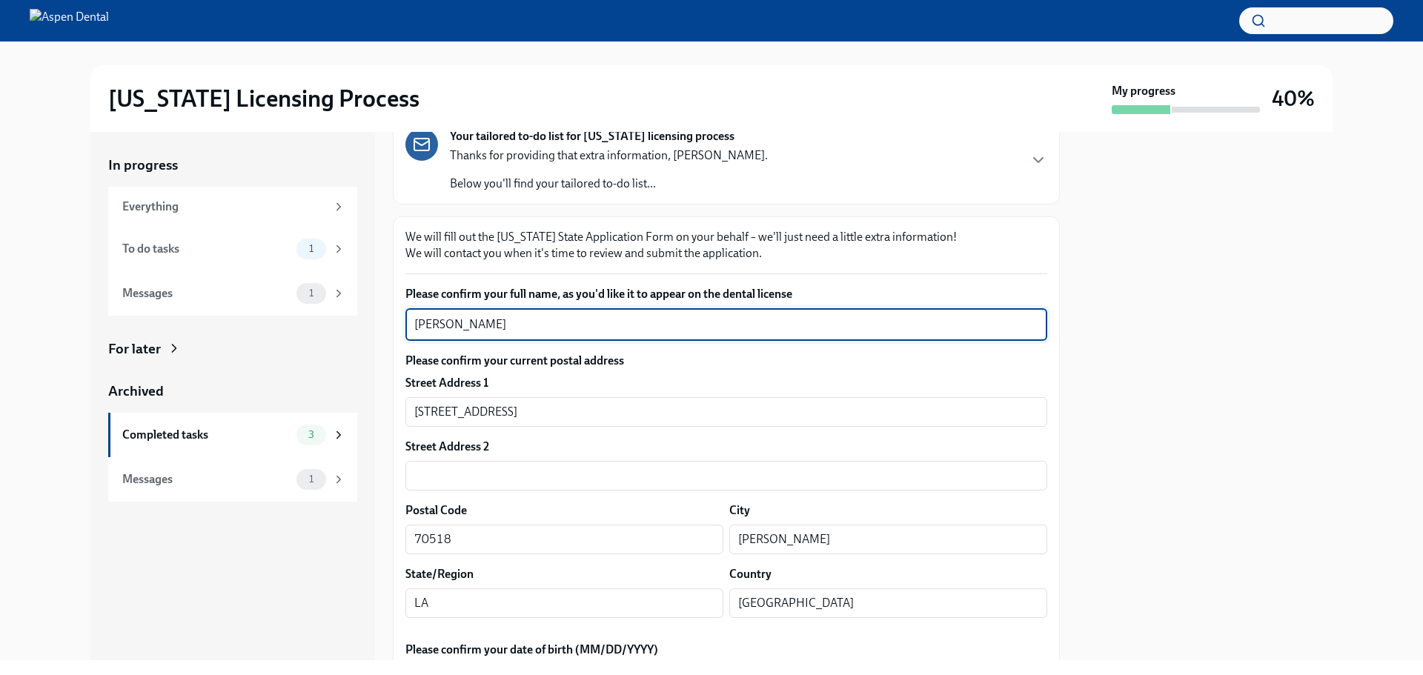
scroll to position [148, 0]
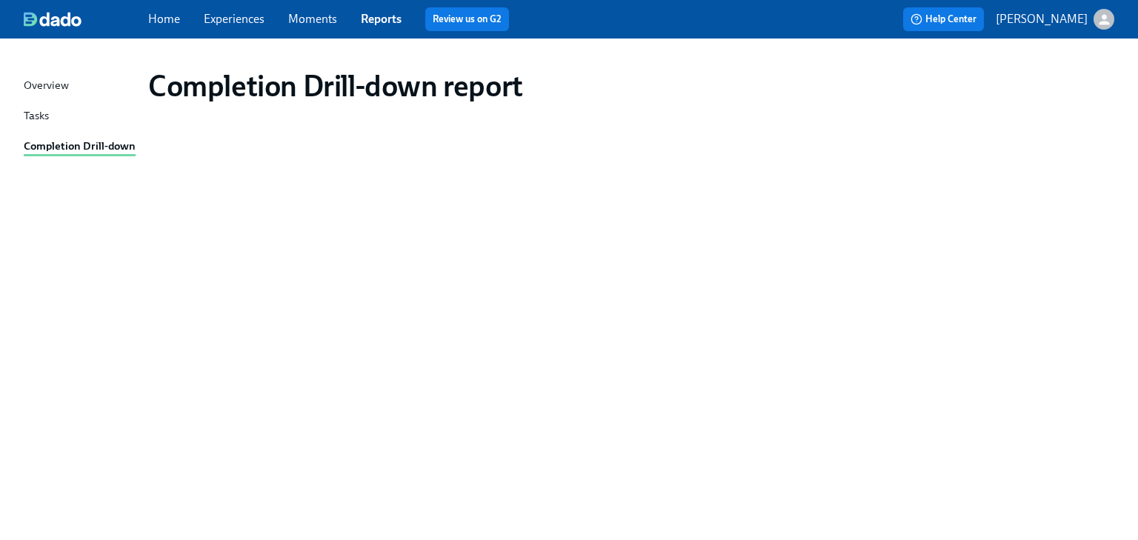
click at [371, 20] on link "Reports" at bounding box center [381, 19] width 41 height 14
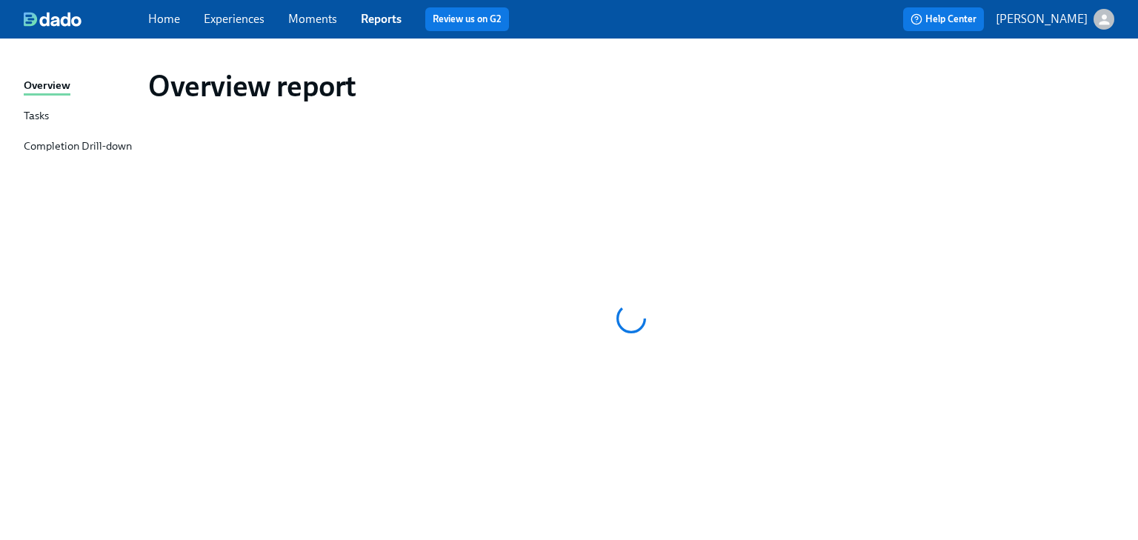
click at [87, 147] on div "Completion Drill-down" at bounding box center [78, 147] width 108 height 19
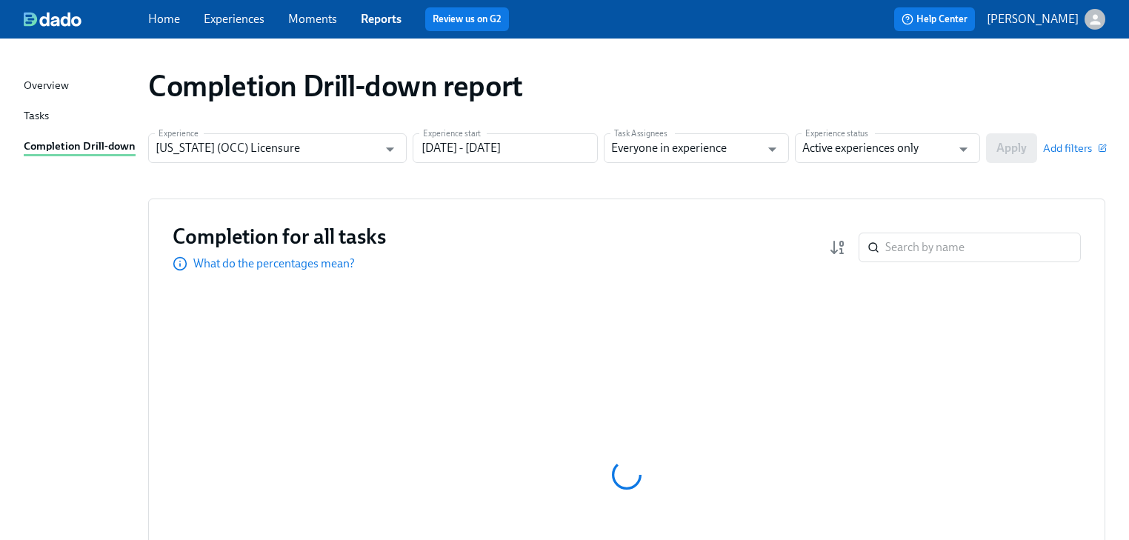
drag, startPoint x: 92, startPoint y: 157, endPoint x: 533, endPoint y: 68, distance: 450.4
click at [533, 68] on div "Completion Drill-down report" at bounding box center [626, 86] width 957 height 36
click at [187, 140] on input "[US_STATE] (OCC) Licensure" at bounding box center [267, 148] width 222 height 30
click at [193, 150] on input "Illinois (OCC) Licensure" at bounding box center [267, 148] width 222 height 30
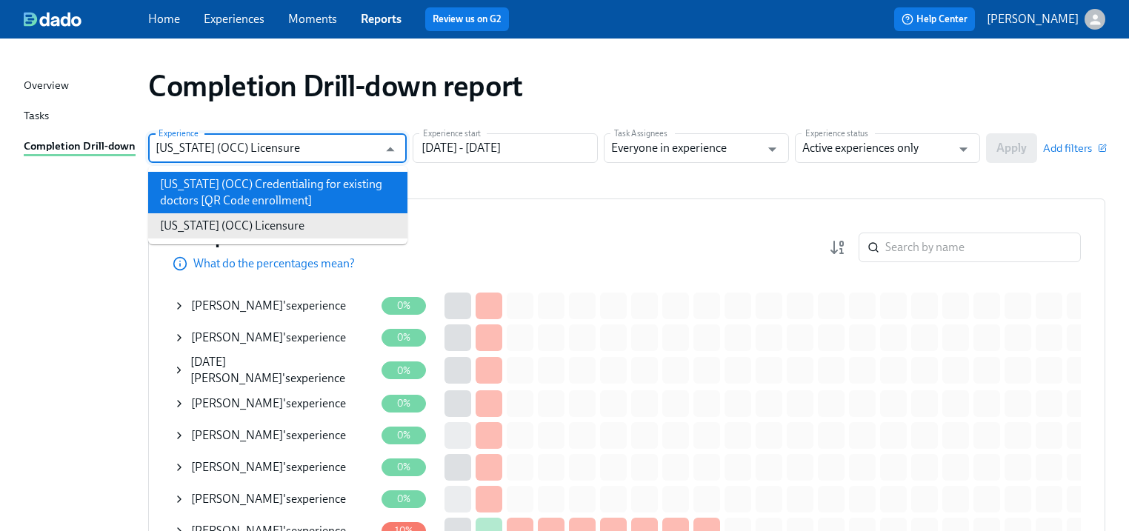
click at [200, 196] on li "Illinois (OCC) Credentialing for existing doctors [QR Code enrollment]" at bounding box center [277, 192] width 259 height 41
type input "Illinois (OCC) Credentialing for existing doctors [QR Code enrollment]"
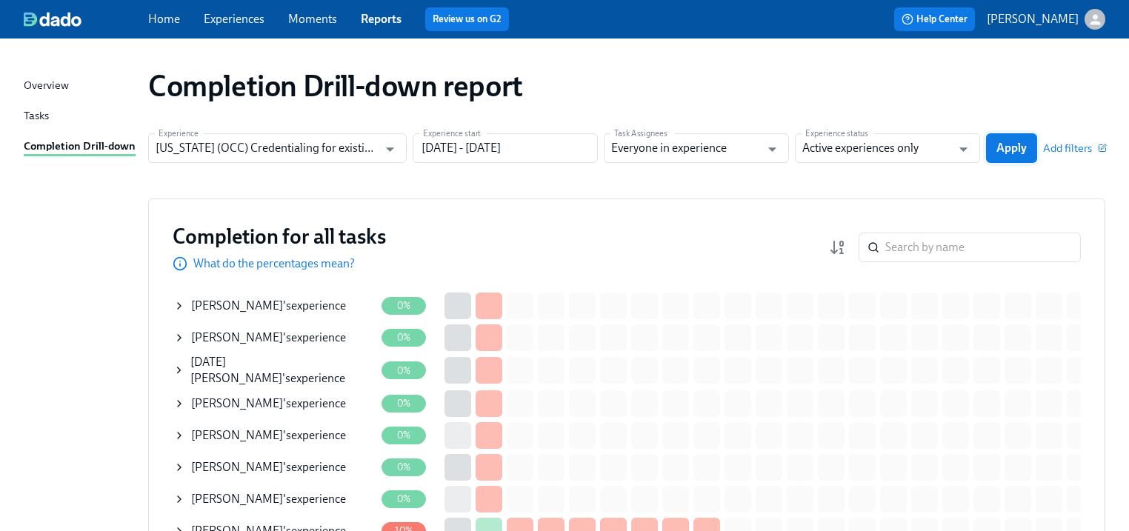
click at [1002, 150] on span "Apply" at bounding box center [1011, 148] width 30 height 15
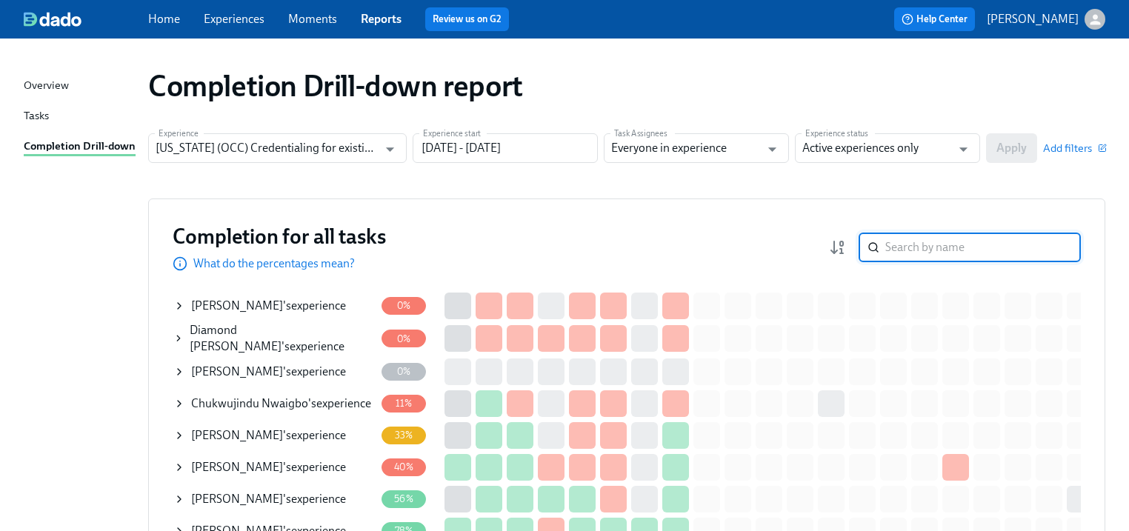
click at [929, 242] on input "search" at bounding box center [983, 248] width 196 height 30
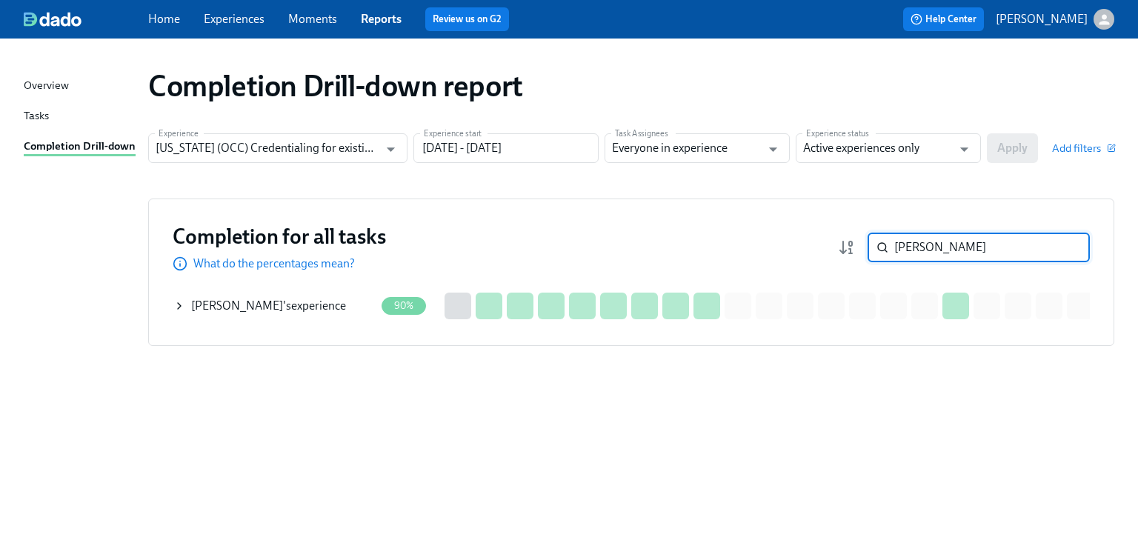
type input "kane"
click at [279, 314] on div "Kane Jajieh 's experience" at bounding box center [274, 306] width 202 height 30
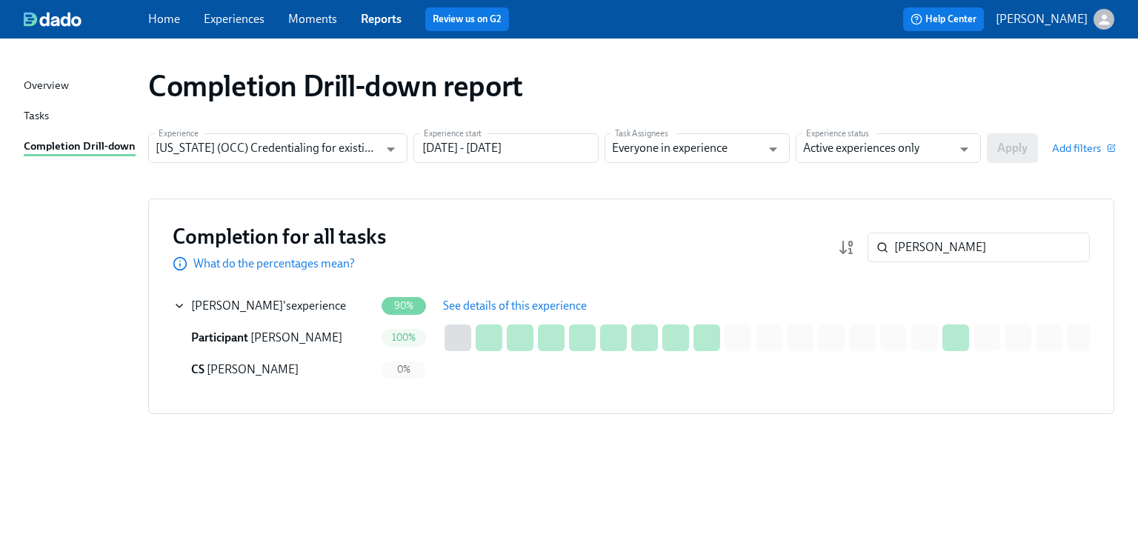
click at [472, 304] on span "See details of this experience" at bounding box center [515, 306] width 144 height 15
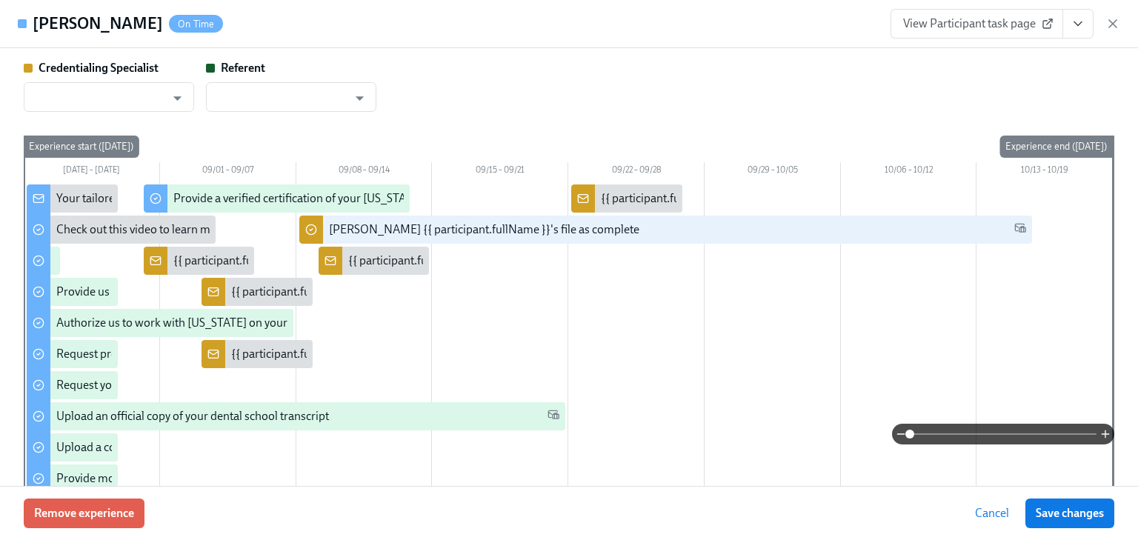
type input "Sarah Parkhurst"
click at [959, 26] on span "View Participant task page" at bounding box center [976, 23] width 147 height 15
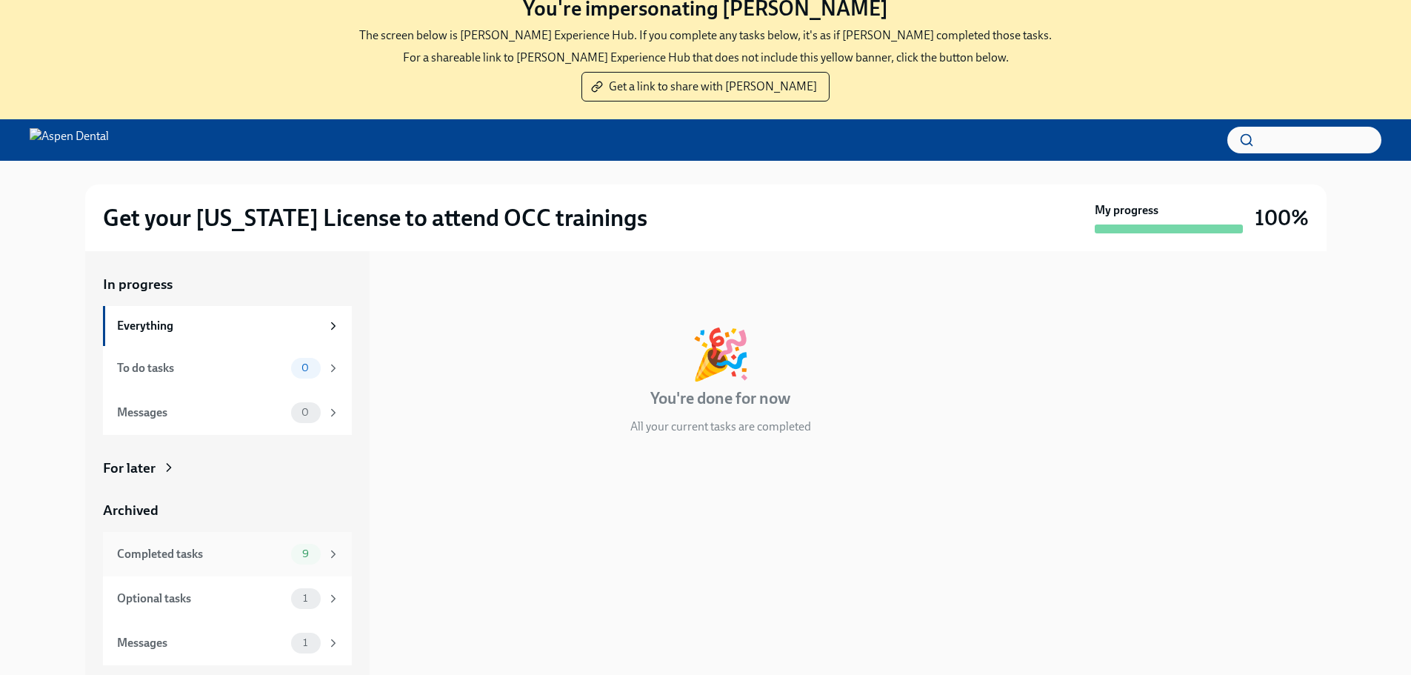
scroll to position [74, 0]
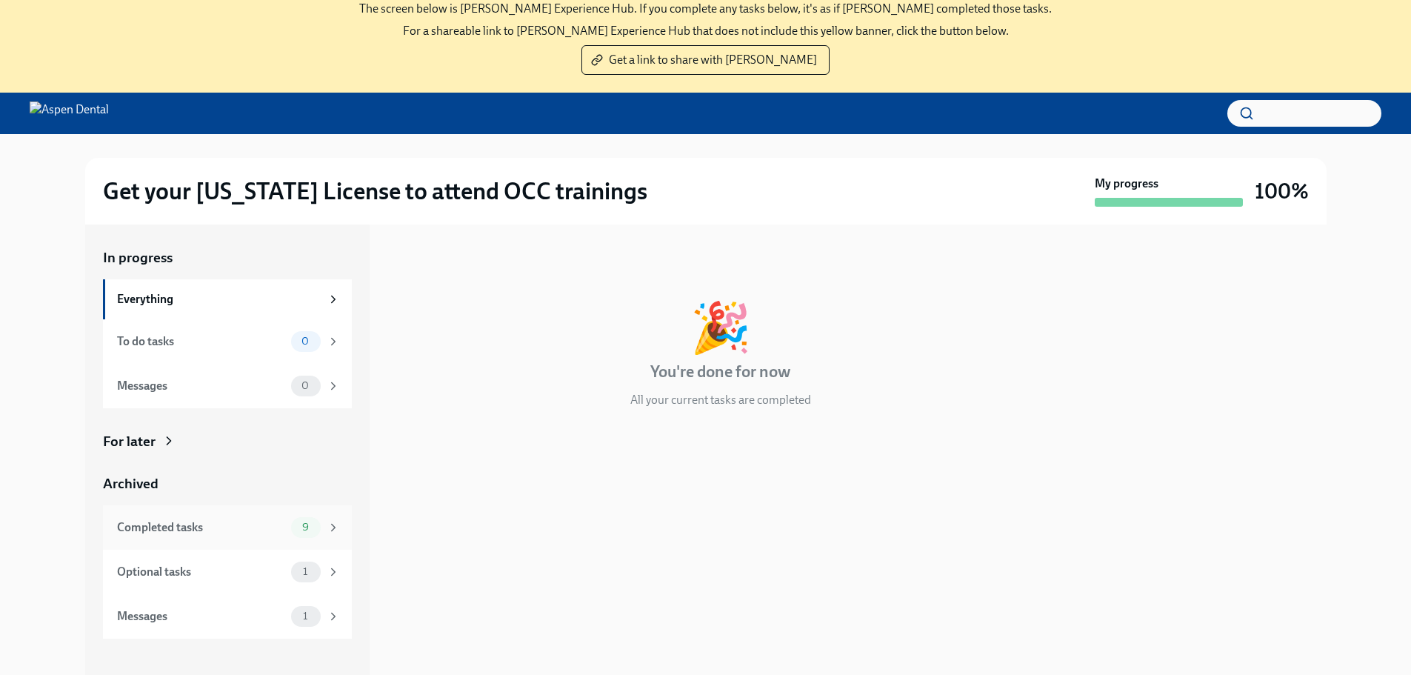
click at [176, 526] on div "Completed tasks" at bounding box center [201, 527] width 168 height 16
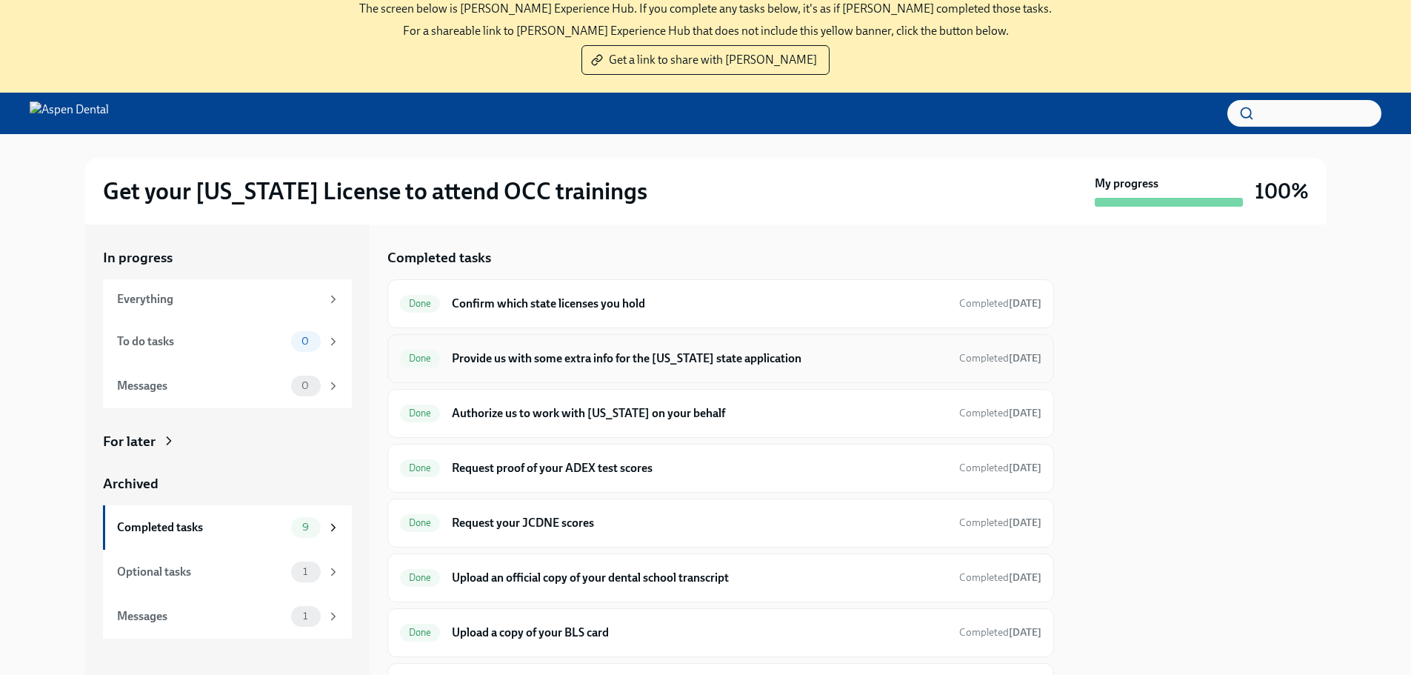
click at [503, 363] on h6 "Provide us with some extra info for the [US_STATE] state application" at bounding box center [699, 358] width 495 height 16
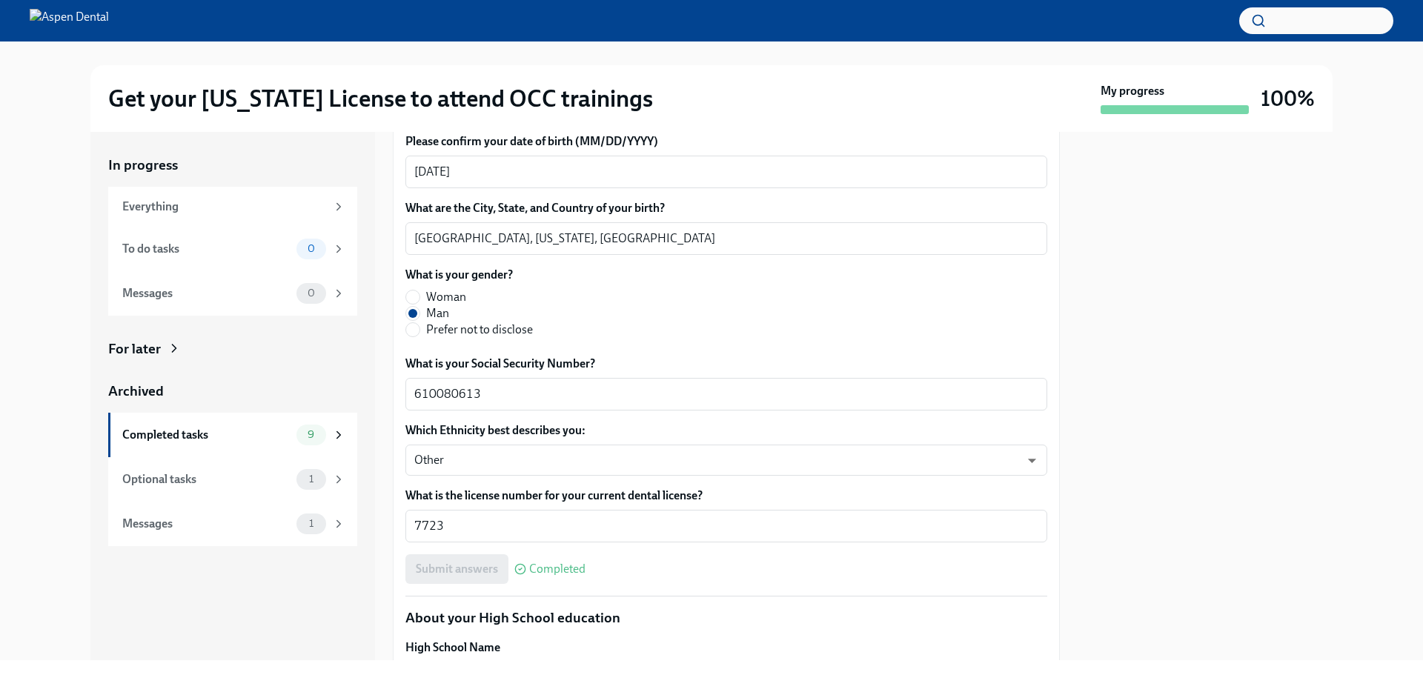
scroll to position [667, 0]
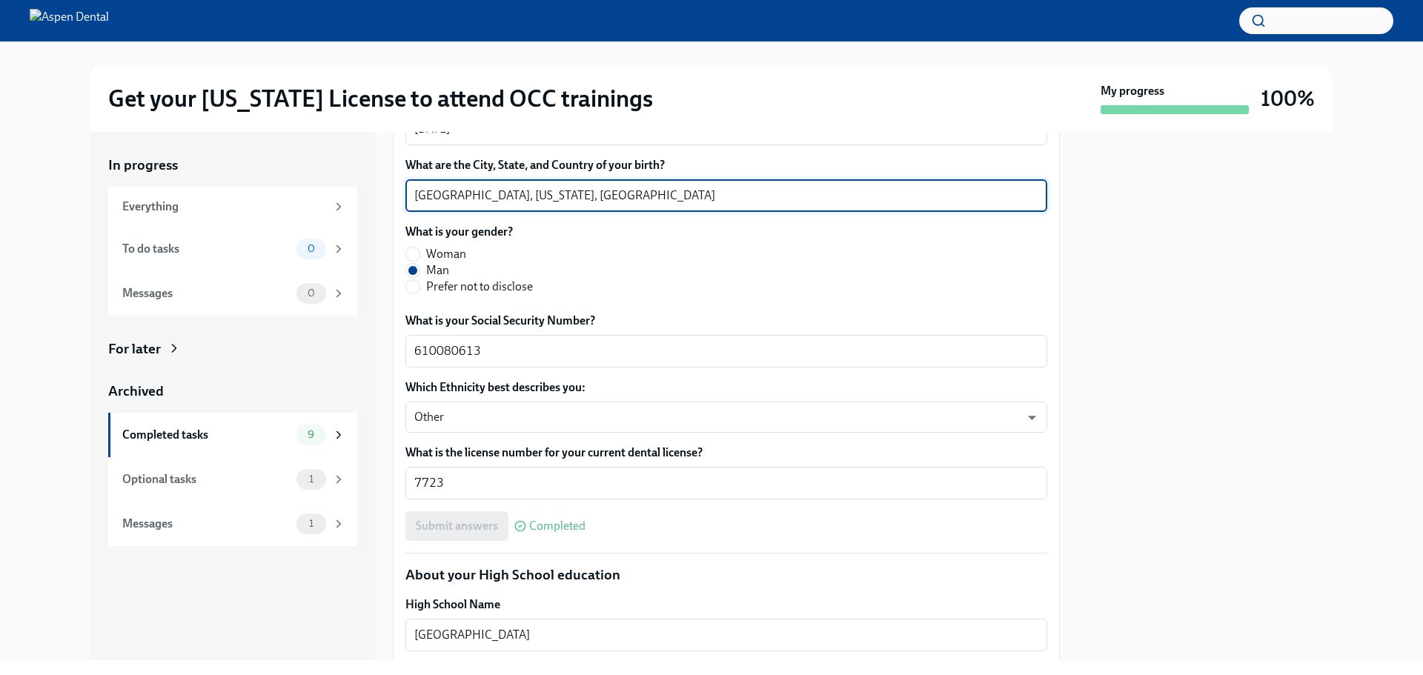
click at [456, 204] on textarea "[GEOGRAPHIC_DATA], [US_STATE], [GEOGRAPHIC_DATA]" at bounding box center [726, 196] width 624 height 18
drag, startPoint x: 453, startPoint y: 368, endPoint x: 402, endPoint y: 369, distance: 51.1
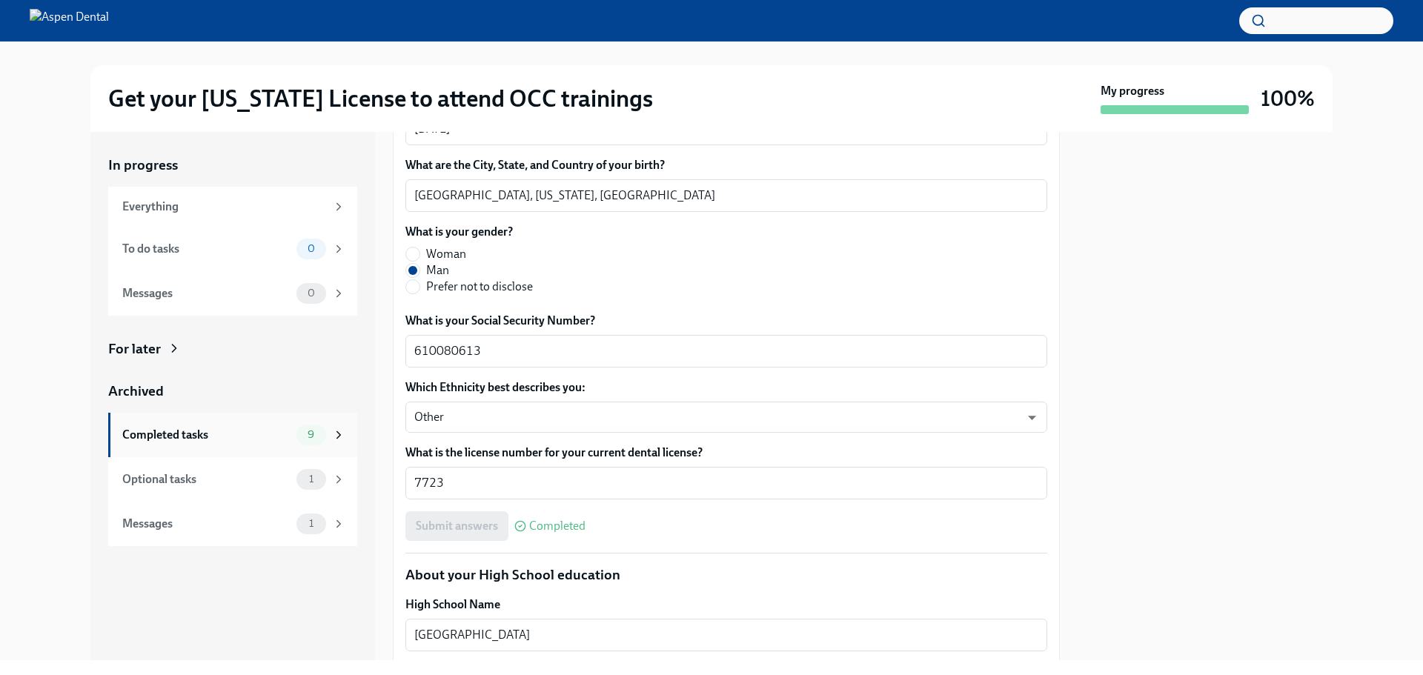
click at [146, 432] on div "Completed tasks" at bounding box center [206, 435] width 168 height 16
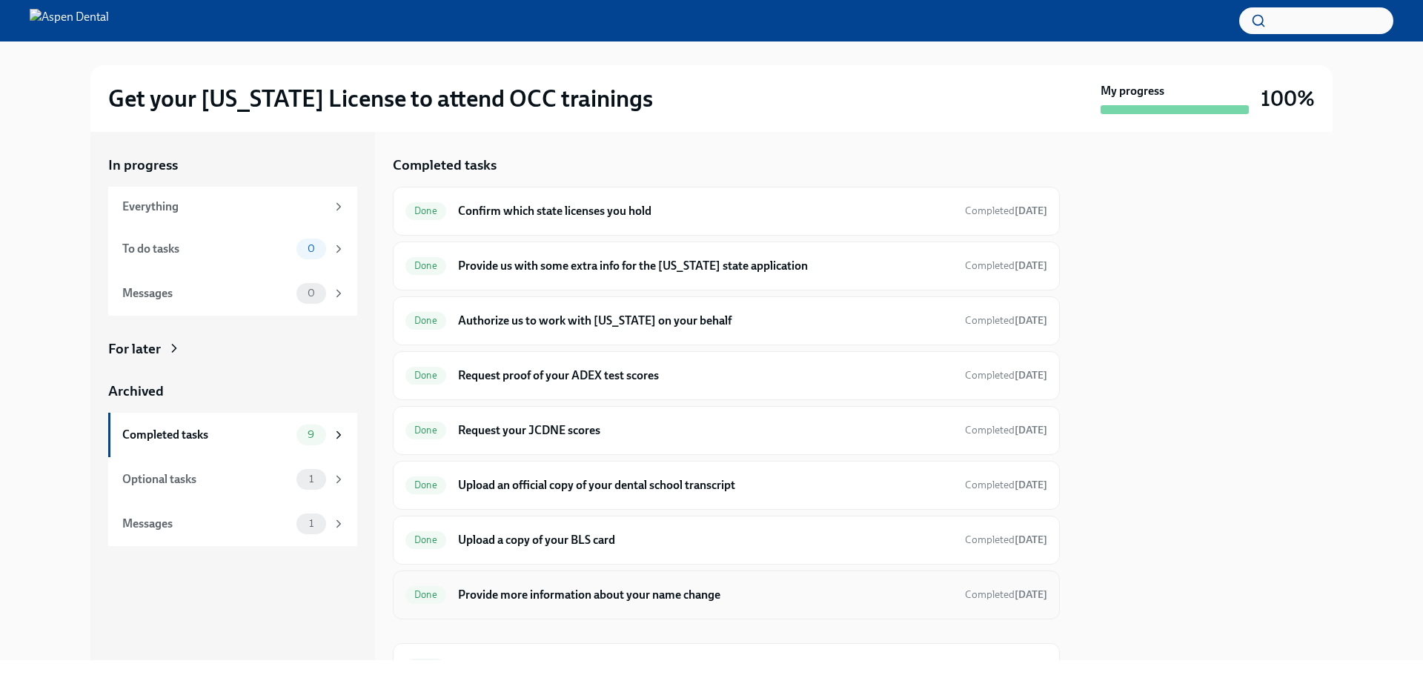
click at [506, 599] on h6 "Provide more information about your name change" at bounding box center [705, 595] width 495 height 16
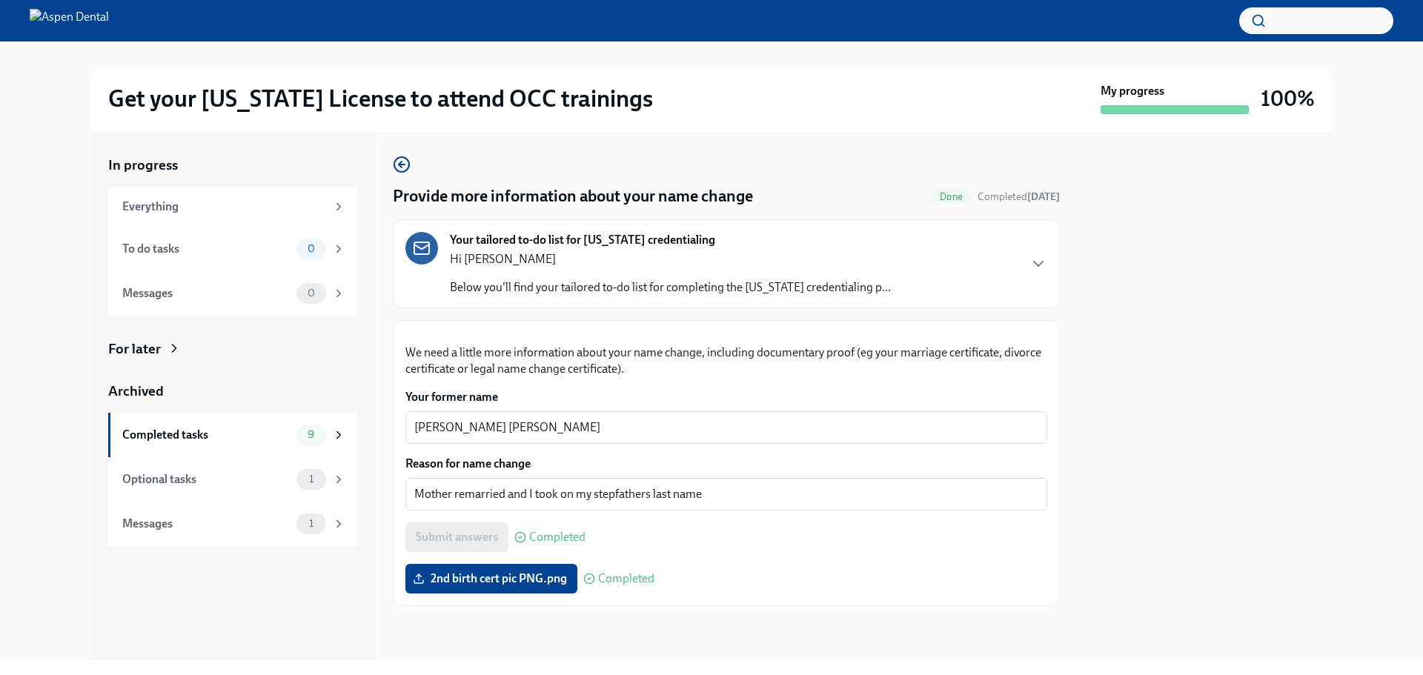
scroll to position [166, 0]
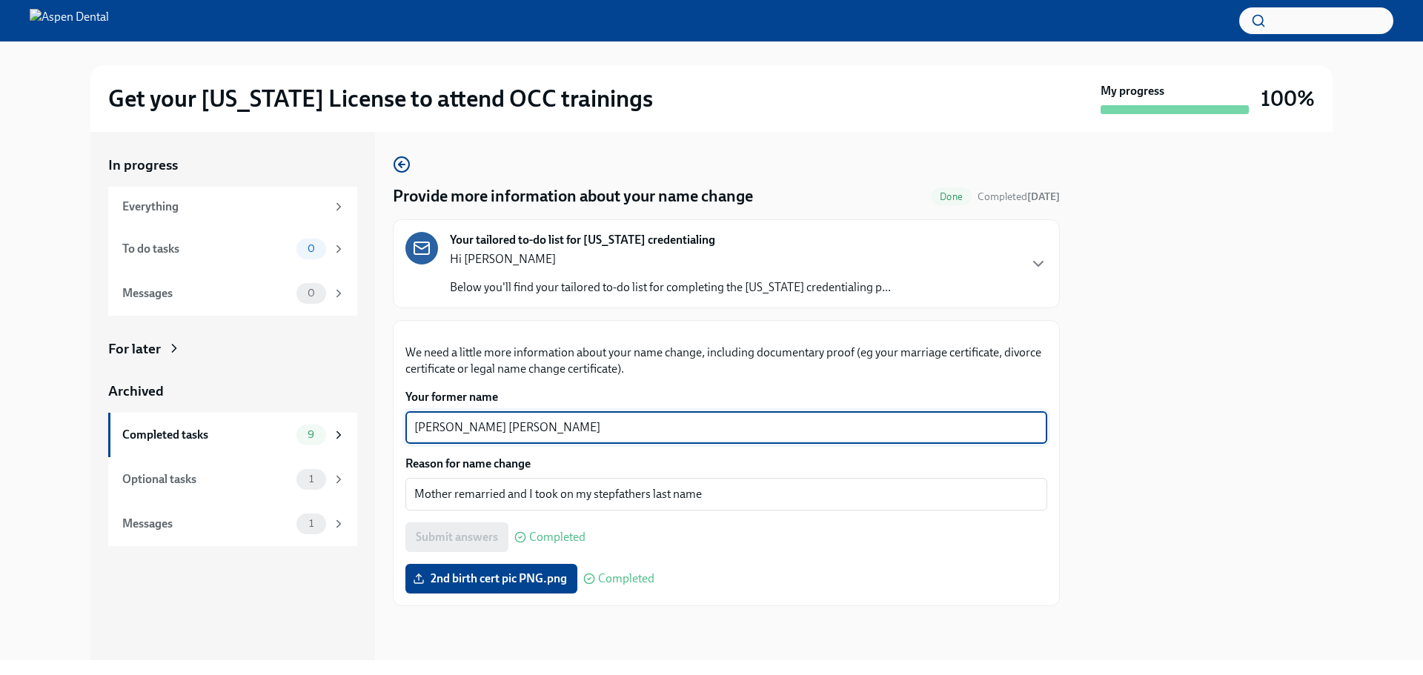
drag, startPoint x: 542, startPoint y: 433, endPoint x: 402, endPoint y: 433, distance: 140.0
click at [402, 433] on div "We need a little more information about your name change, including documentary…" at bounding box center [726, 463] width 667 height 286
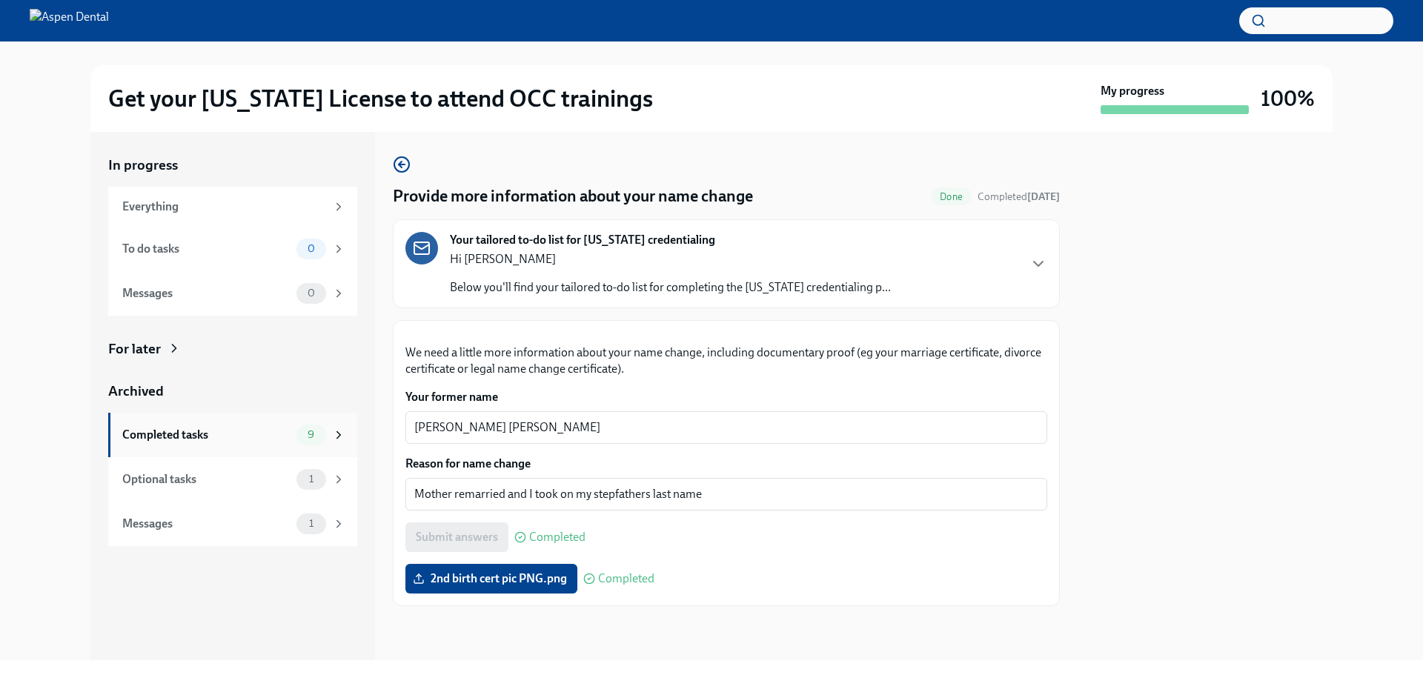
click at [162, 438] on div "Completed tasks" at bounding box center [206, 435] width 168 height 16
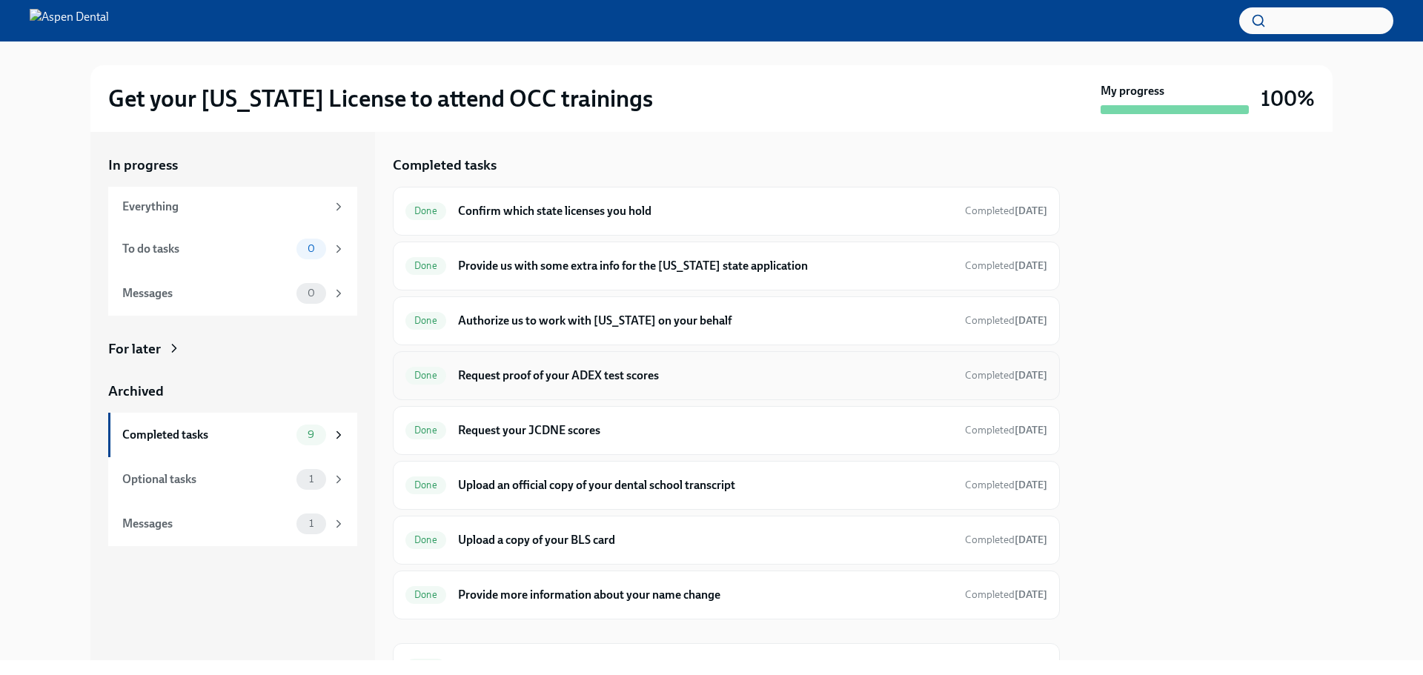
click at [518, 376] on h6 "Request proof of your ADEX test scores" at bounding box center [705, 375] width 495 height 16
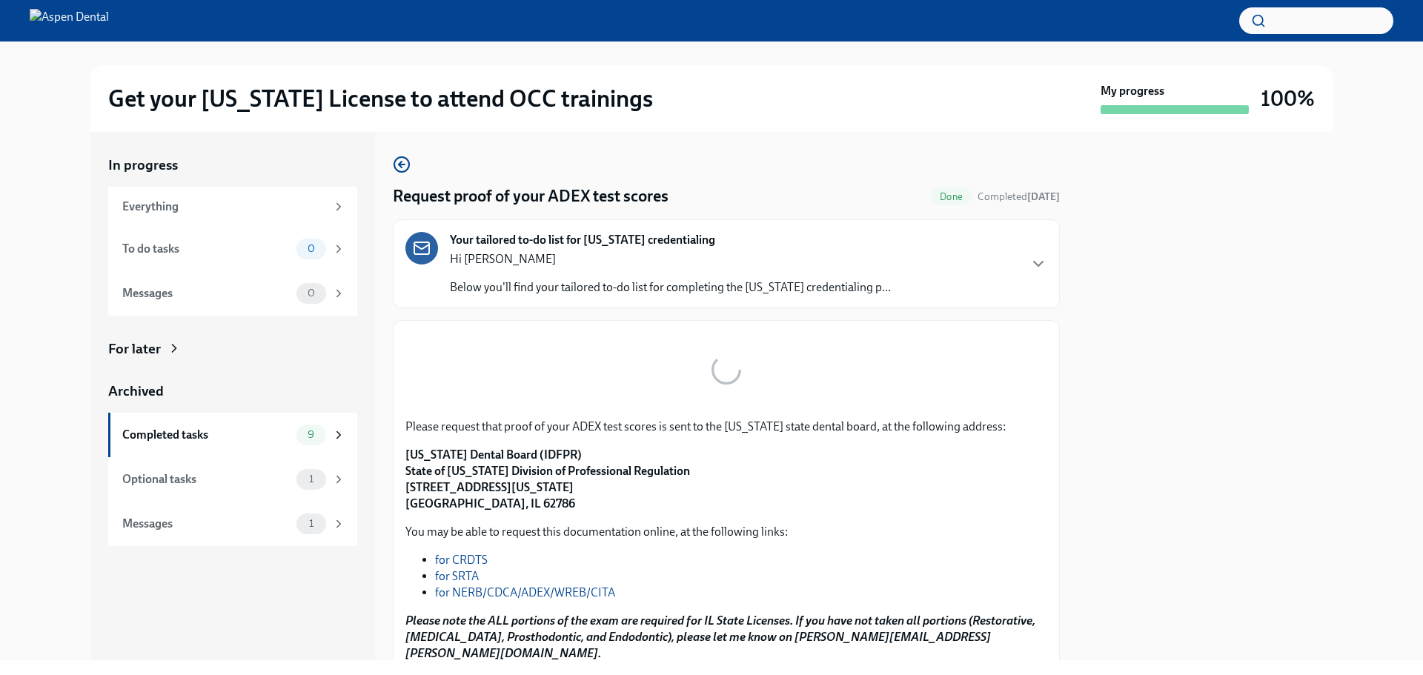
click at [518, 376] on button "Zoom image" at bounding box center [726, 370] width 642 height 74
